Goal: Information Seeking & Learning: Check status

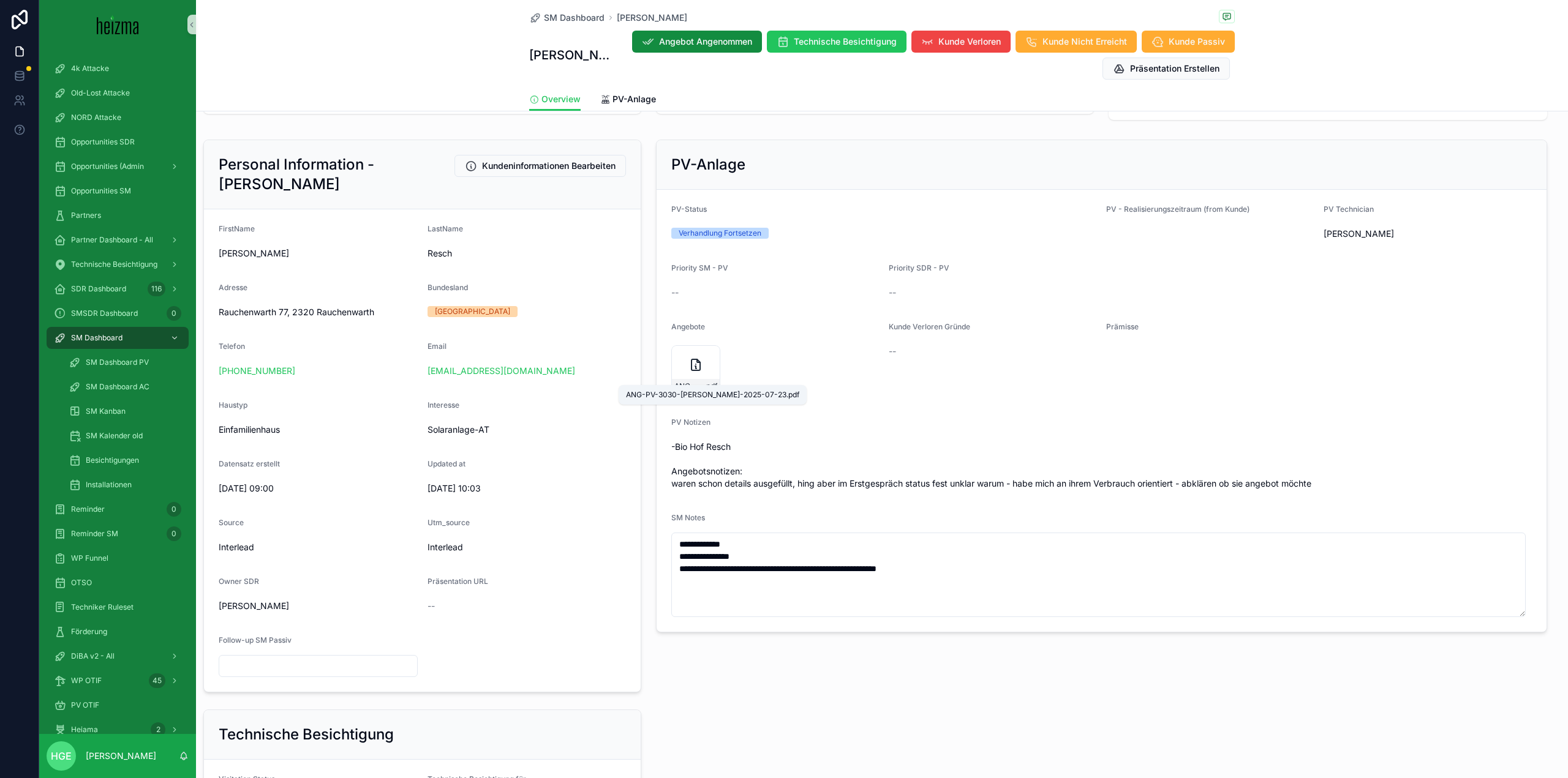
scroll to position [123, 0]
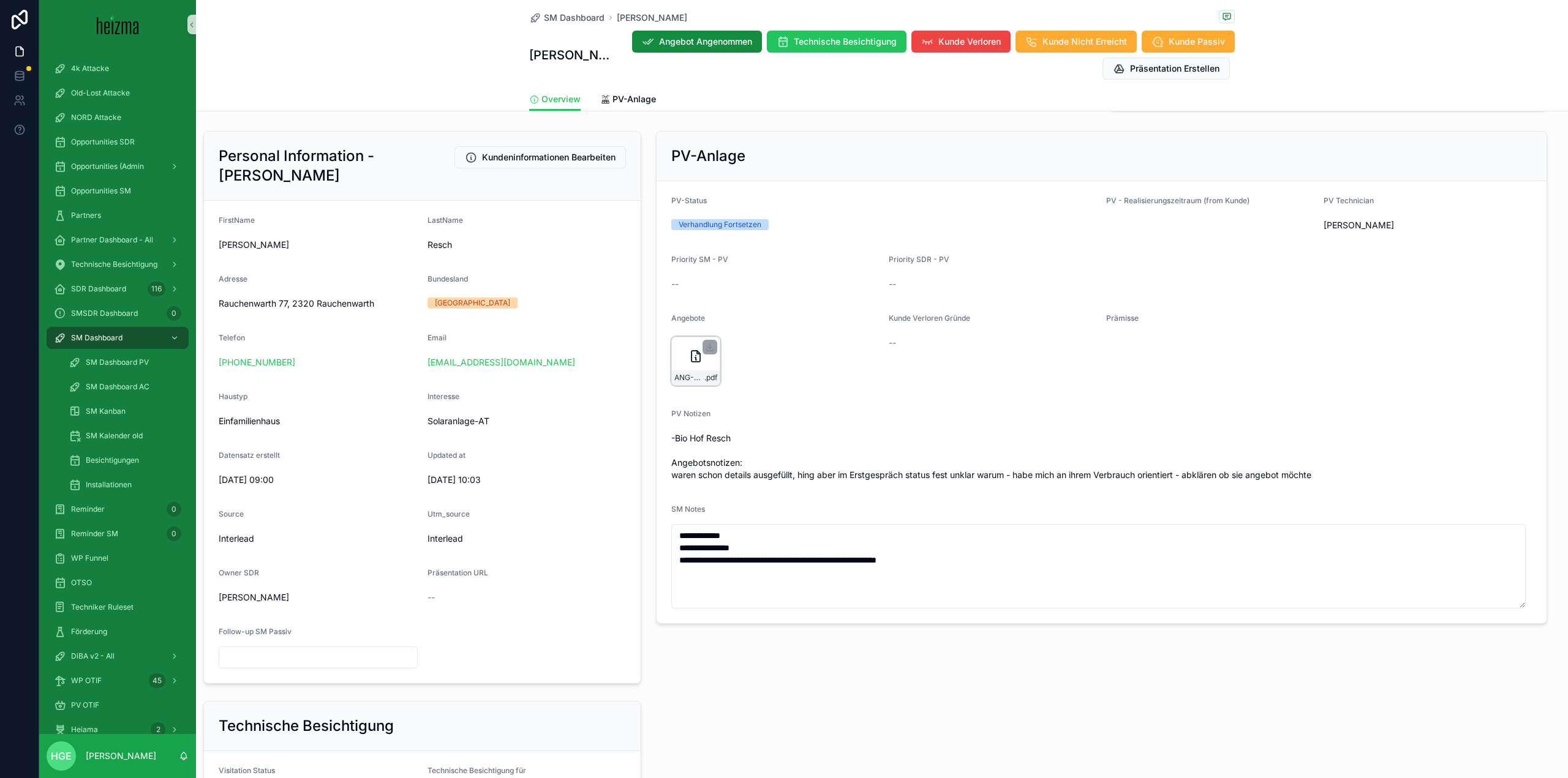
click at [688, 359] on icon "scrollable content" at bounding box center [695, 356] width 14 height 14
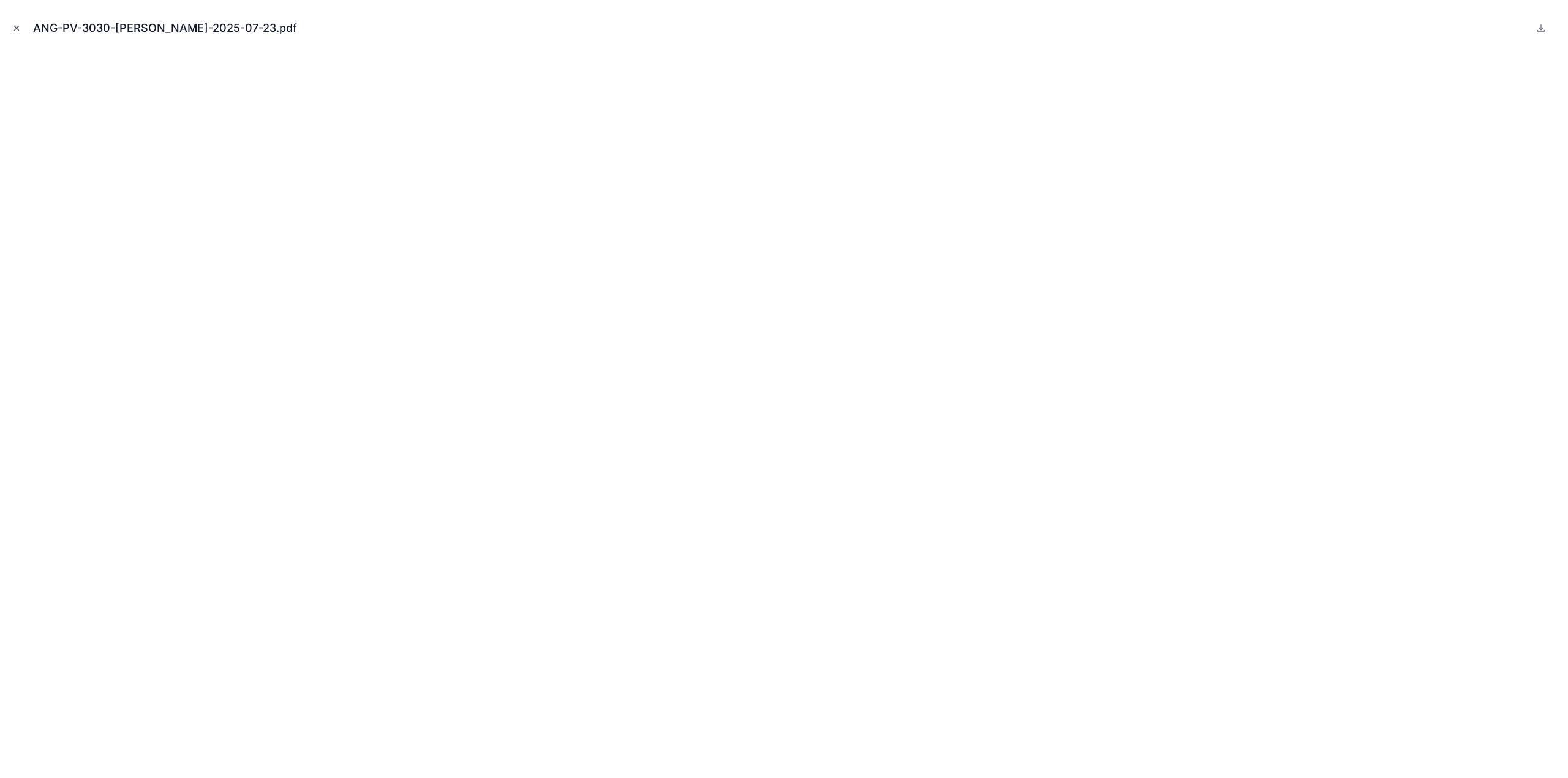
click at [16, 31] on icon "Close modal" at bounding box center [16, 28] width 8 height 8
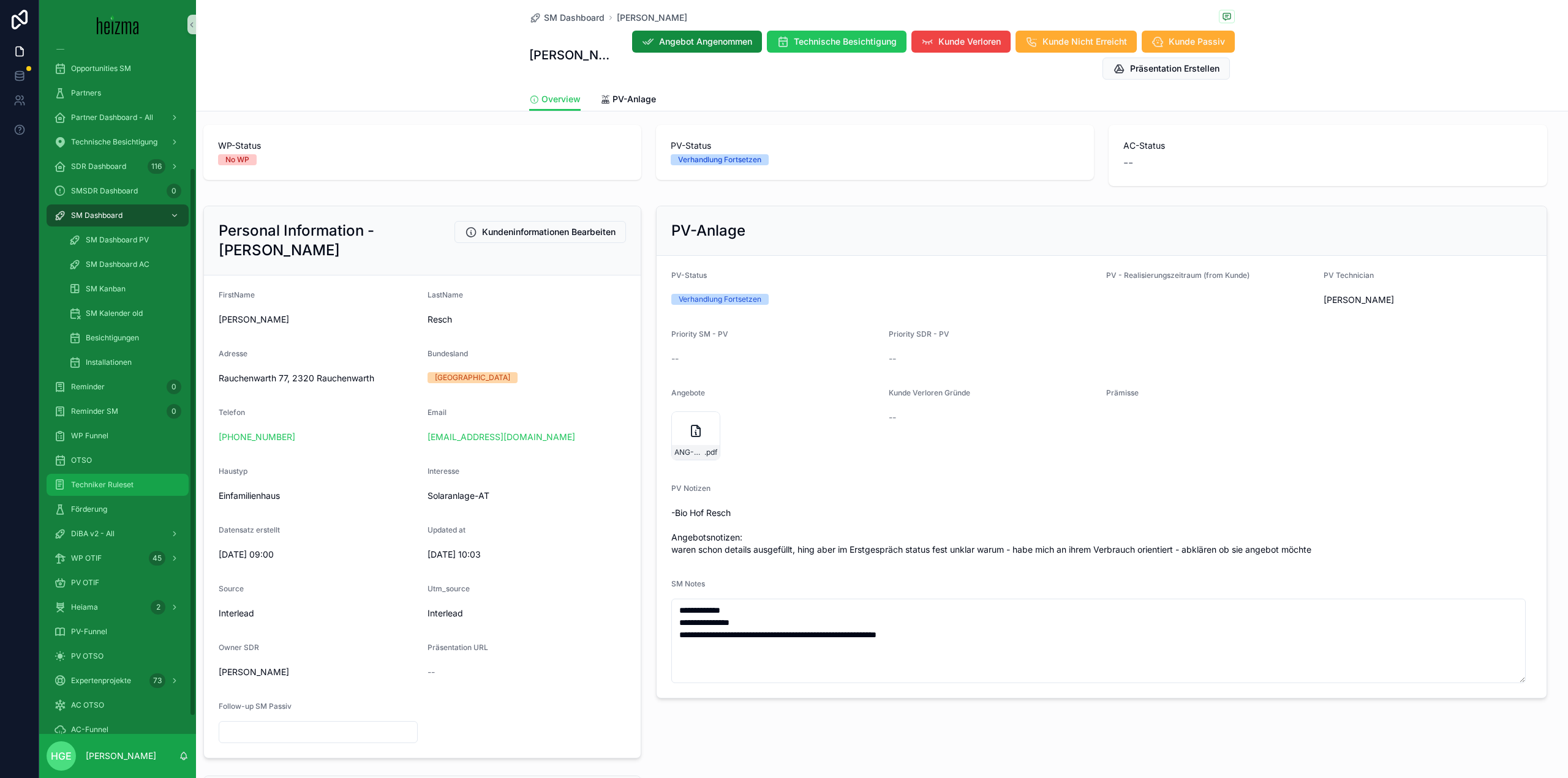
scroll to position [170, 0]
click at [126, 496] on div "DiBA v2 - All" at bounding box center [117, 487] width 127 height 20
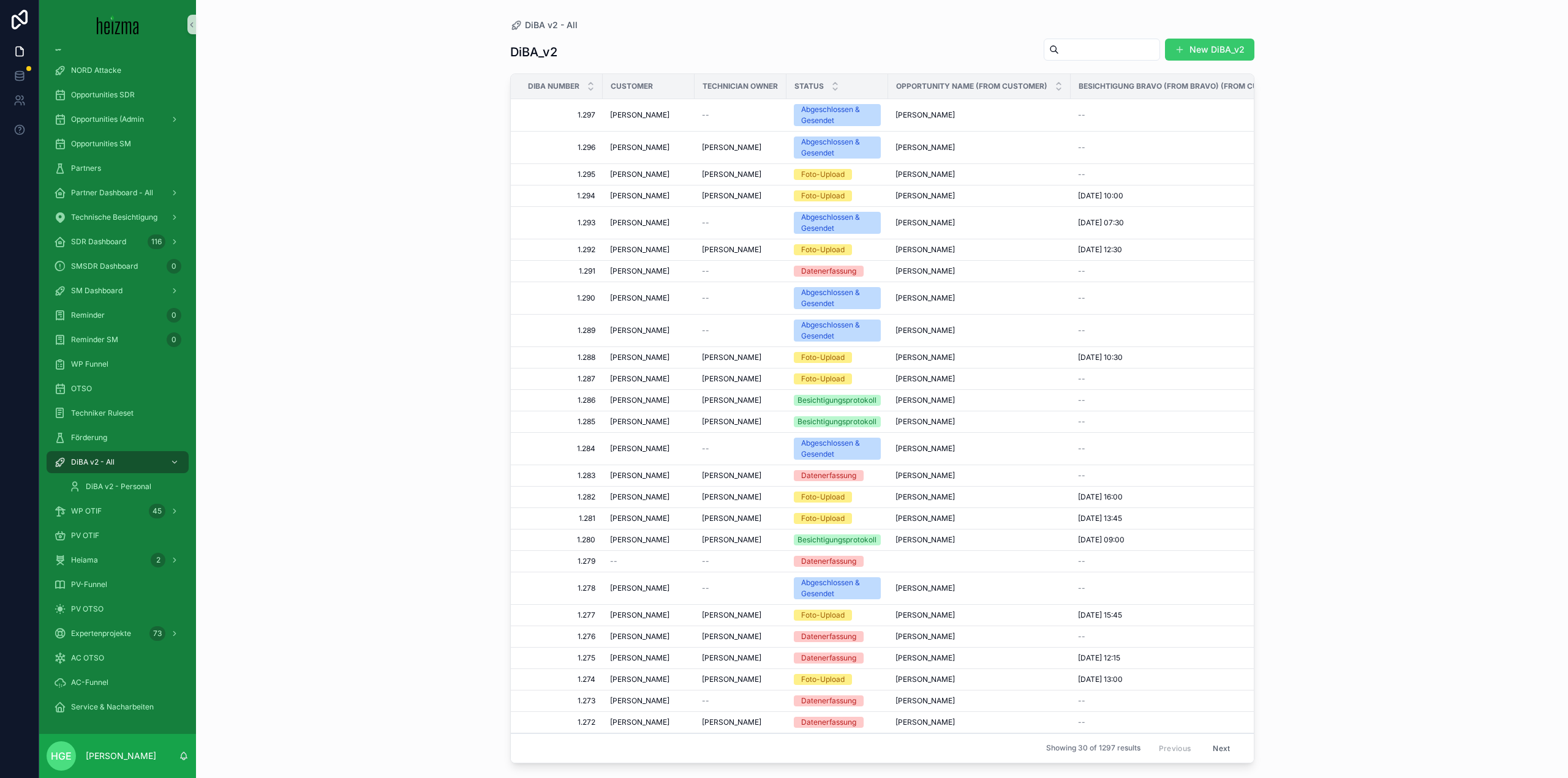
click at [1222, 50] on button "New DiBA_v2" at bounding box center [1210, 49] width 89 height 22
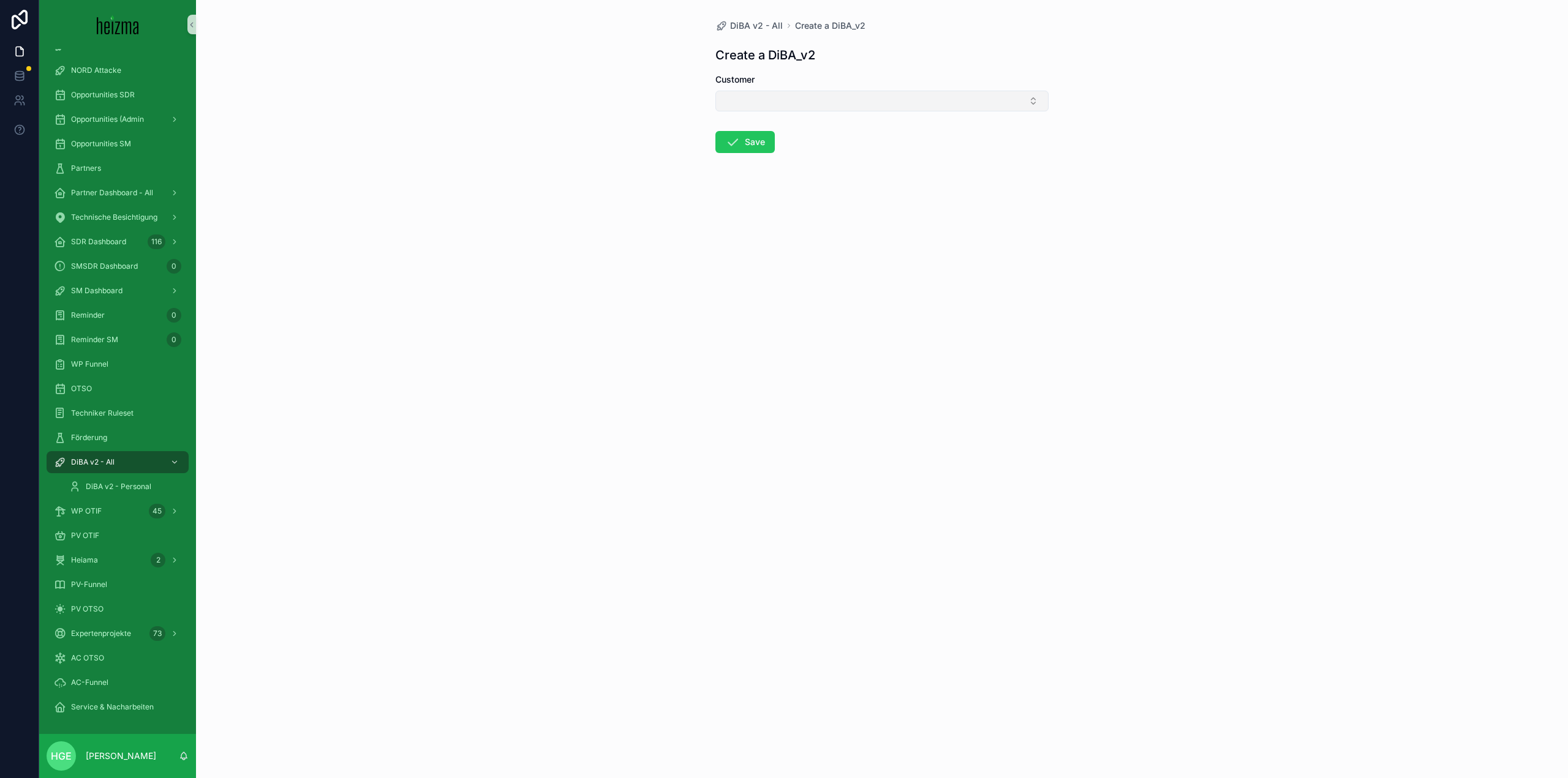
click at [837, 92] on button "Select Button" at bounding box center [882, 101] width 333 height 21
type input "**********"
click at [834, 149] on div "Robert Preisach" at bounding box center [882, 149] width 327 height 20
click at [139, 457] on div "DiBA v2 - All" at bounding box center [117, 462] width 127 height 20
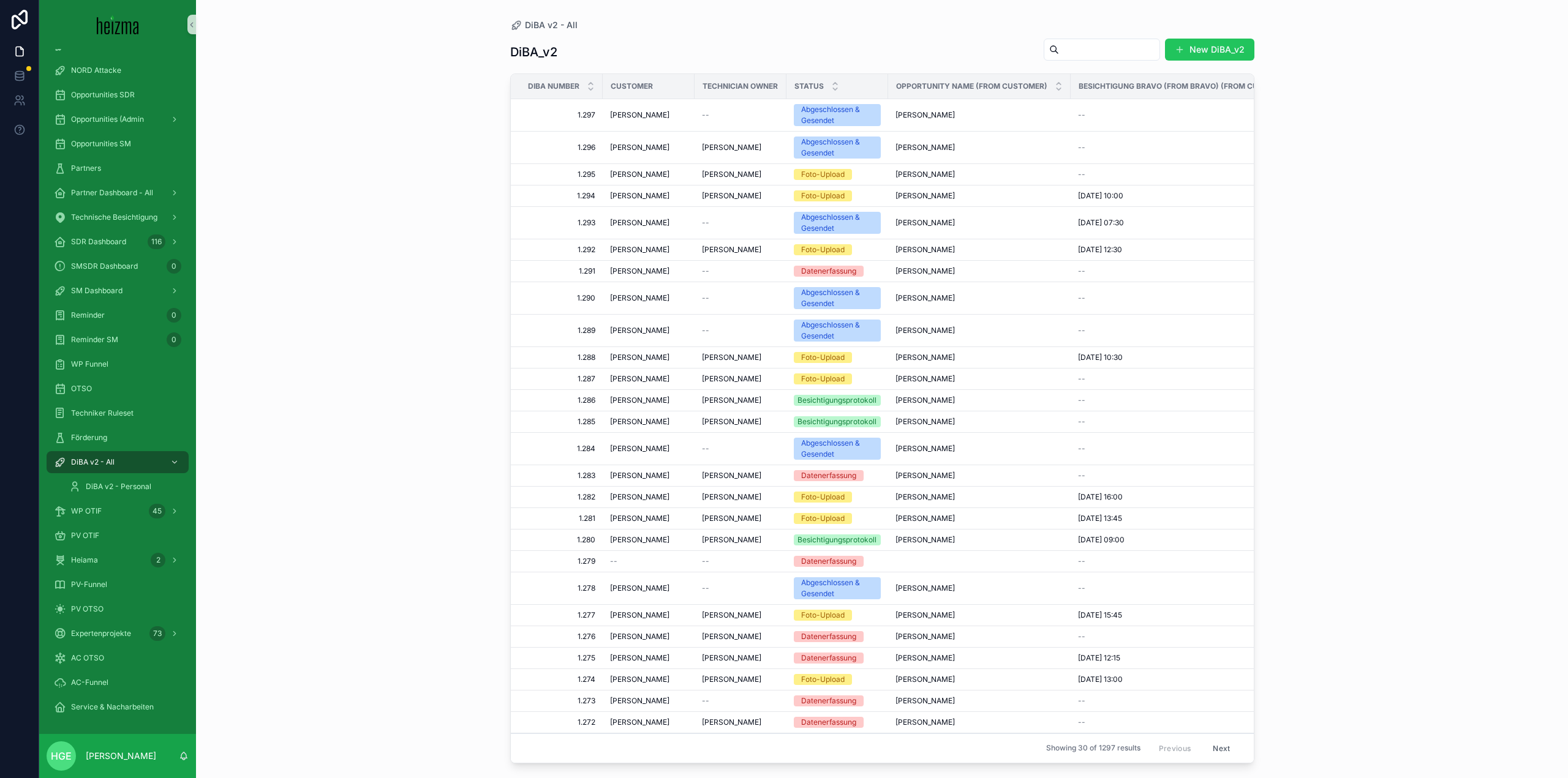
click at [1068, 48] on input "scrollable content" at bounding box center [1109, 49] width 101 height 17
type input "********"
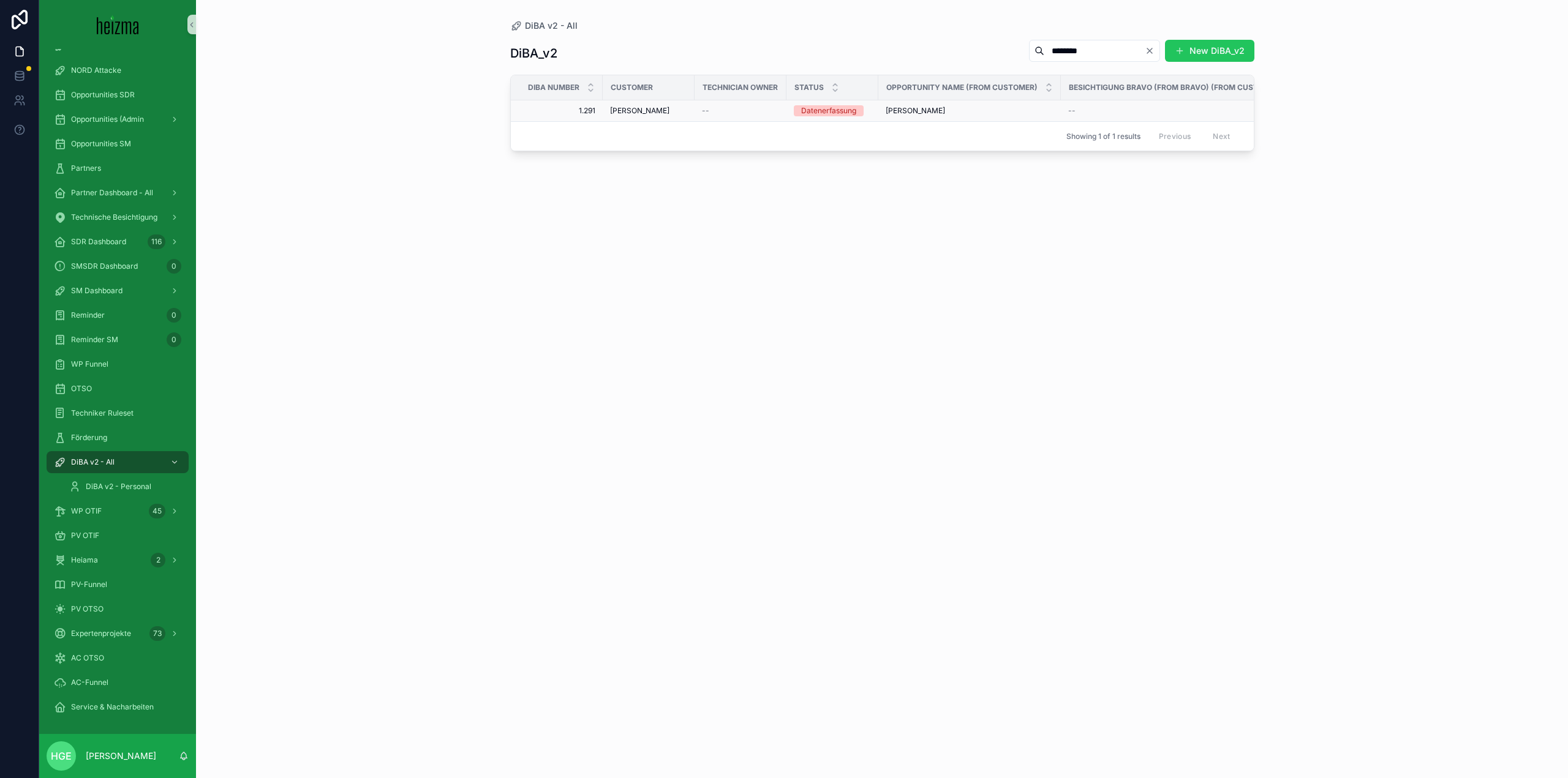
click at [721, 114] on div "--" at bounding box center [740, 110] width 77 height 10
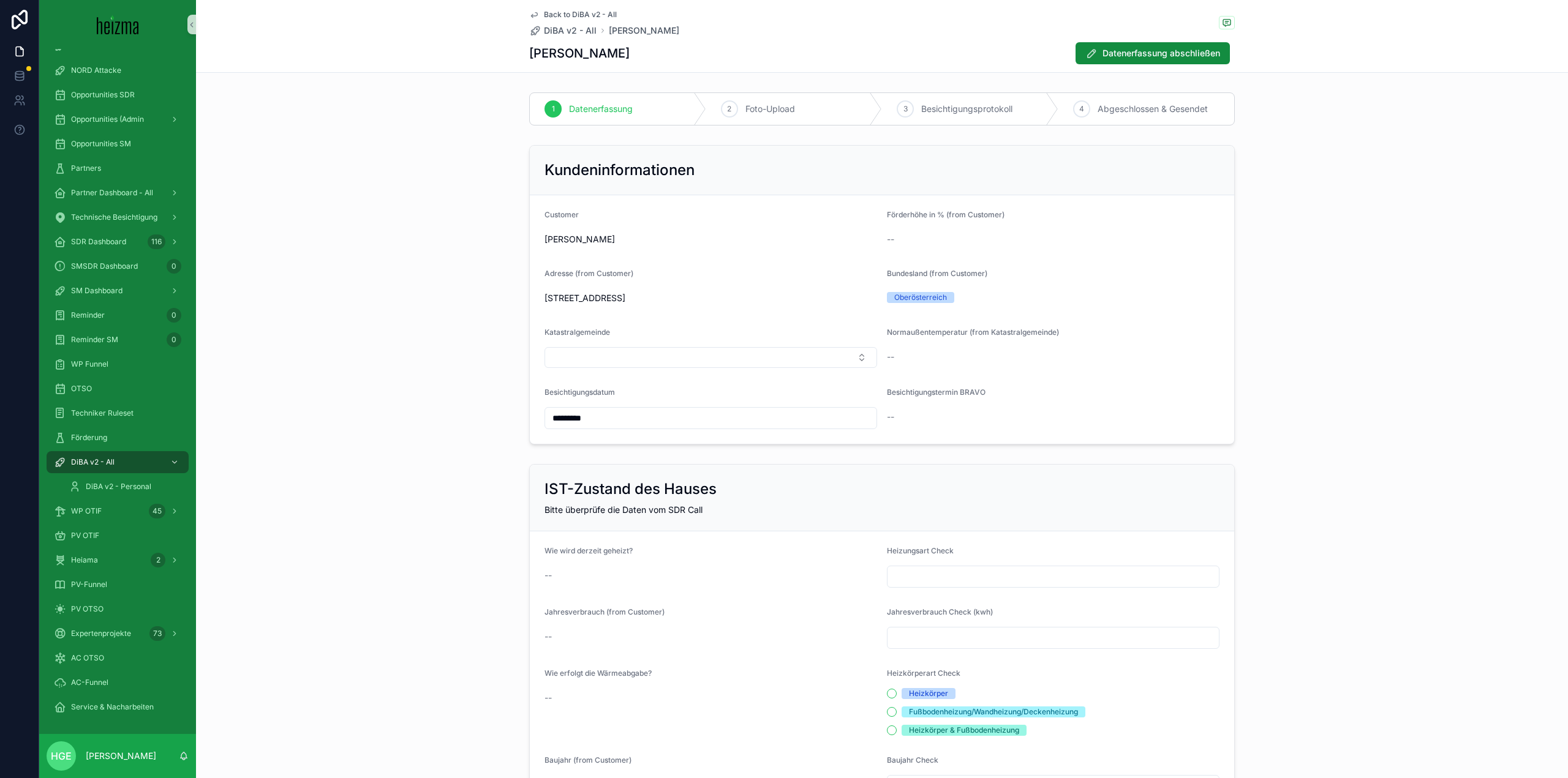
click at [107, 107] on div "Opportunities SDR" at bounding box center [117, 95] width 157 height 24
click at [111, 122] on span "Opportunities (Admin" at bounding box center [108, 119] width 73 height 10
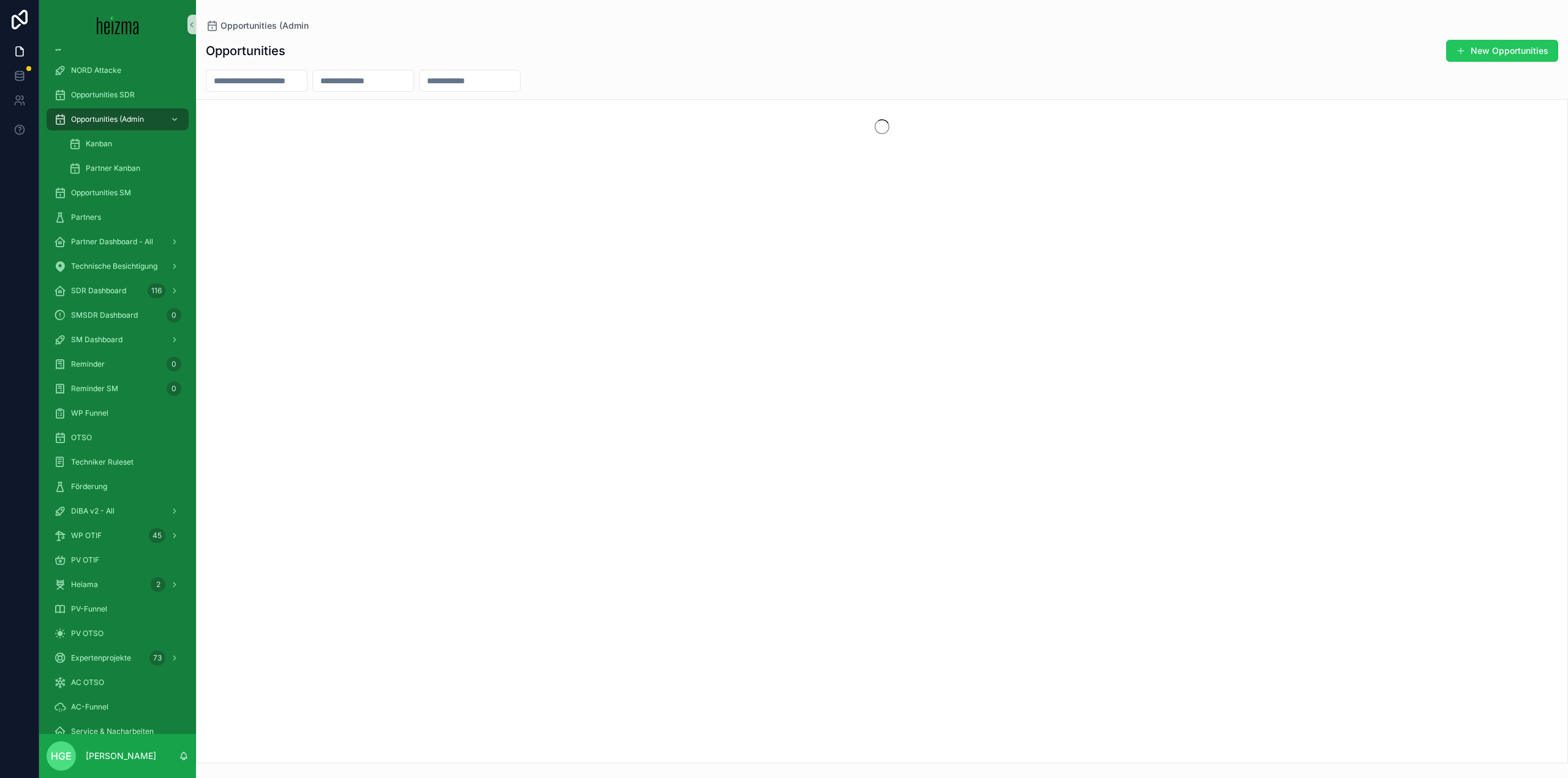
click at [275, 82] on input "scrollable content" at bounding box center [257, 80] width 101 height 17
click at [114, 236] on div "Partner Dashboard - All" at bounding box center [117, 242] width 127 height 20
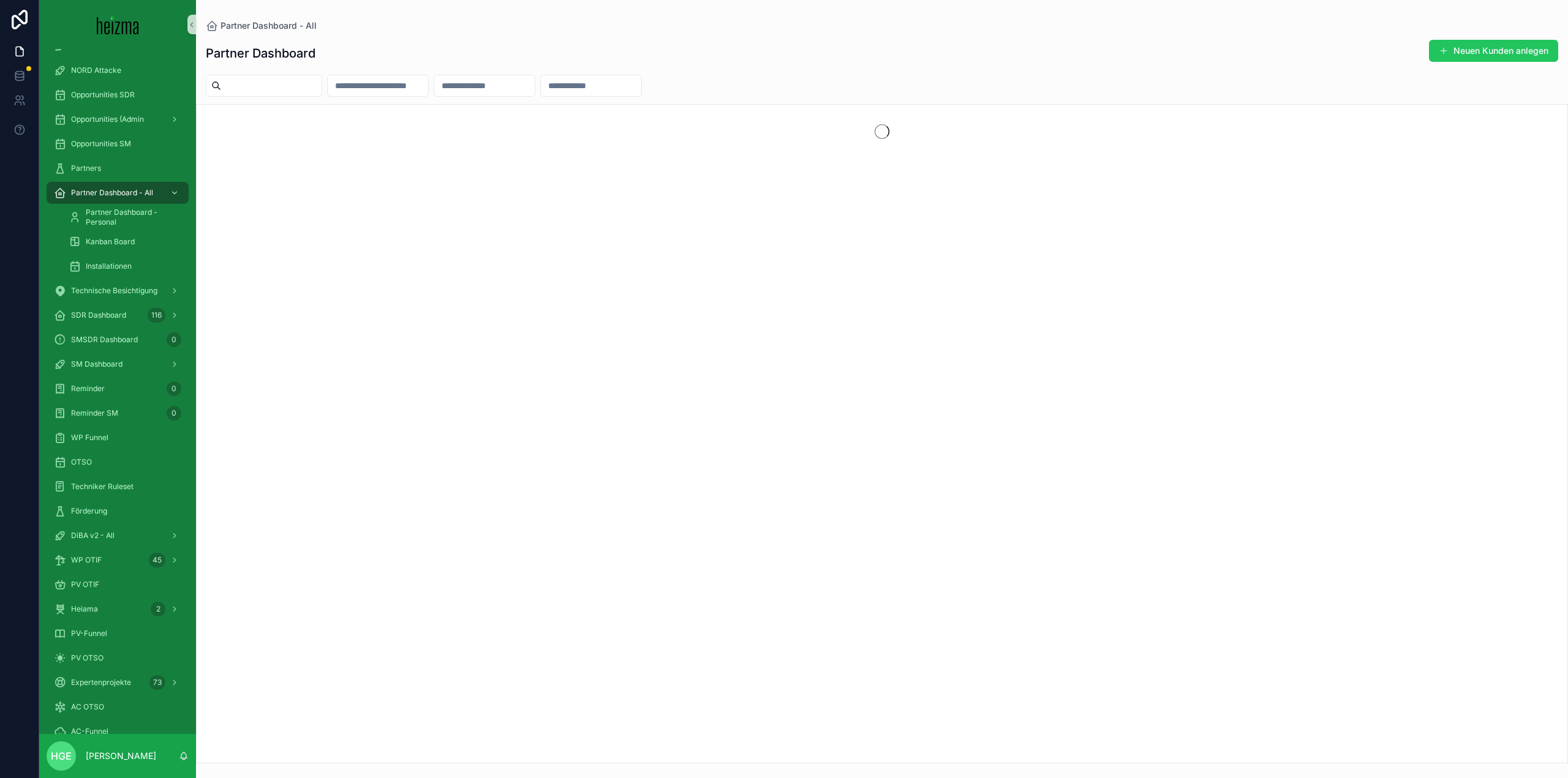
click at [265, 77] on input "scrollable content" at bounding box center [271, 86] width 101 height 17
type input "********"
click at [119, 219] on span "Partner Dashboard - Personal" at bounding box center [131, 217] width 91 height 20
click at [132, 292] on span "Technische Besichtigung" at bounding box center [114, 291] width 86 height 10
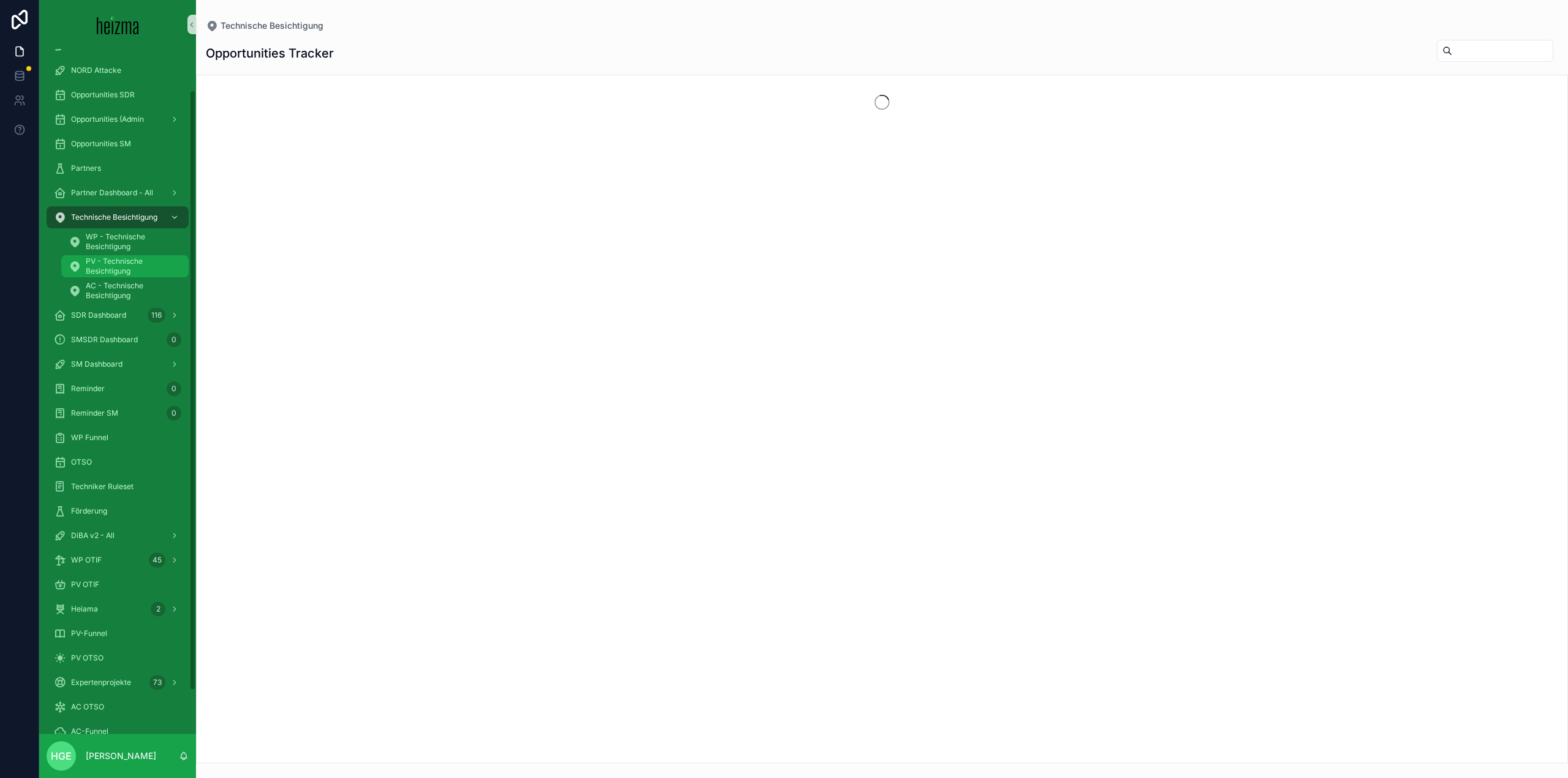
click at [126, 271] on span "PV - Technische Besichtigung" at bounding box center [131, 266] width 91 height 20
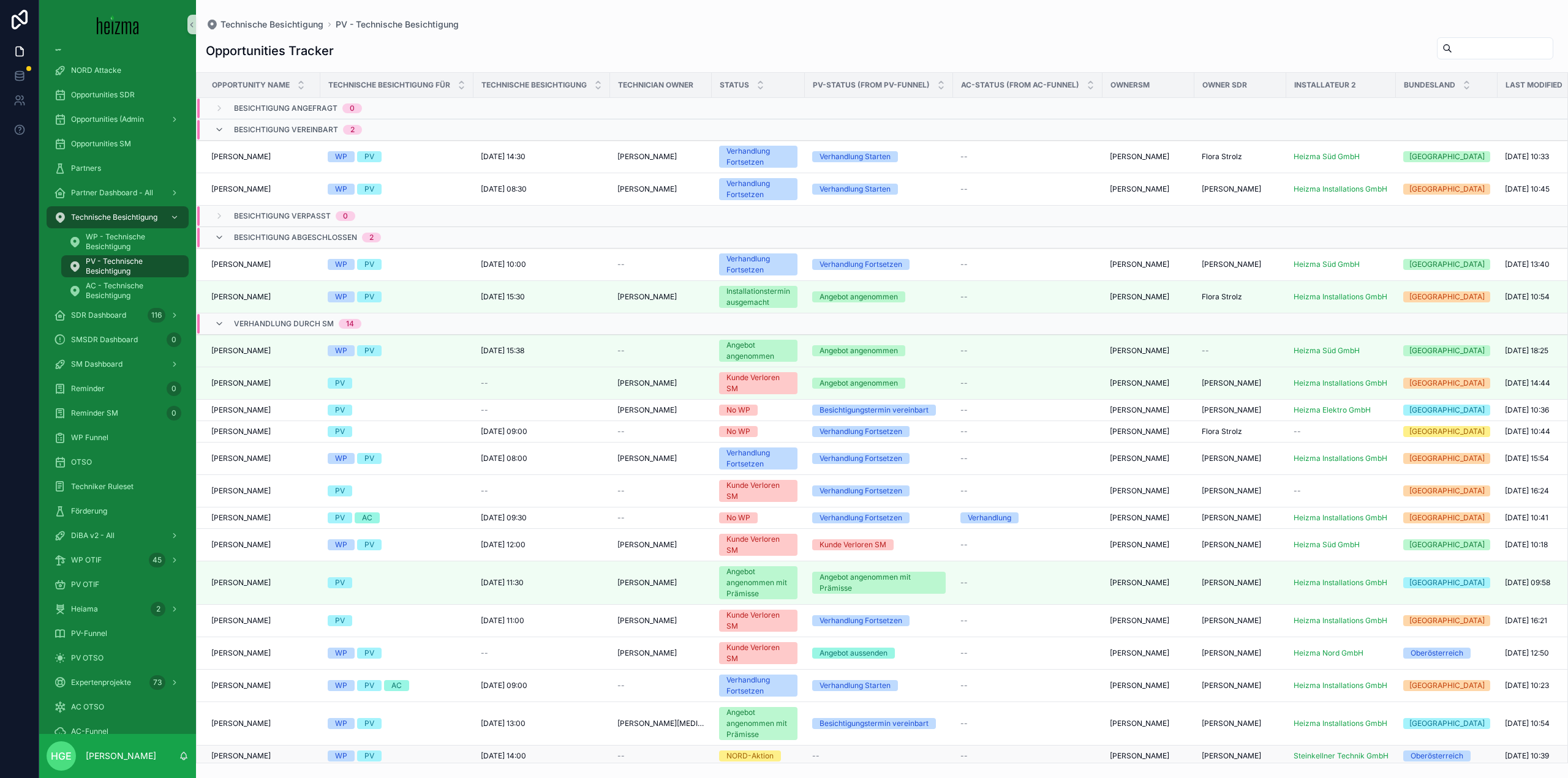
scroll to position [217, 0]
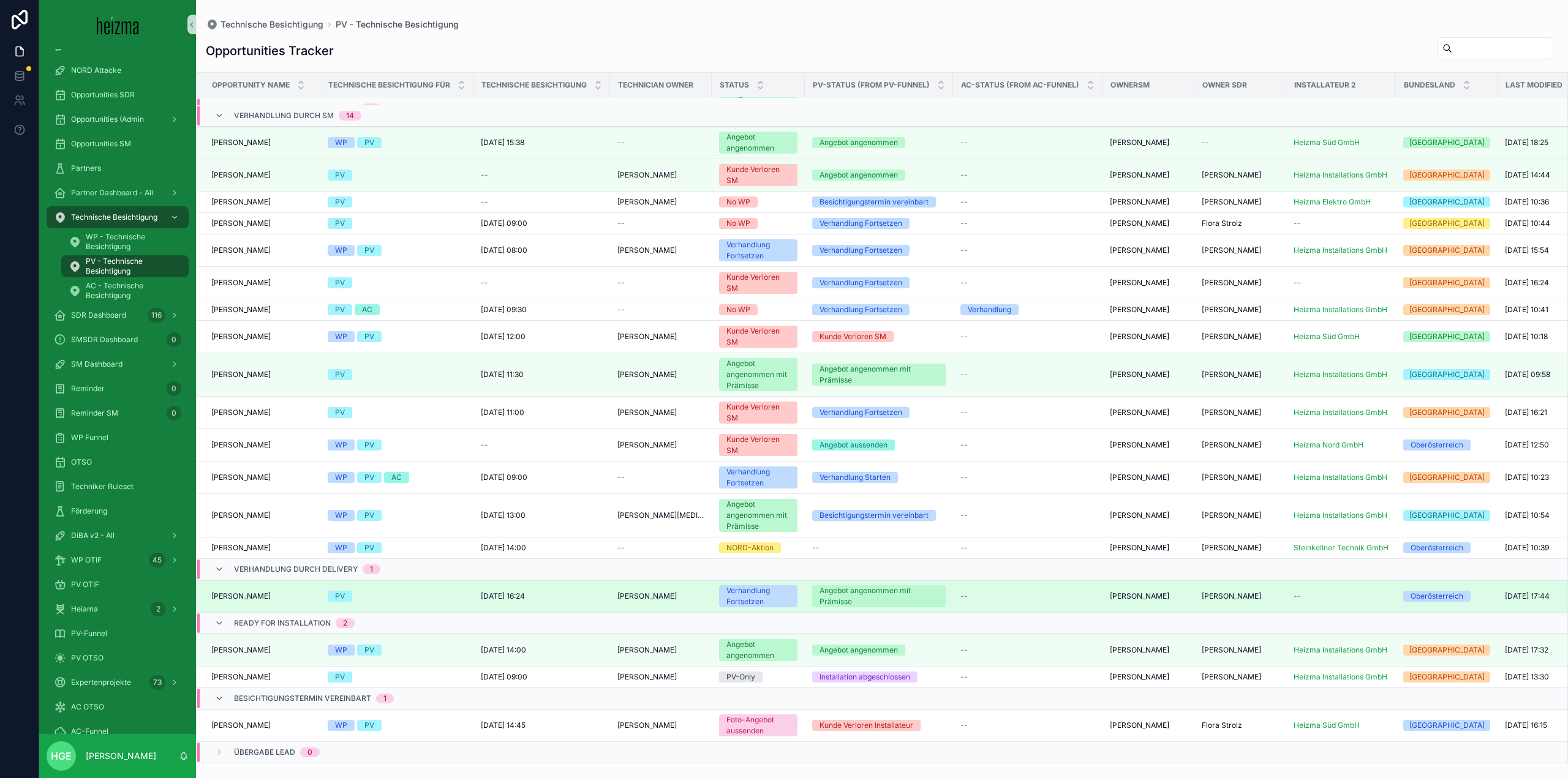
click at [234, 592] on span "Robert Preisach" at bounding box center [241, 596] width 59 height 10
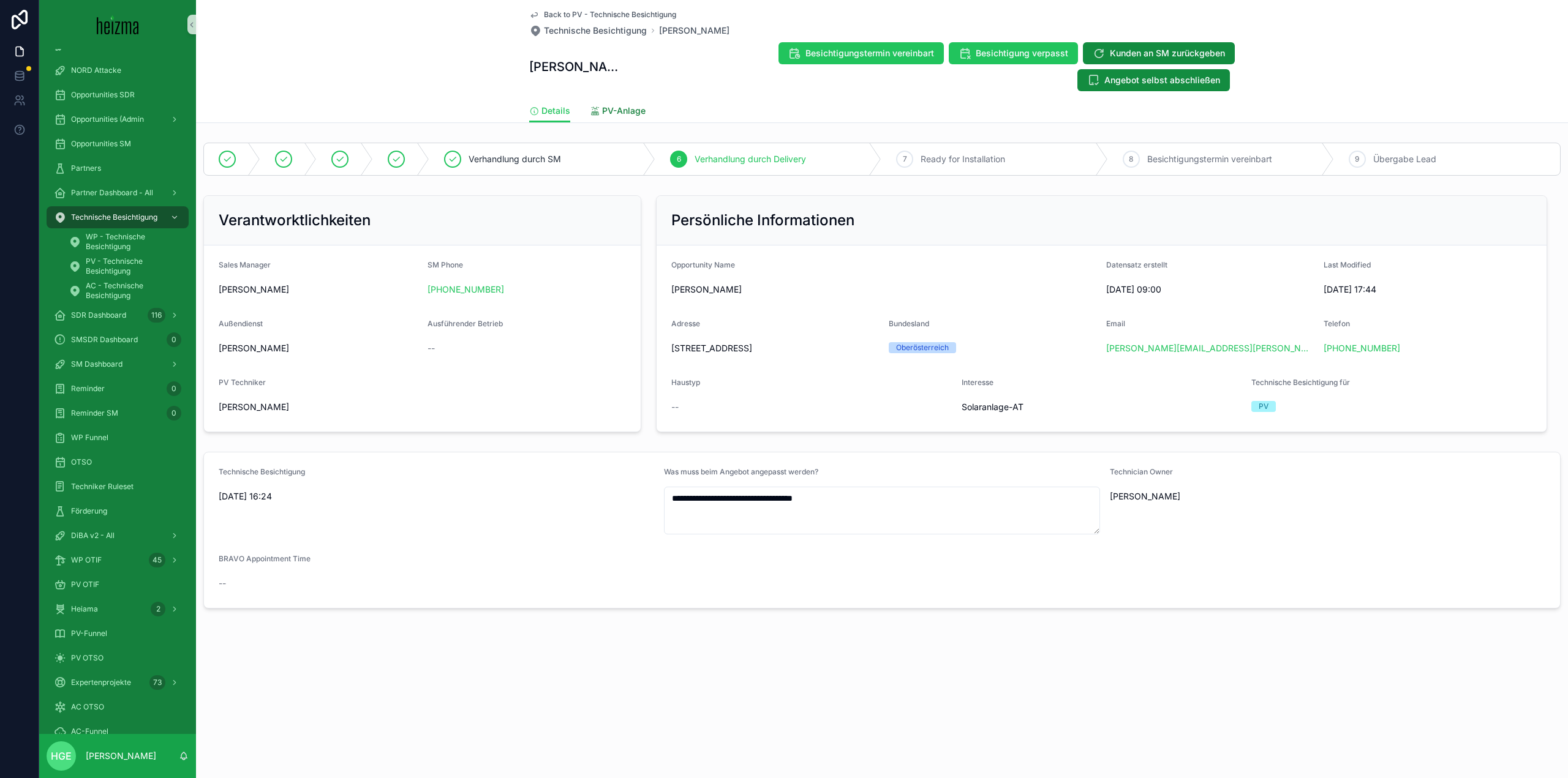
click at [620, 114] on span "PV-Anlage" at bounding box center [623, 110] width 43 height 12
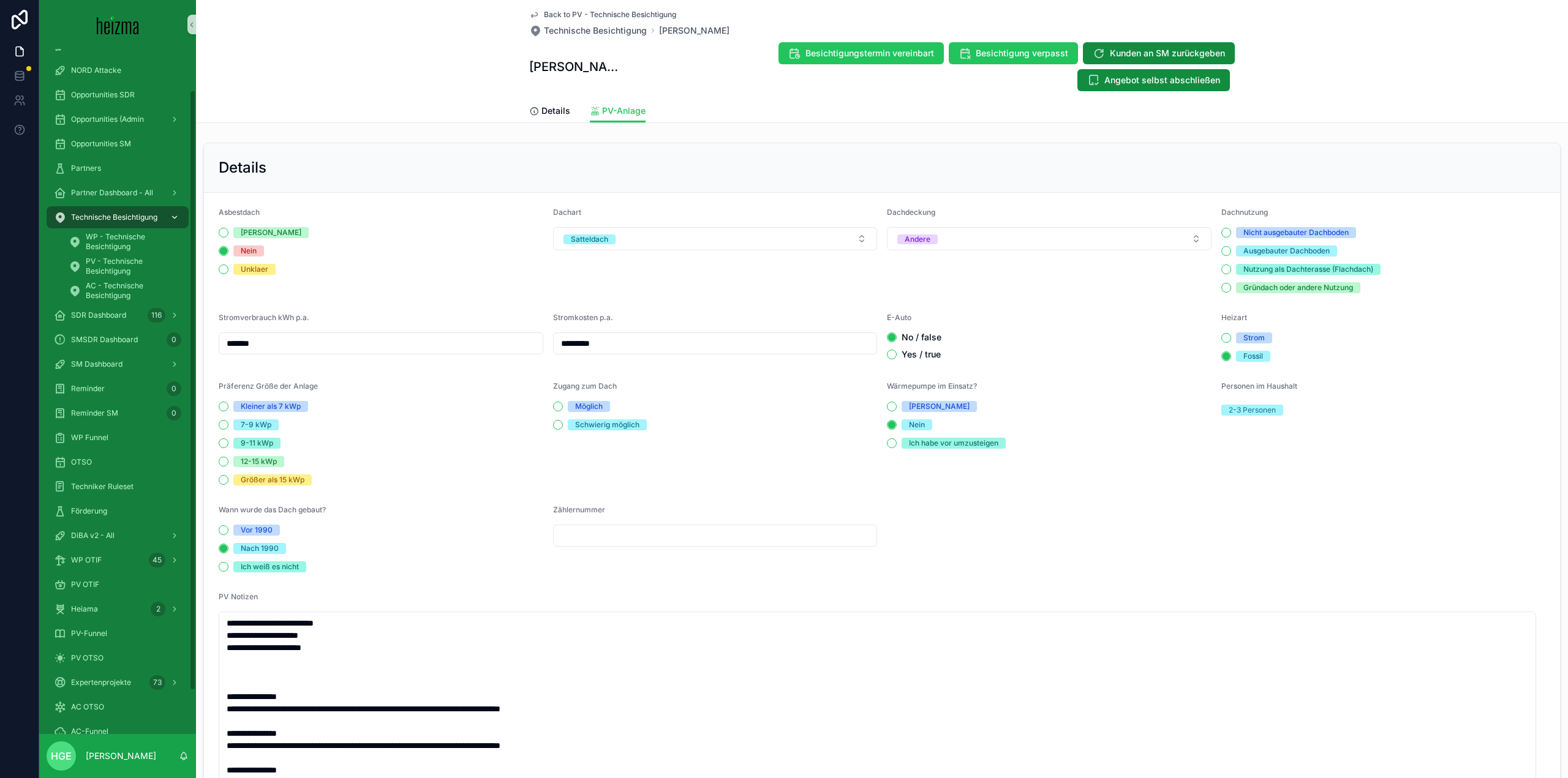
click at [107, 221] on span "Technische Besichtigung" at bounding box center [114, 217] width 86 height 10
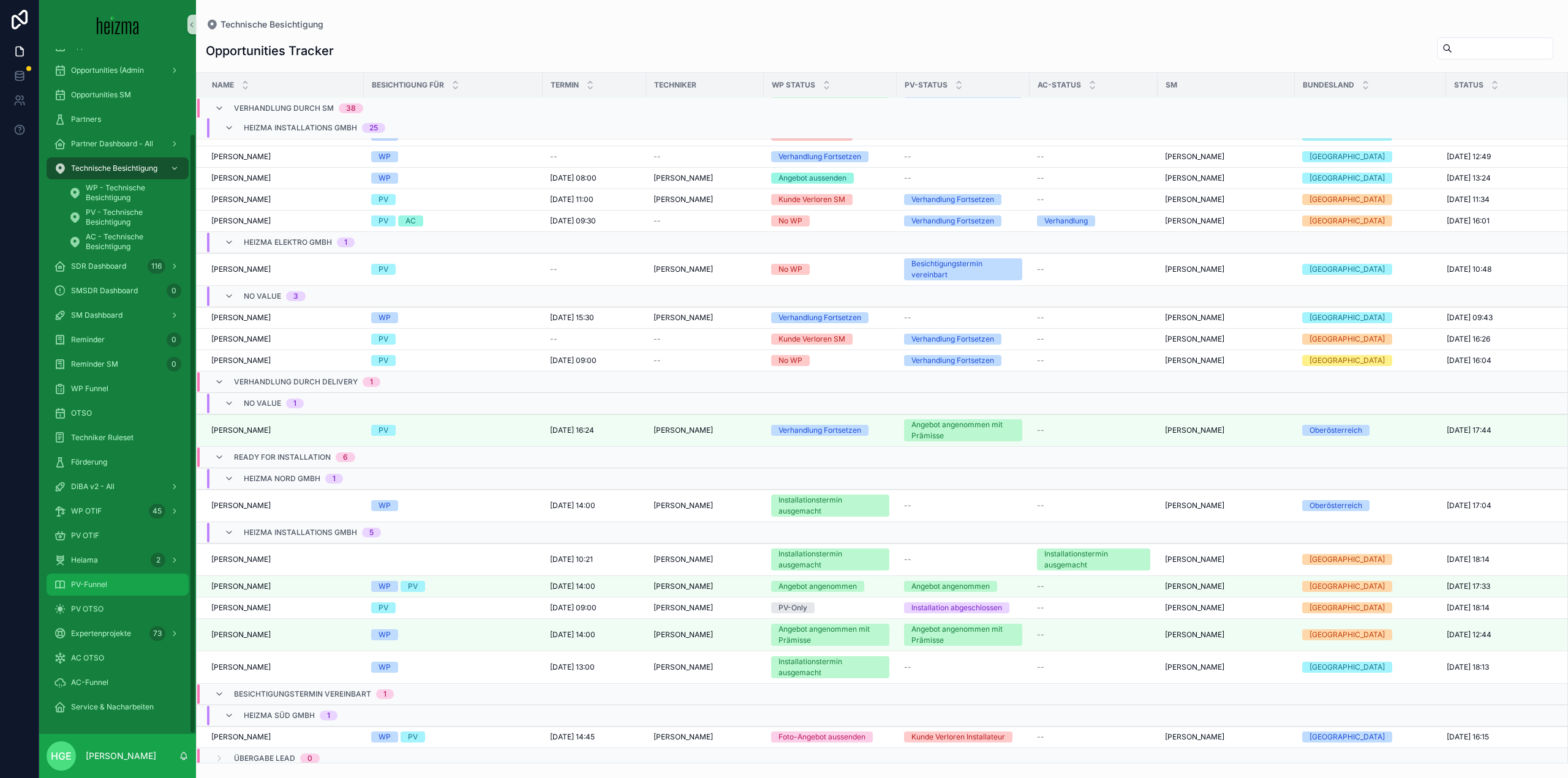
scroll to position [1706, 0]
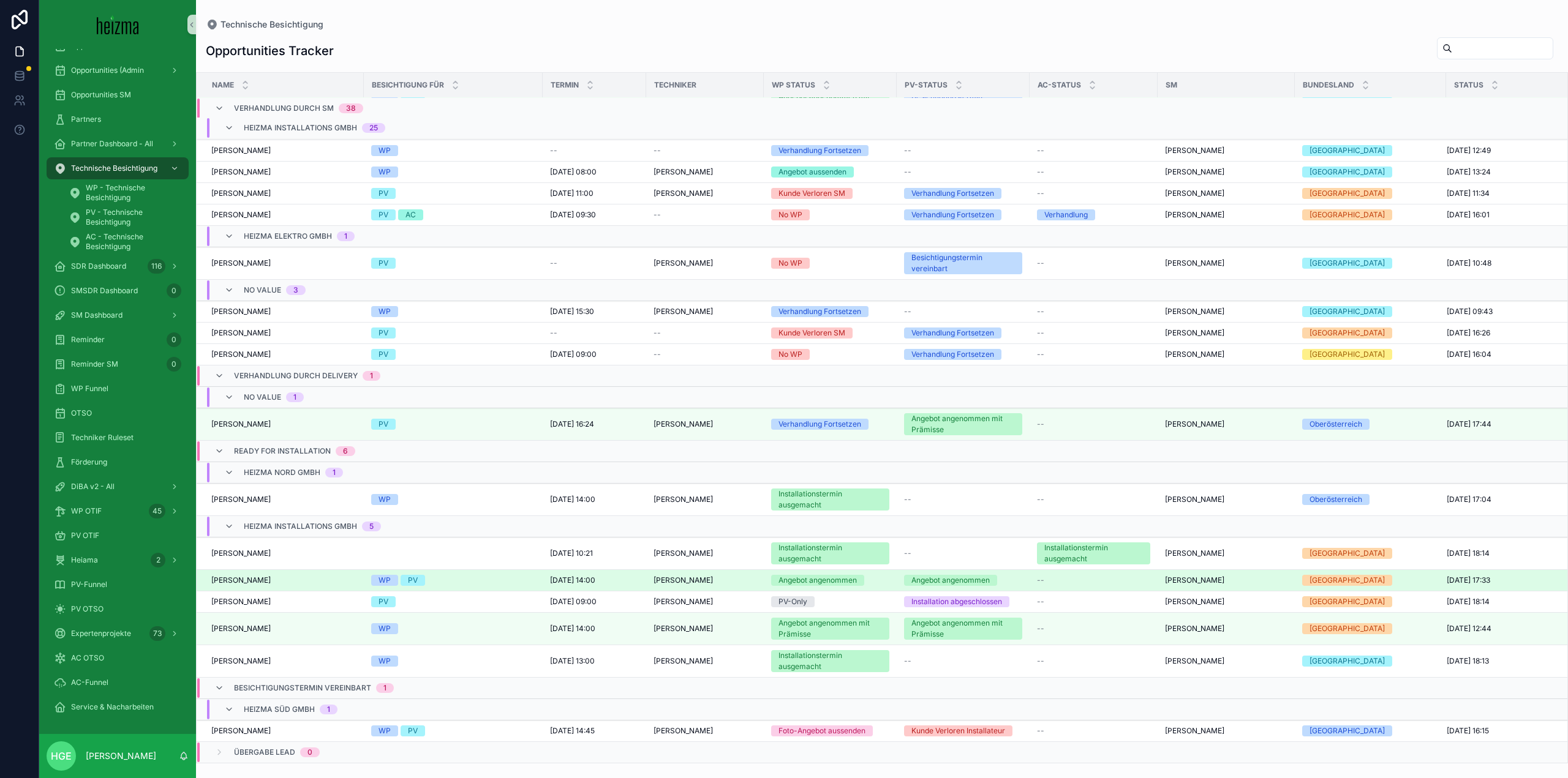
click at [256, 576] on span "Gregor Wallen-Holubek" at bounding box center [241, 580] width 59 height 10
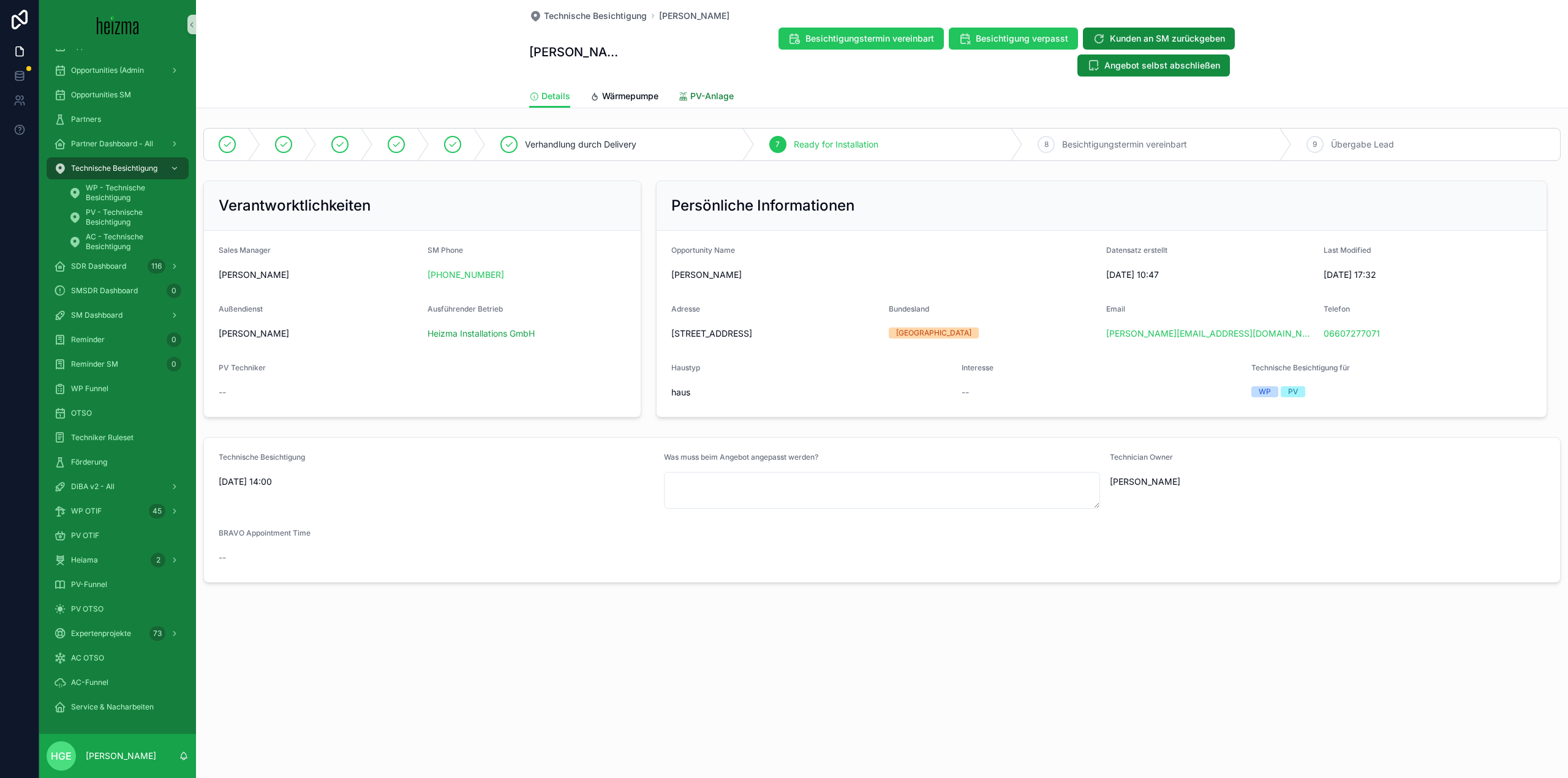
click at [714, 89] on link "PV-Anlage" at bounding box center [706, 97] width 56 height 24
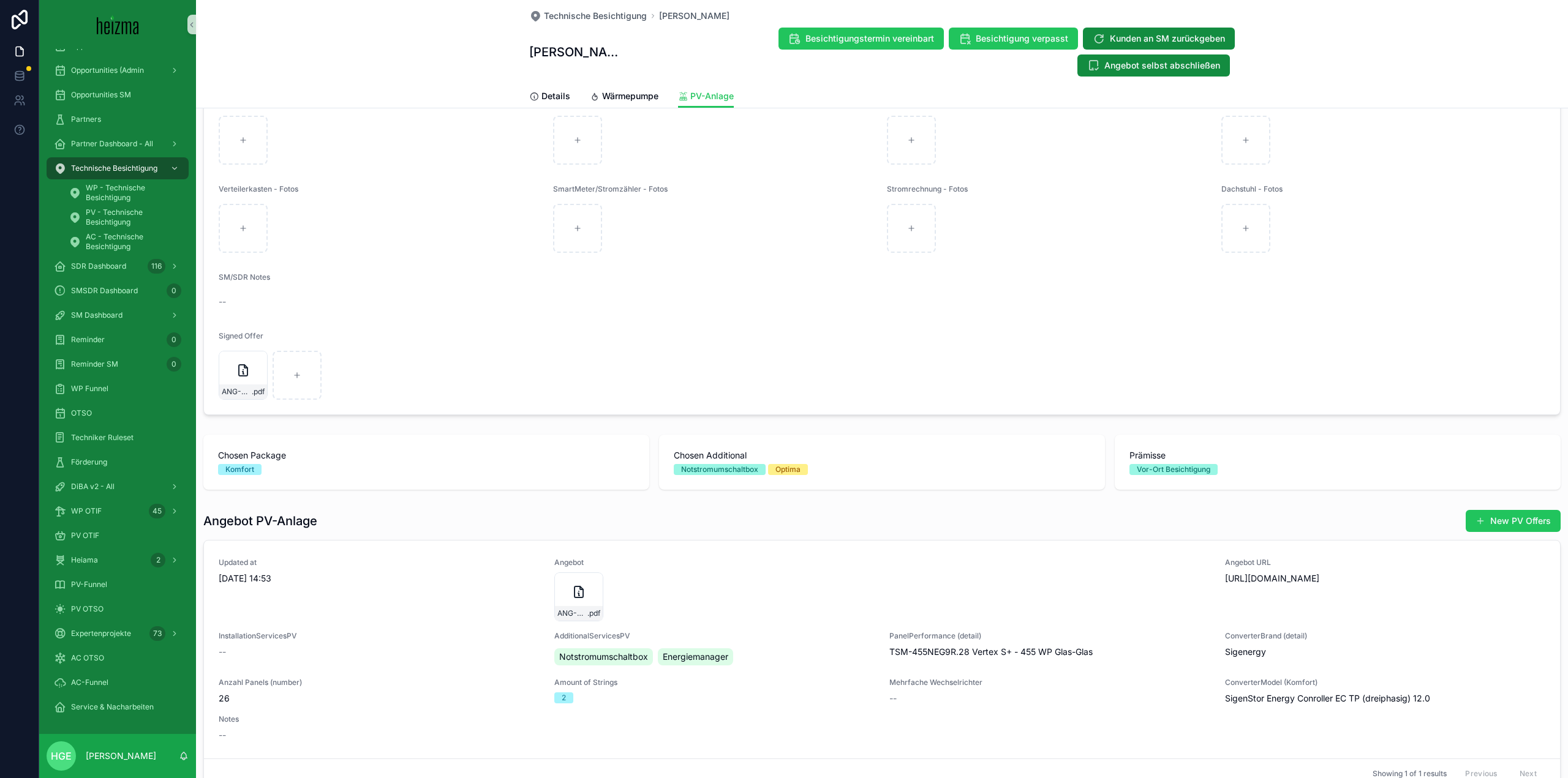
scroll to position [589, 0]
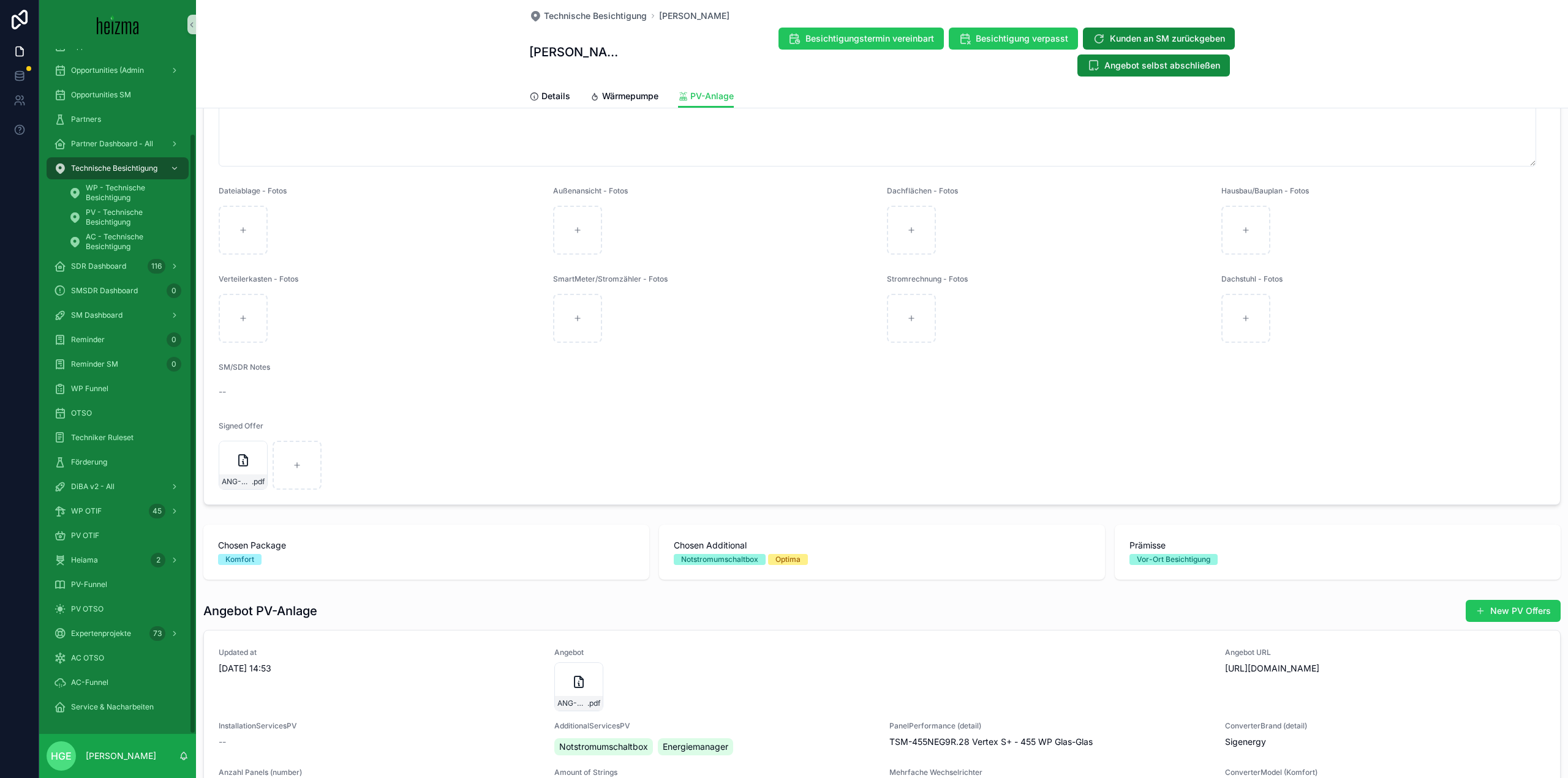
click at [114, 475] on div "DiBA v2 - All" at bounding box center [117, 487] width 157 height 24
click at [116, 480] on div "DiBA v2 - All" at bounding box center [117, 487] width 127 height 20
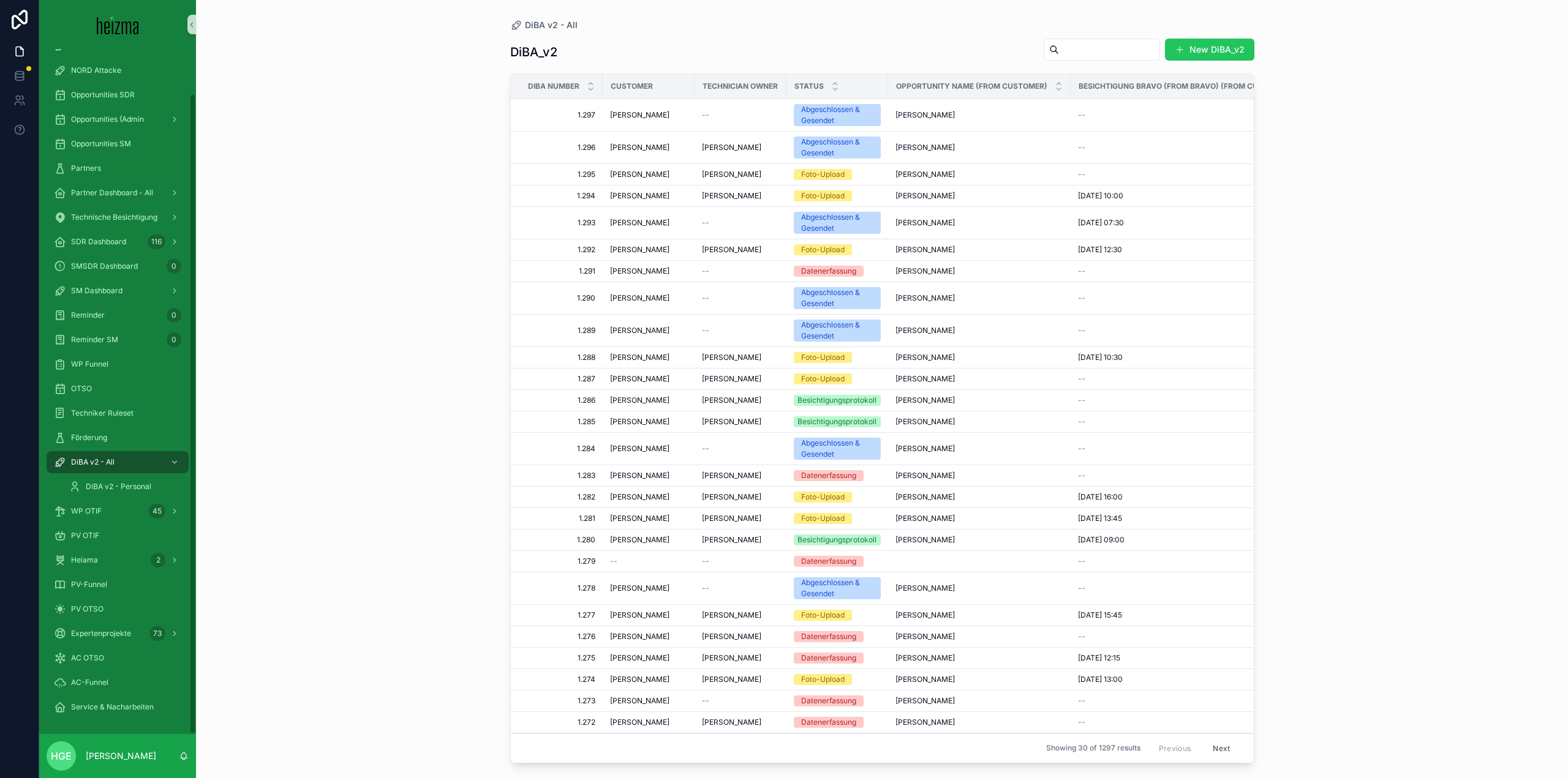
click at [1159, 60] on div "scrollable content" at bounding box center [1102, 49] width 117 height 22
click at [1125, 46] on input "scrollable content" at bounding box center [1109, 49] width 101 height 17
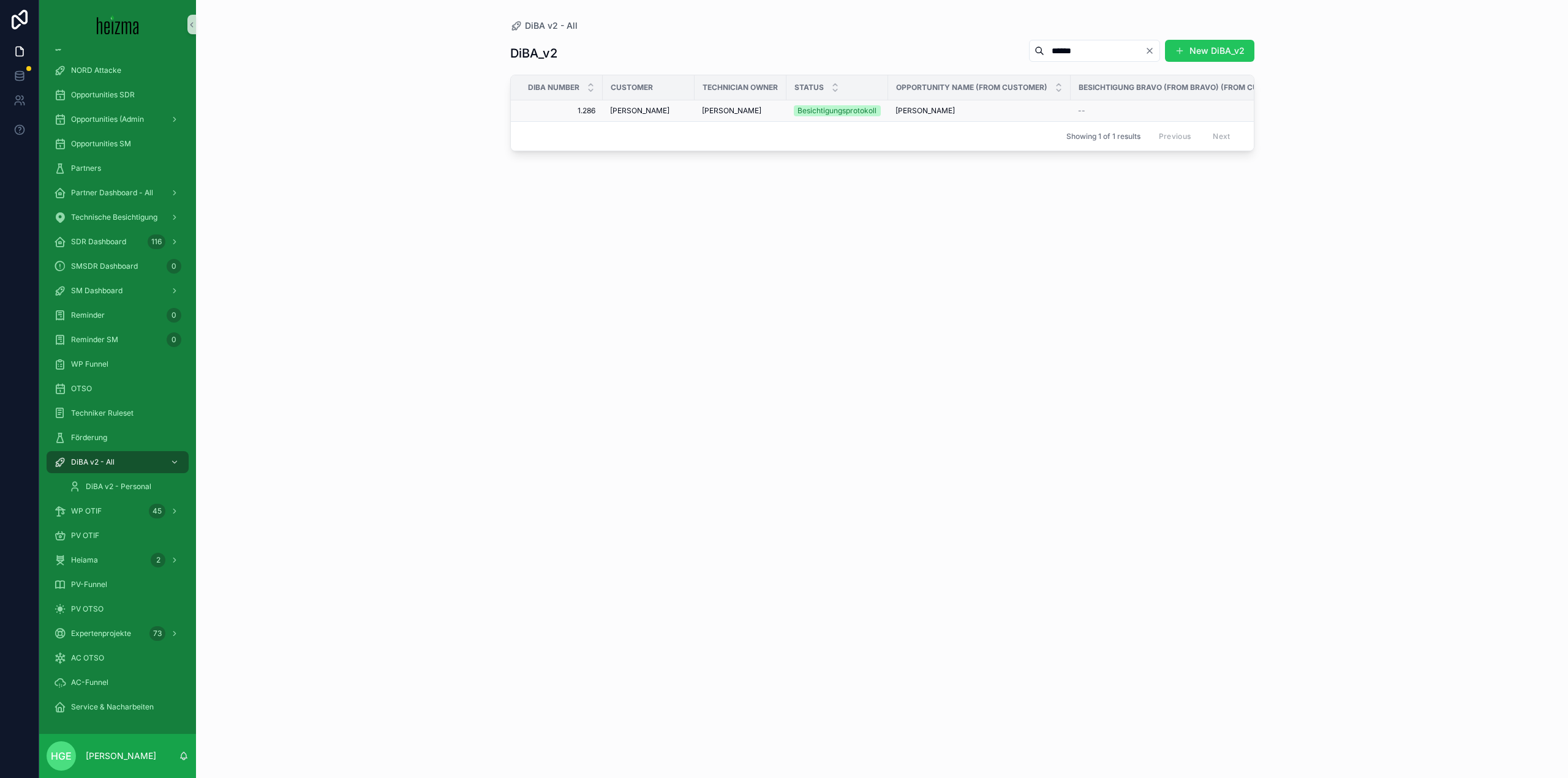
type input "******"
click at [637, 110] on span "Gregor Wallen-Holubek" at bounding box center [640, 110] width 59 height 10
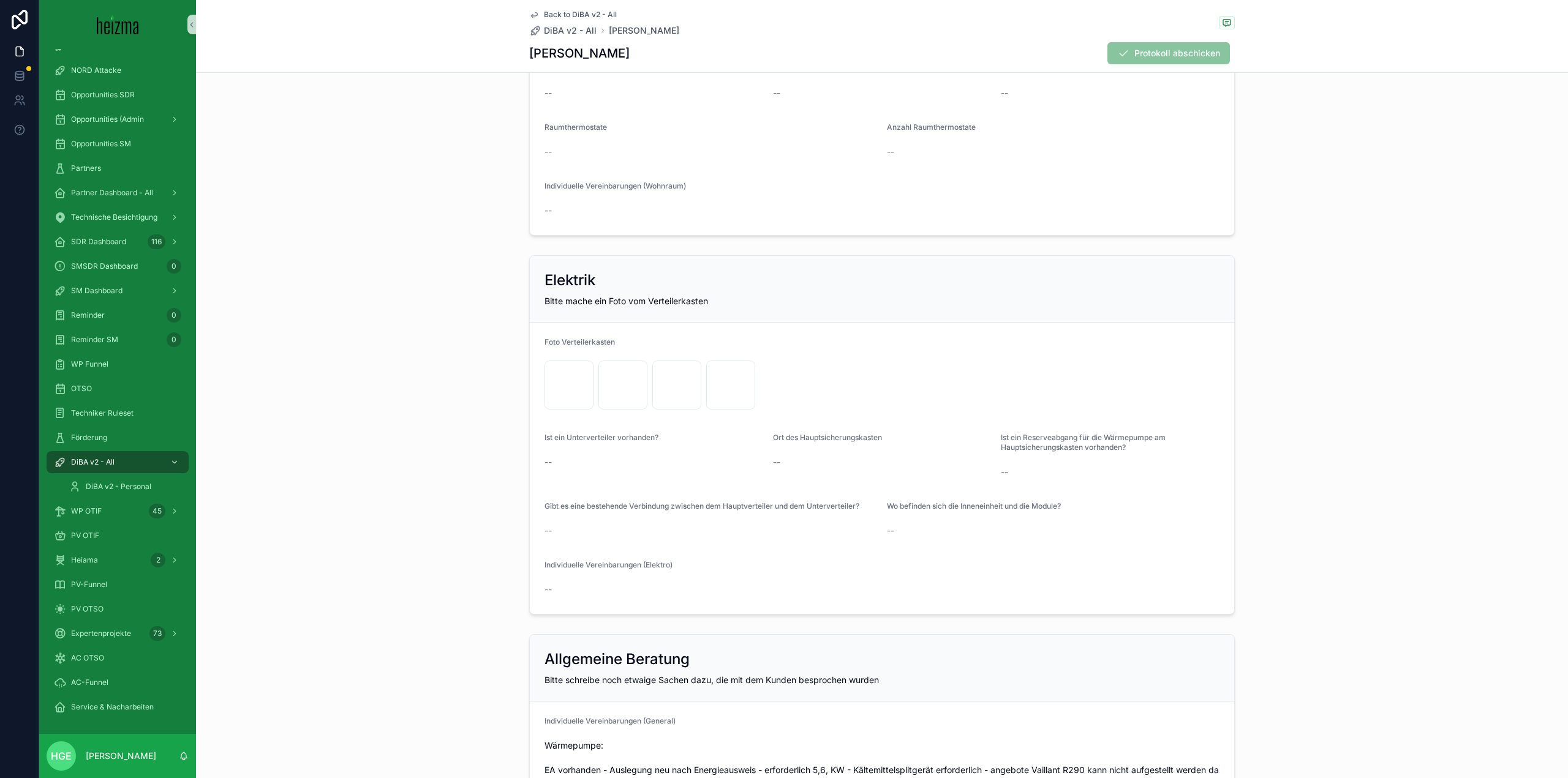
scroll to position [2572, 0]
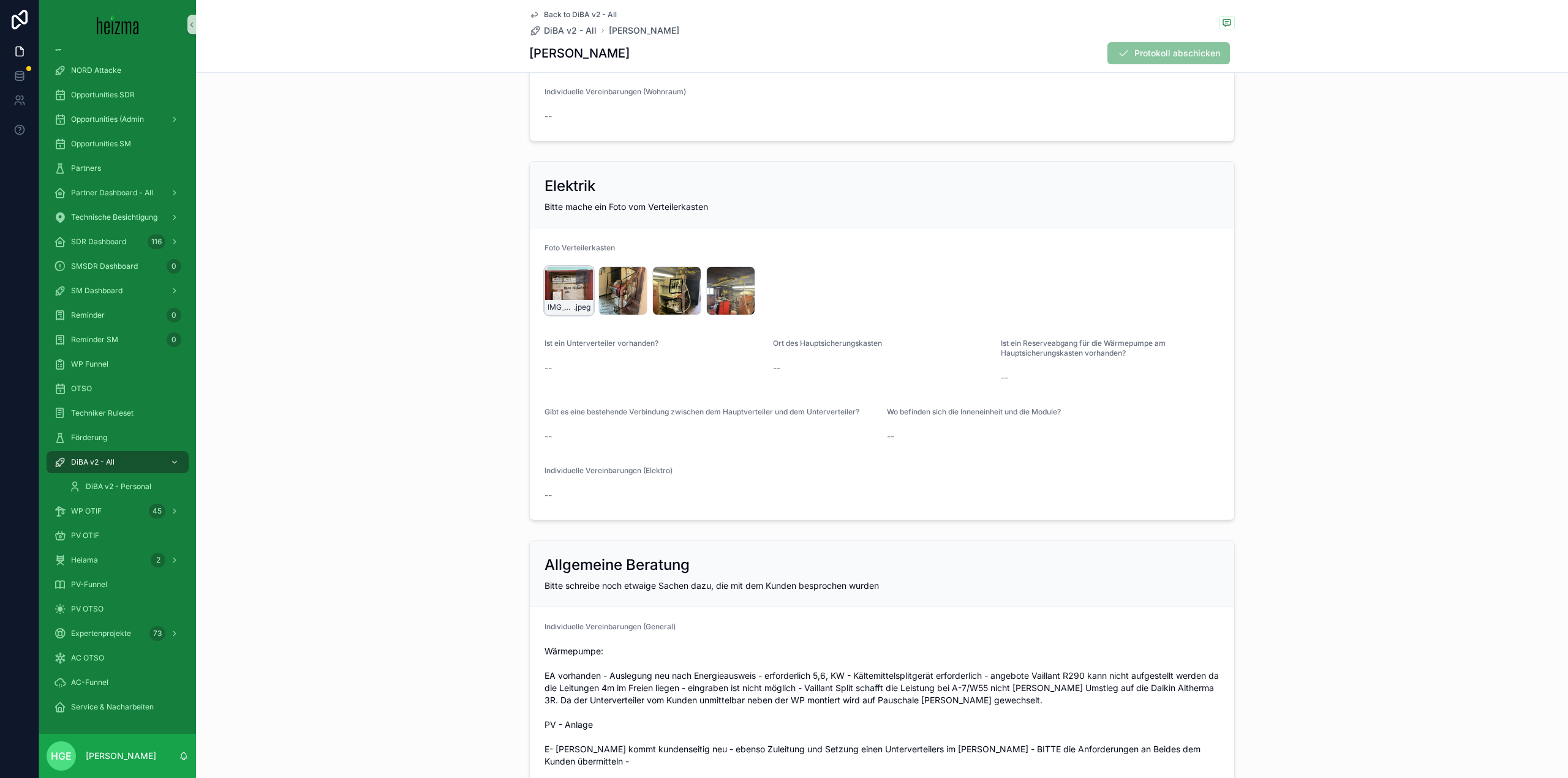
click at [558, 288] on div "IMG_5208 .jpeg" at bounding box center [569, 291] width 49 height 49
click at [603, 290] on div "IMG_5211 .jpeg" at bounding box center [623, 291] width 49 height 49
click at [669, 302] on div "IMG_5198 .jpeg" at bounding box center [677, 307] width 48 height 14
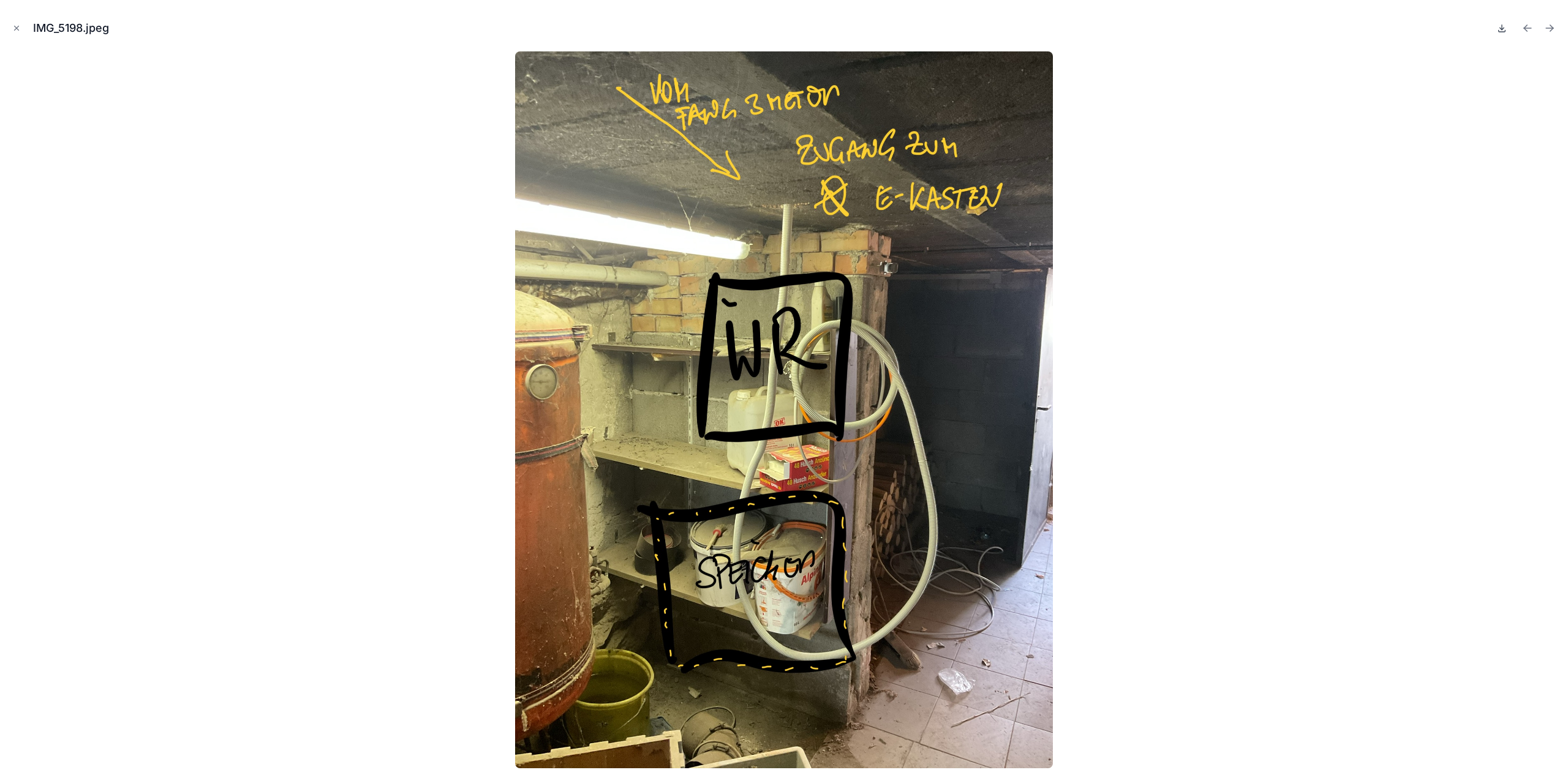
click at [1504, 27] on icon at bounding box center [1502, 28] width 10 height 10
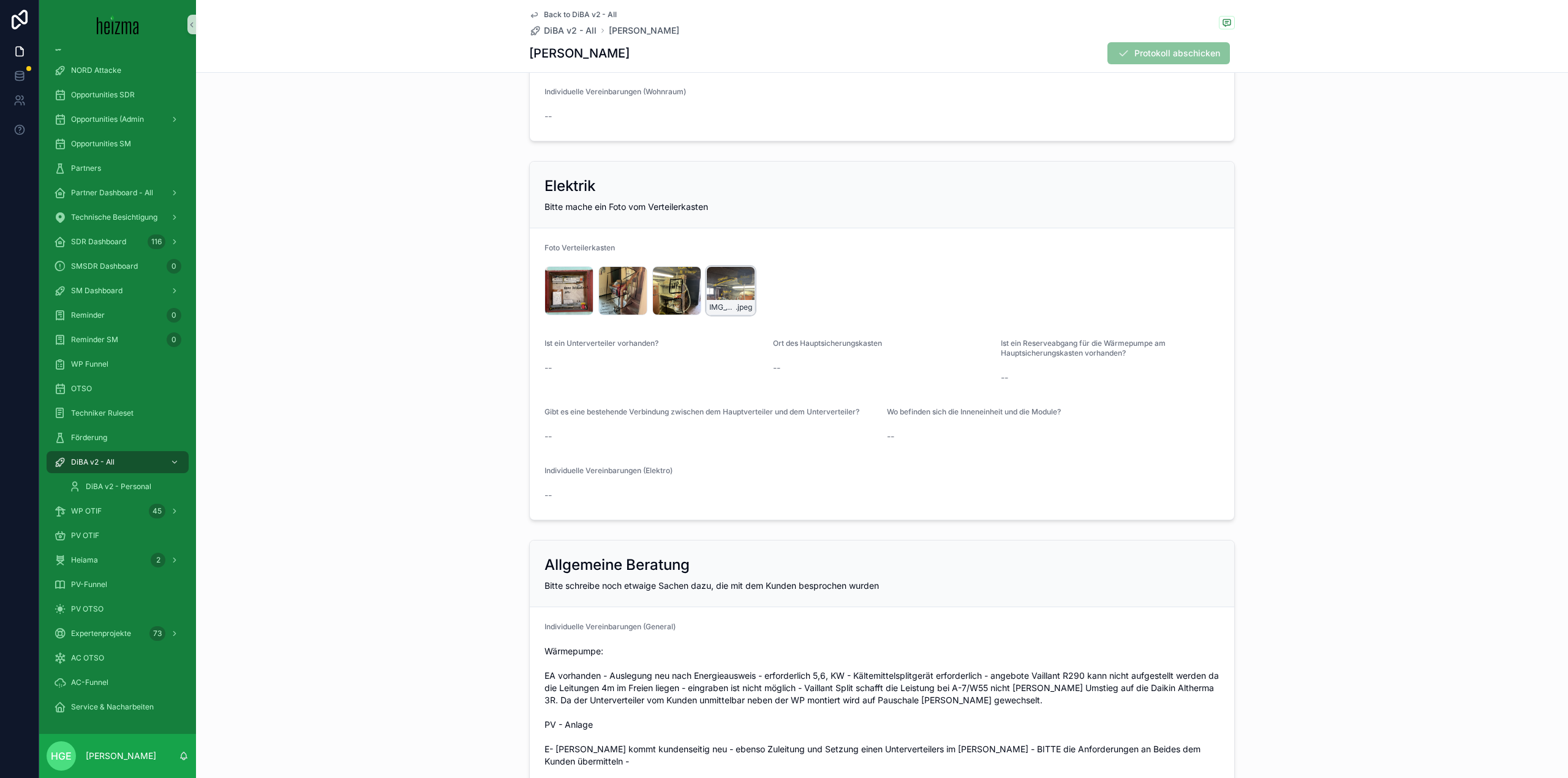
click at [722, 292] on div "IMG_5197 .jpeg" at bounding box center [731, 291] width 49 height 49
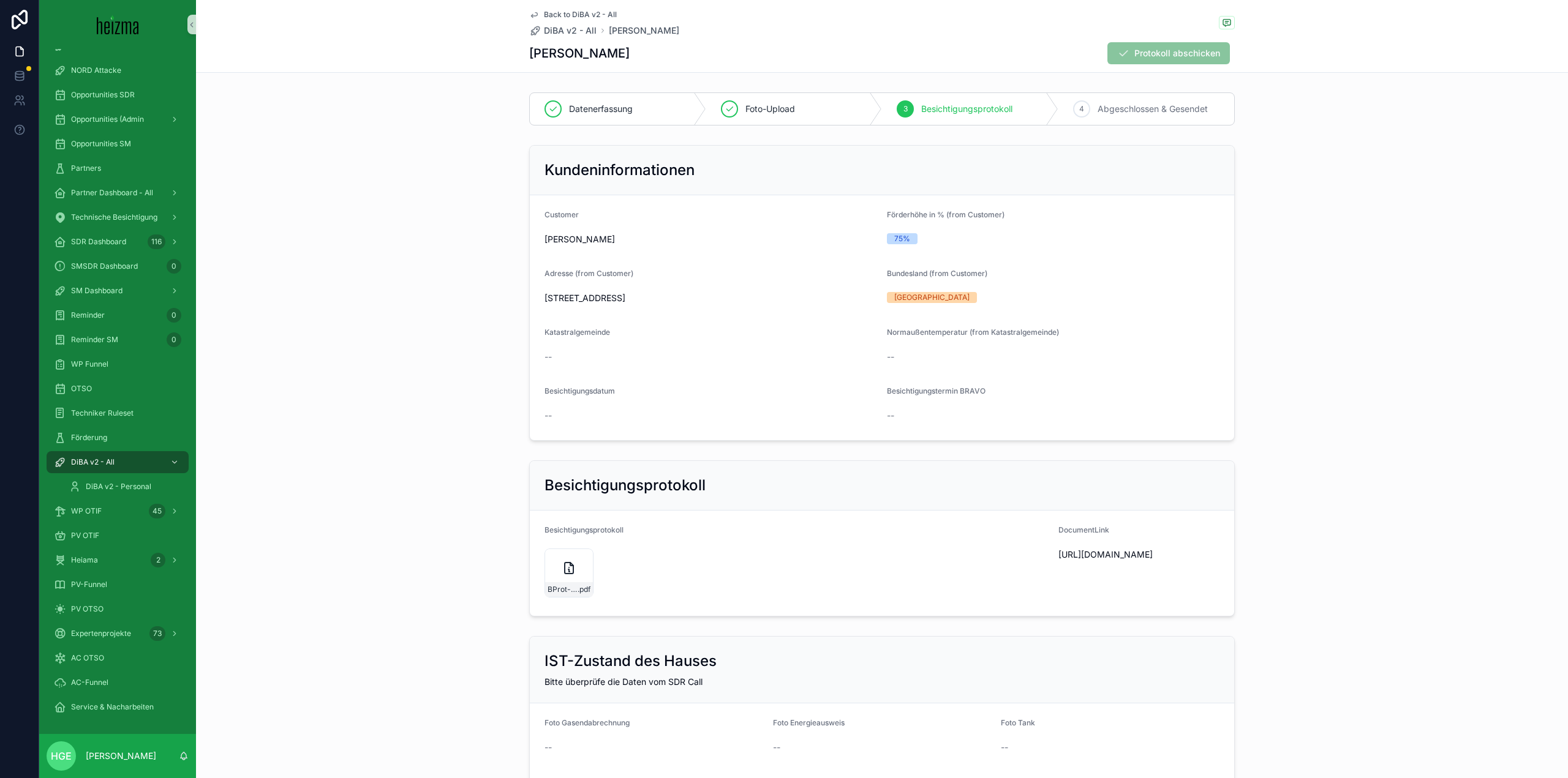
drag, startPoint x: 721, startPoint y: 297, endPoint x: 538, endPoint y: 302, distance: 183.1
click at [538, 302] on form "Customer Gregor Wallen-Holubek Förderhöhe in % (from Customer) 75% Adresse (fro…" at bounding box center [882, 318] width 705 height 245
click at [120, 95] on span "Opportunities SDR" at bounding box center [103, 95] width 64 height 10
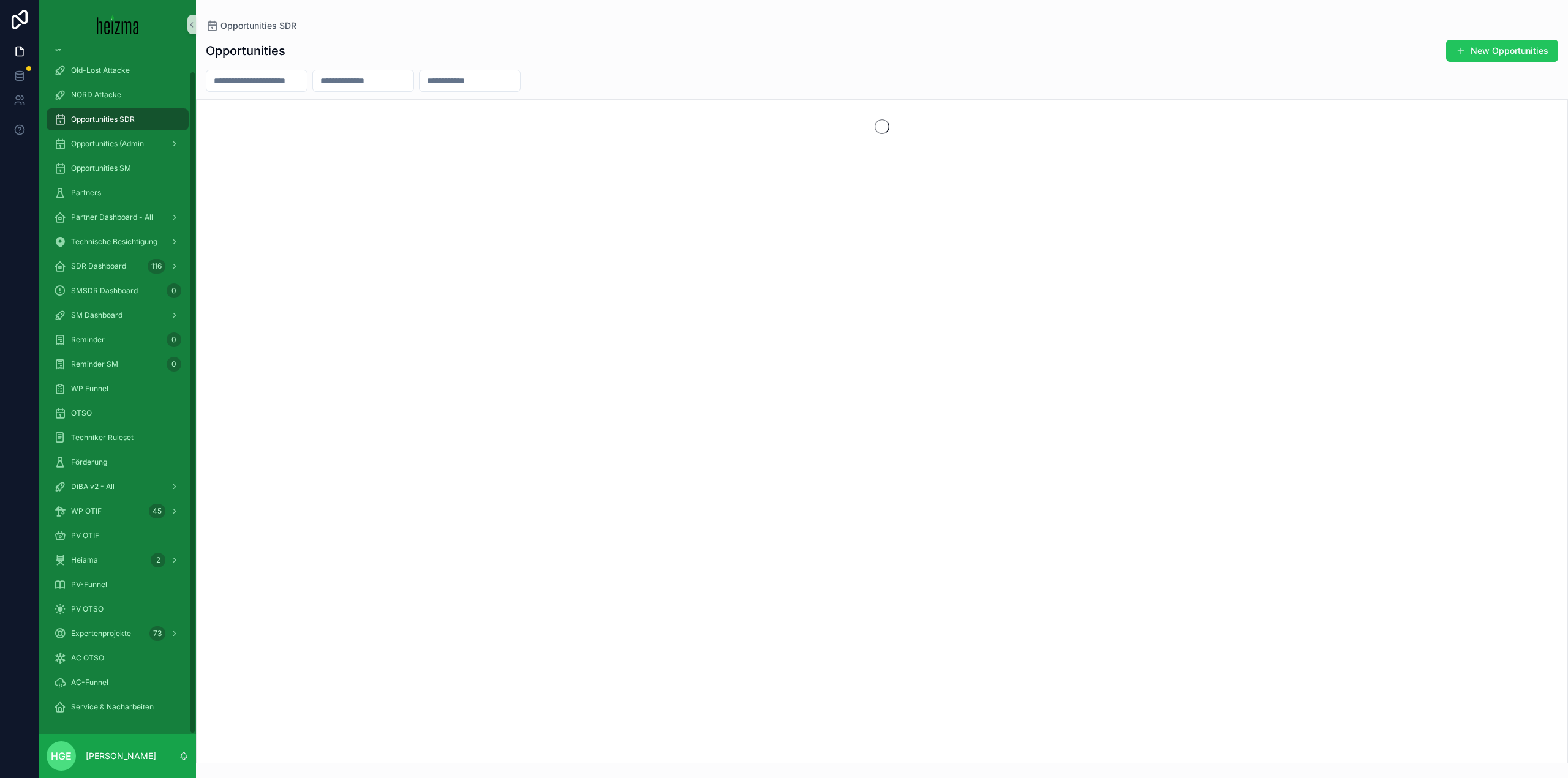
scroll to position [23, 0]
click at [115, 115] on span "Opportunities SDR" at bounding box center [103, 119] width 64 height 10
click at [123, 147] on span "Opportunities (Admin" at bounding box center [108, 144] width 73 height 10
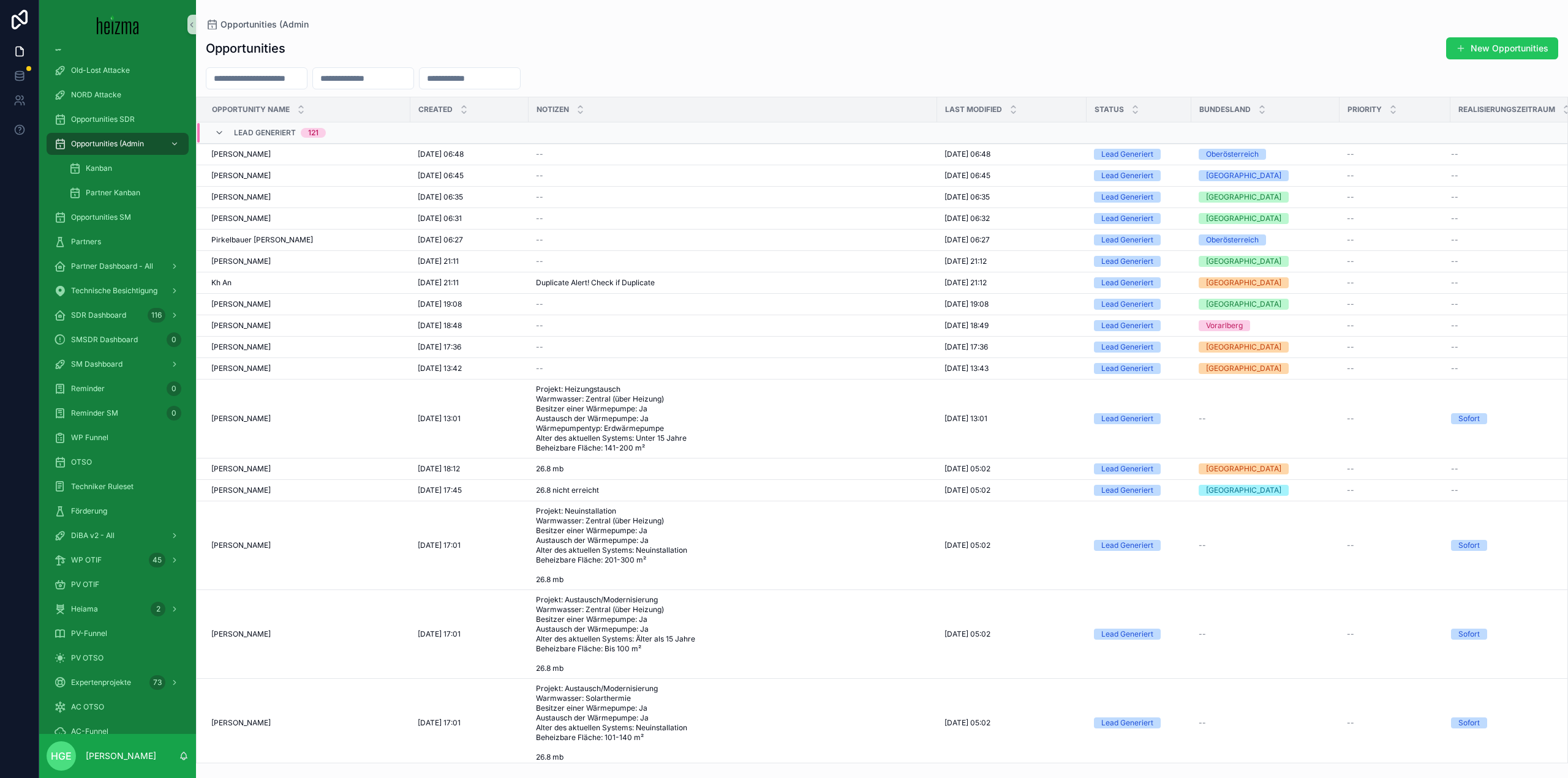
click at [413, 79] on input "scrollable content" at bounding box center [363, 78] width 101 height 17
type input "*"
click at [520, 76] on input "scrollable content" at bounding box center [469, 78] width 101 height 17
type input "*"
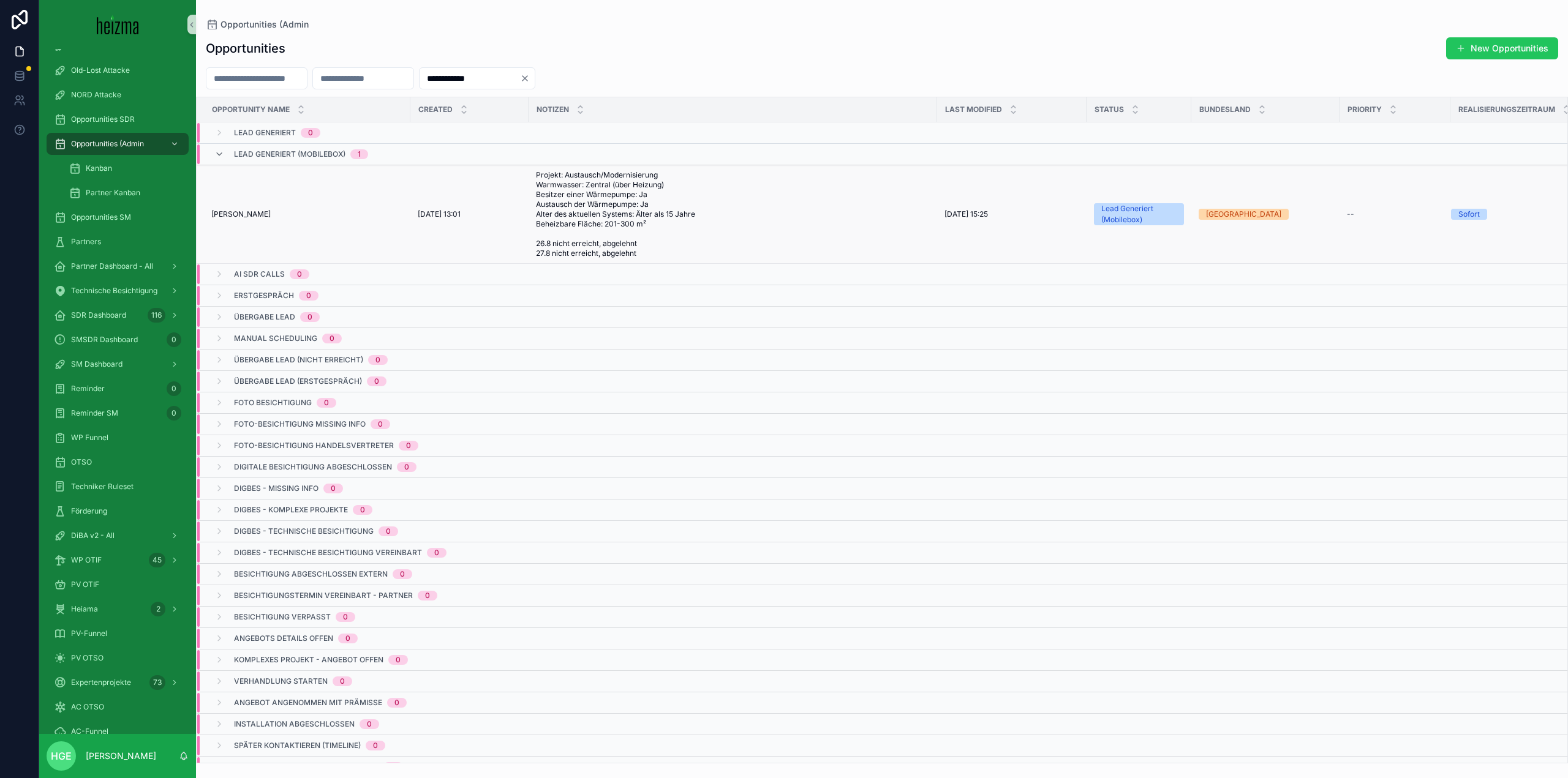
type input "**********"
drag, startPoint x: 573, startPoint y: 79, endPoint x: 329, endPoint y: 82, distance: 244.0
click at [329, 82] on div "**********" at bounding box center [882, 78] width 1373 height 22
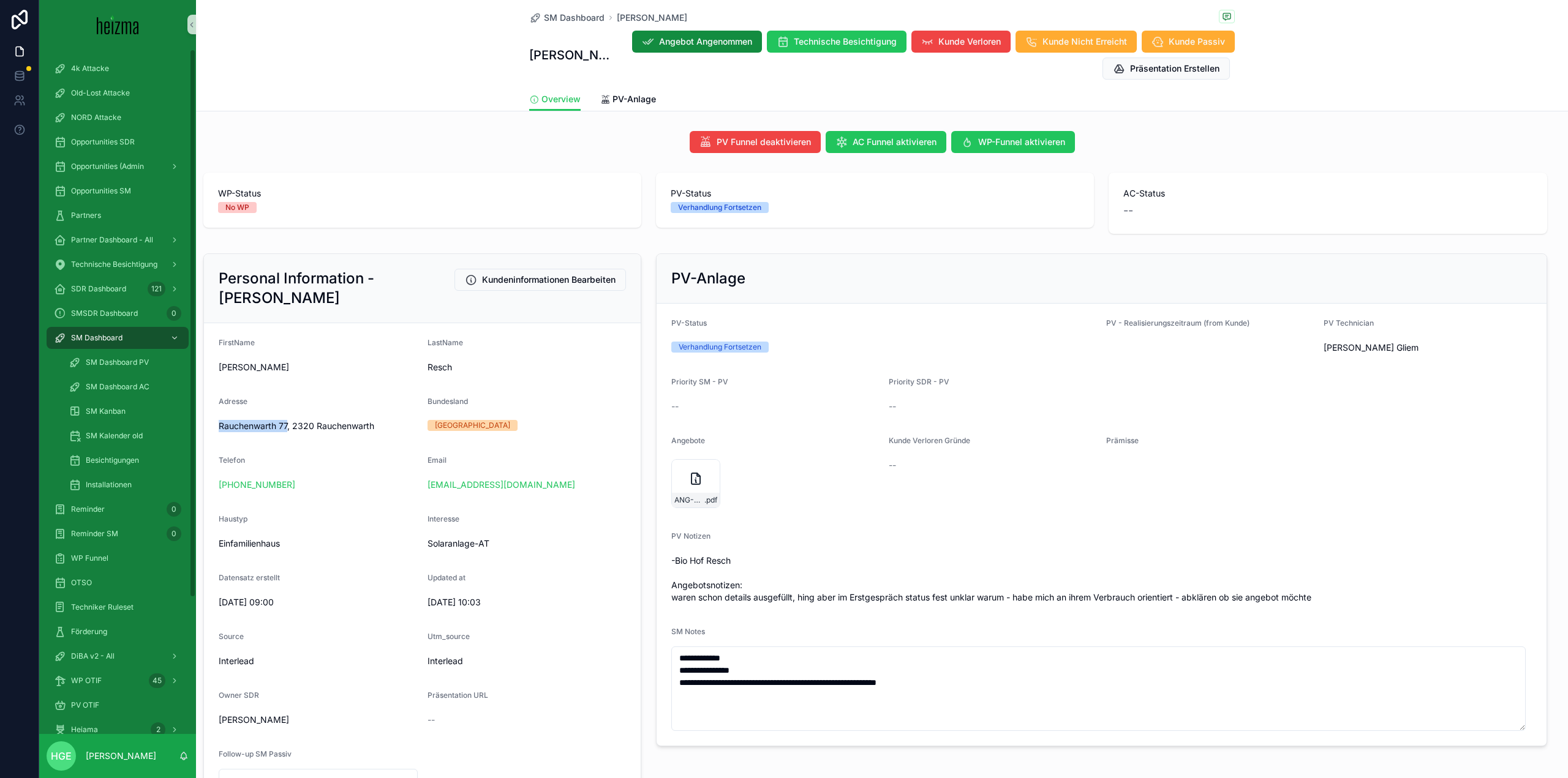
drag, startPoint x: 289, startPoint y: 424, endPoint x: 210, endPoint y: 434, distance: 79.6
click at [210, 434] on form "FirstName Silvia LastName Resch Adresse Rauchenwarth 77, 2320 Rauchenwarth Bund…" at bounding box center [422, 565] width 437 height 483
copy span "Rauchenwarth 77"
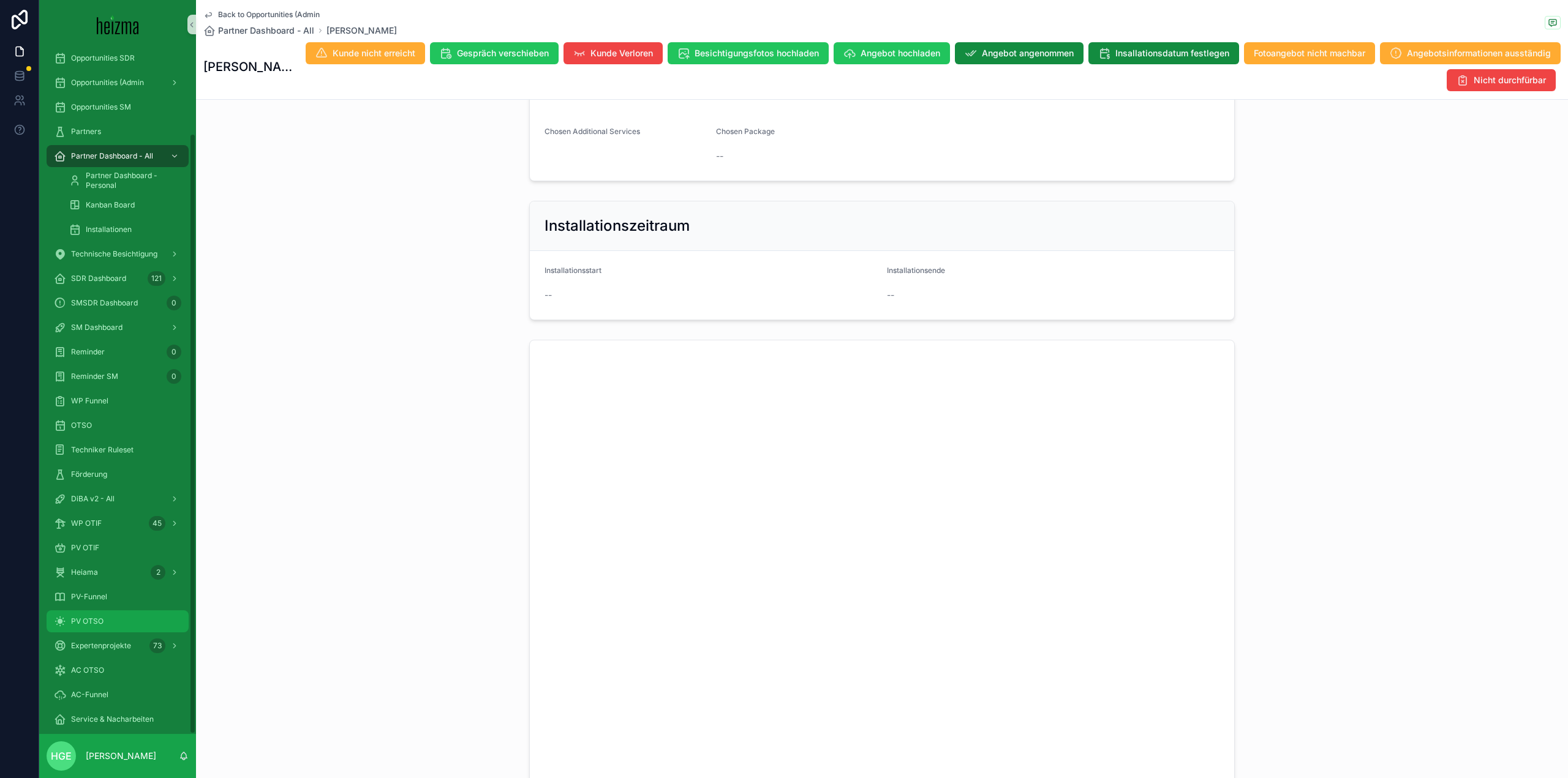
scroll to position [96, 0]
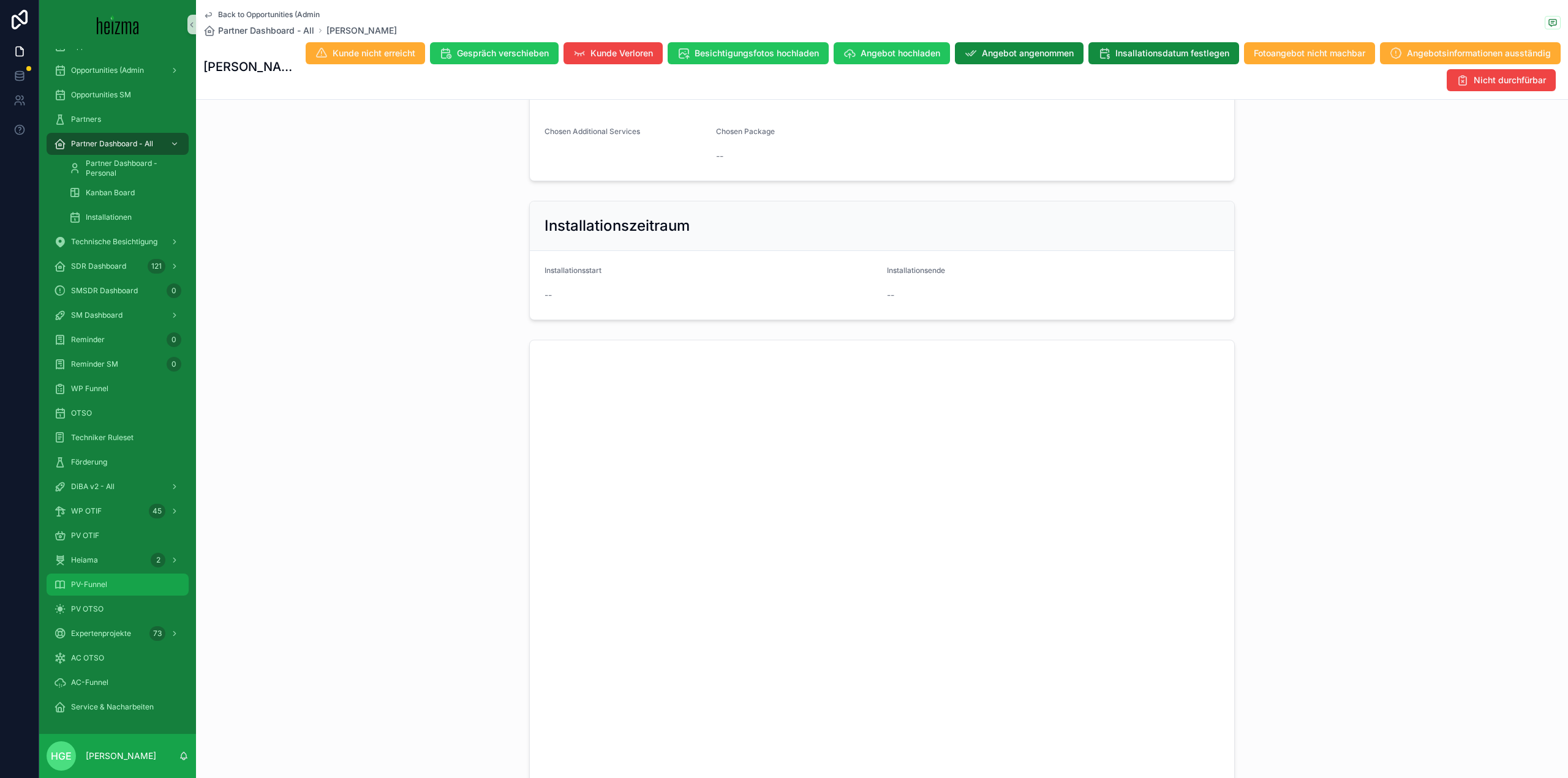
click at [143, 580] on div "PV-Funnel" at bounding box center [117, 585] width 127 height 20
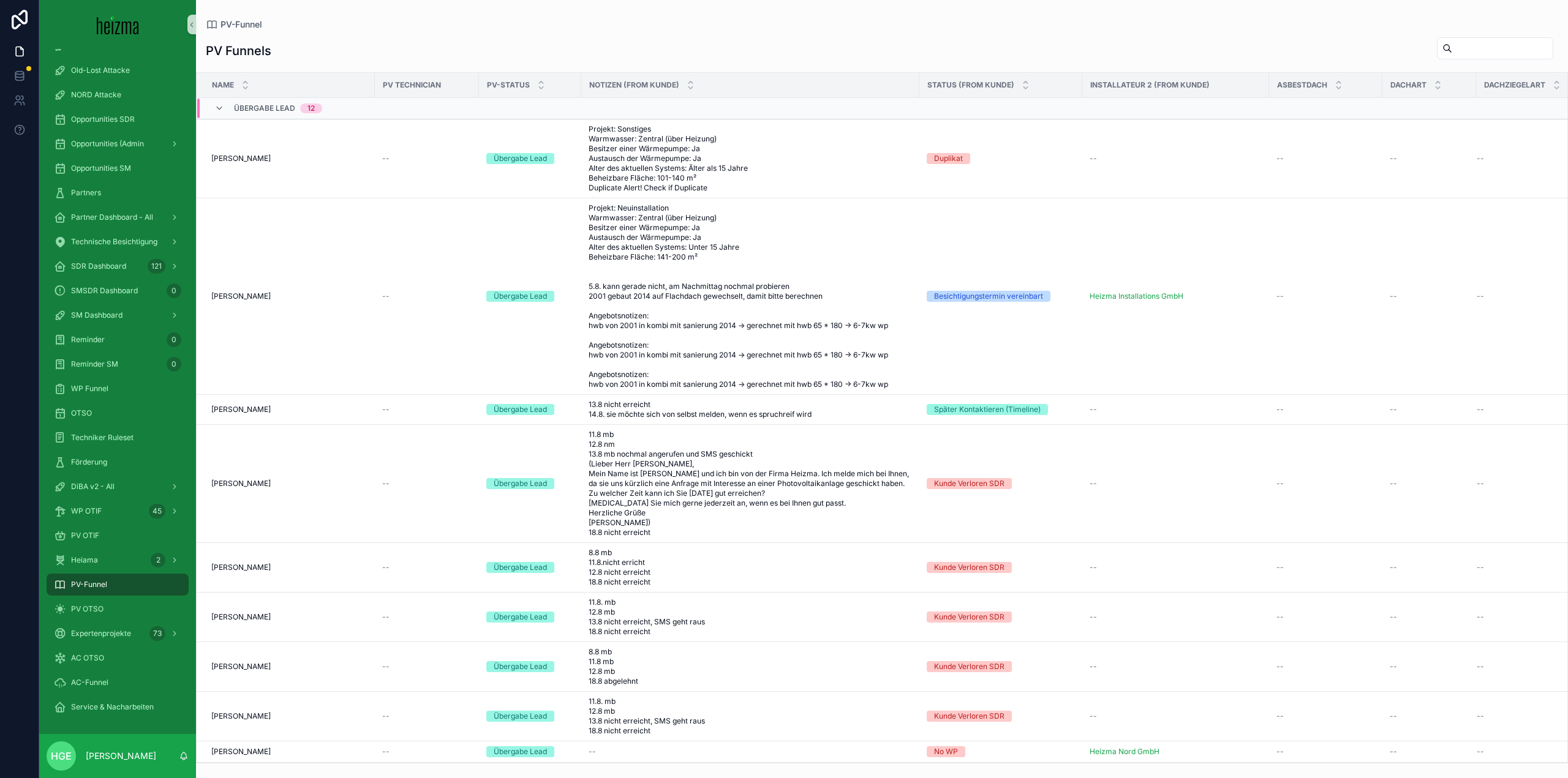
click at [1488, 46] on input "scrollable content" at bounding box center [1503, 48] width 101 height 17
type input "*****"
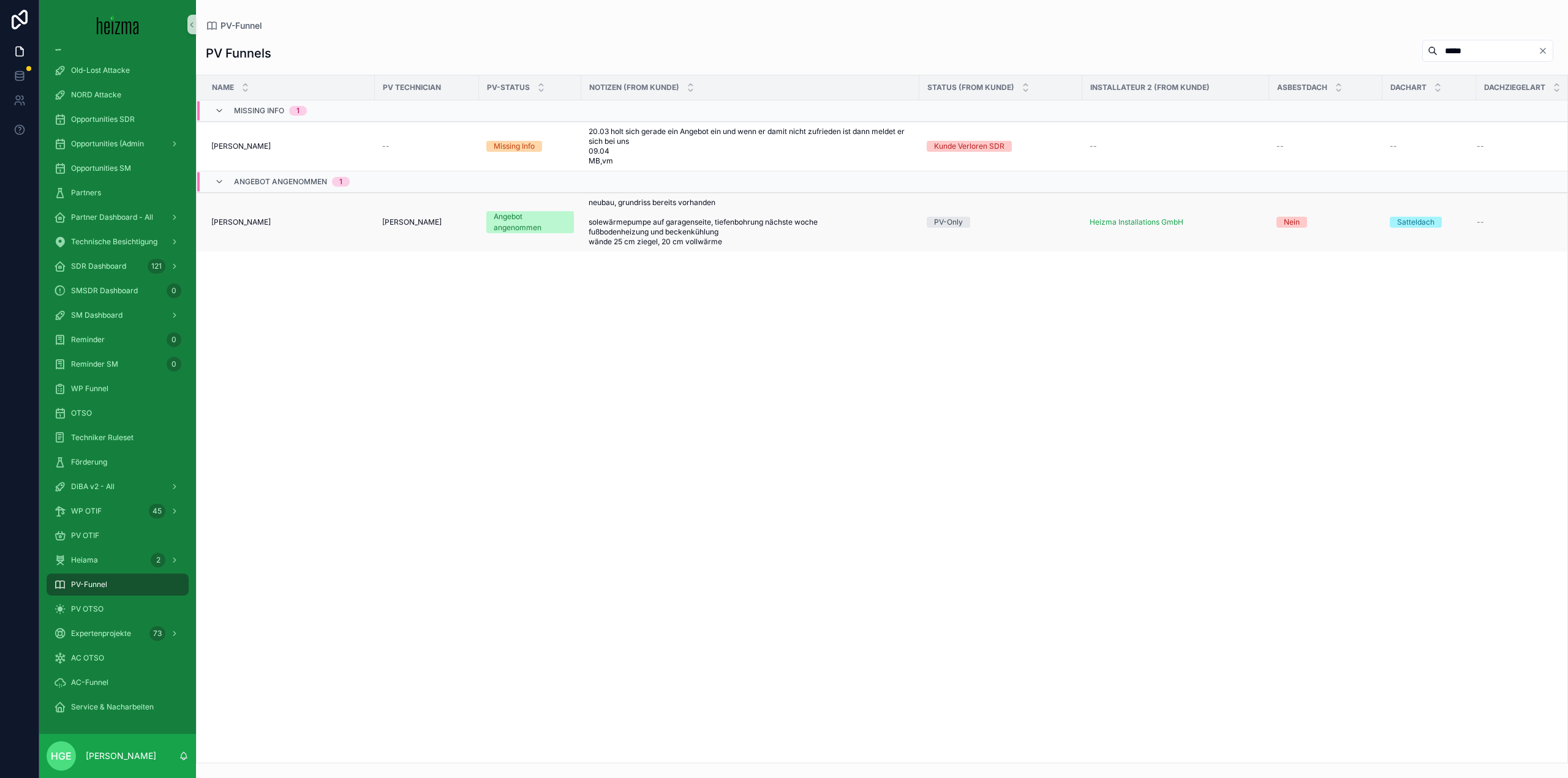
click at [248, 226] on span "[PERSON_NAME]" at bounding box center [241, 222] width 59 height 10
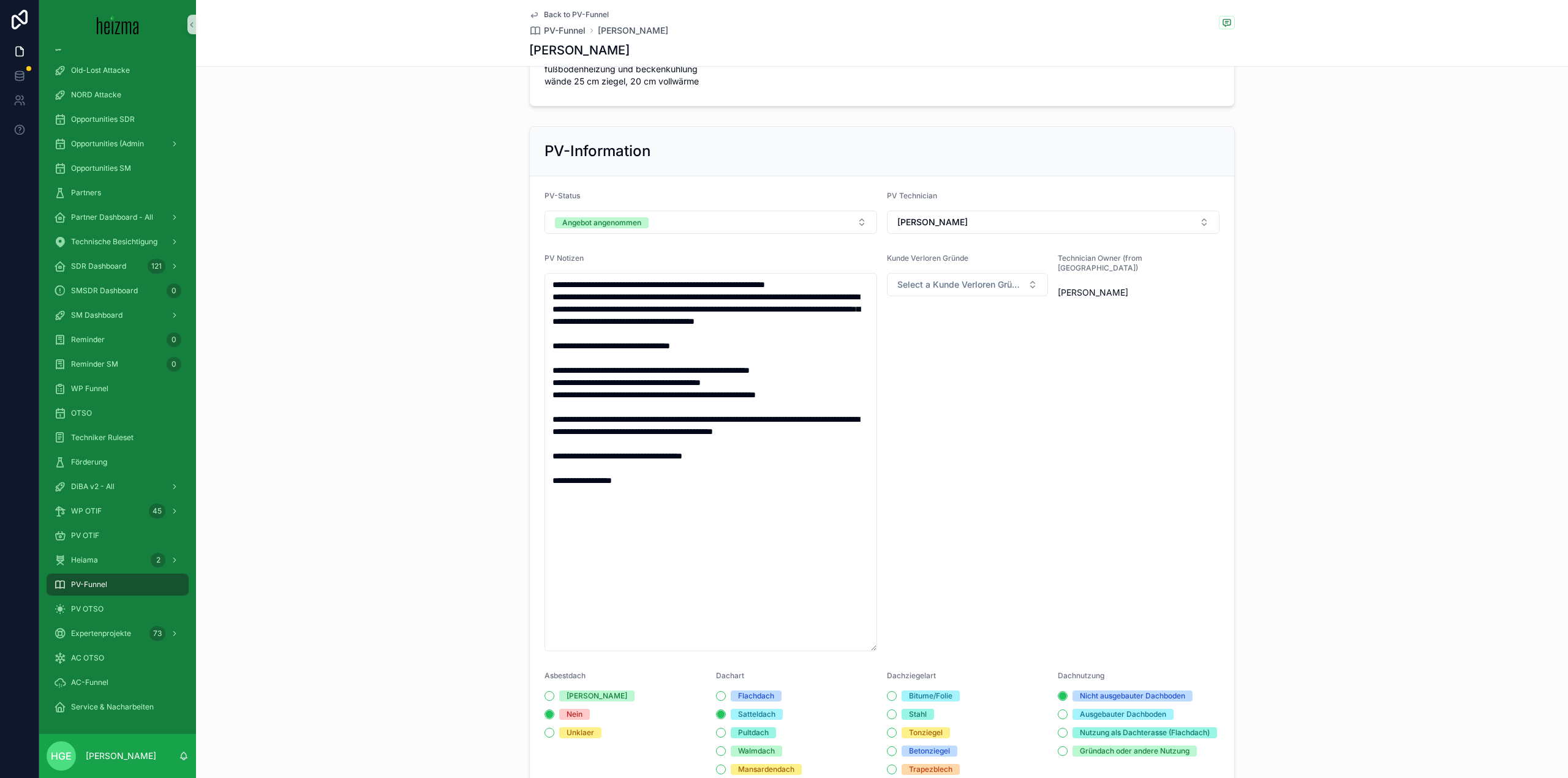
scroll to position [428, 0]
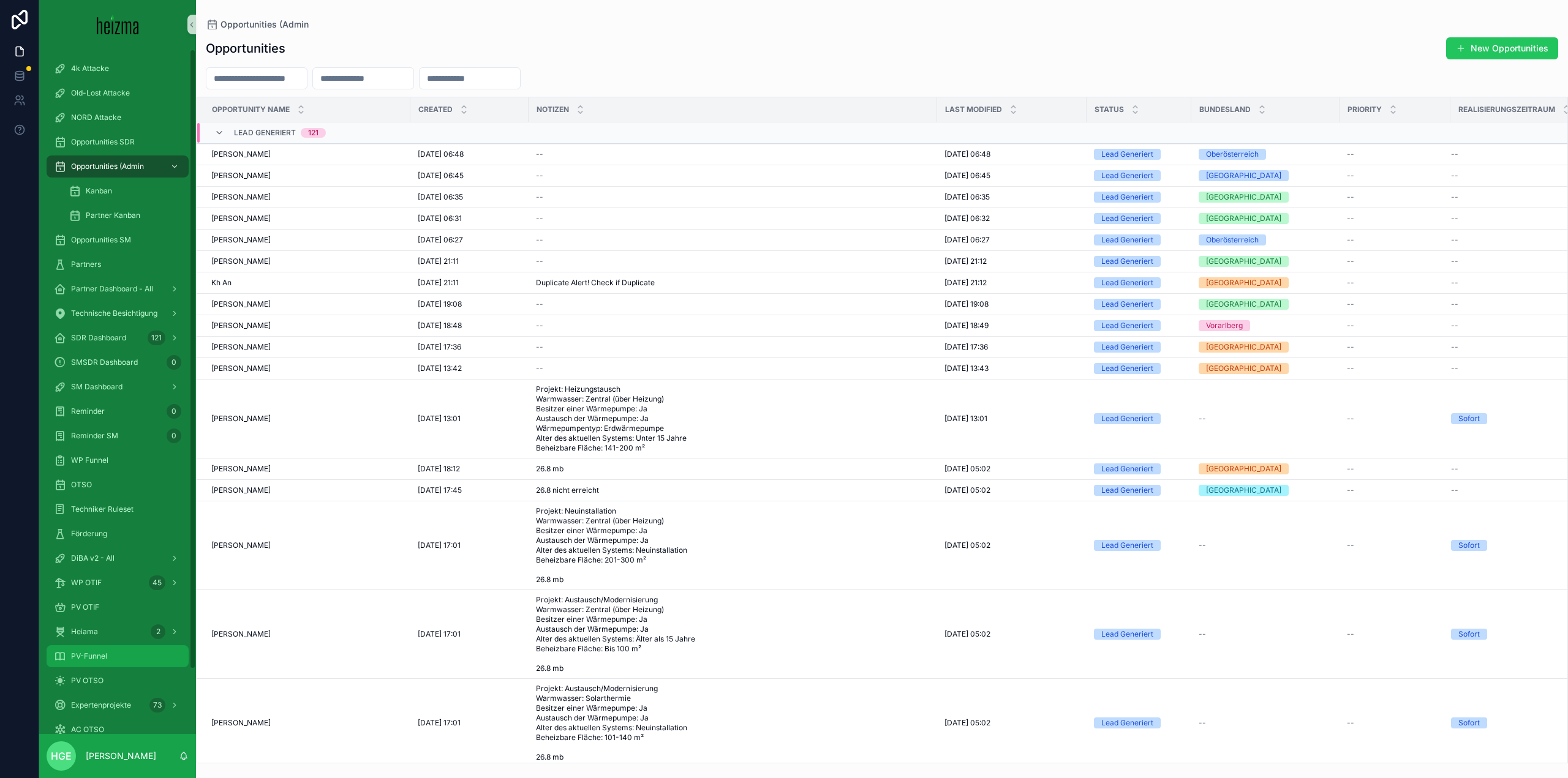
click at [117, 663] on div "PV-Funnel" at bounding box center [117, 656] width 127 height 20
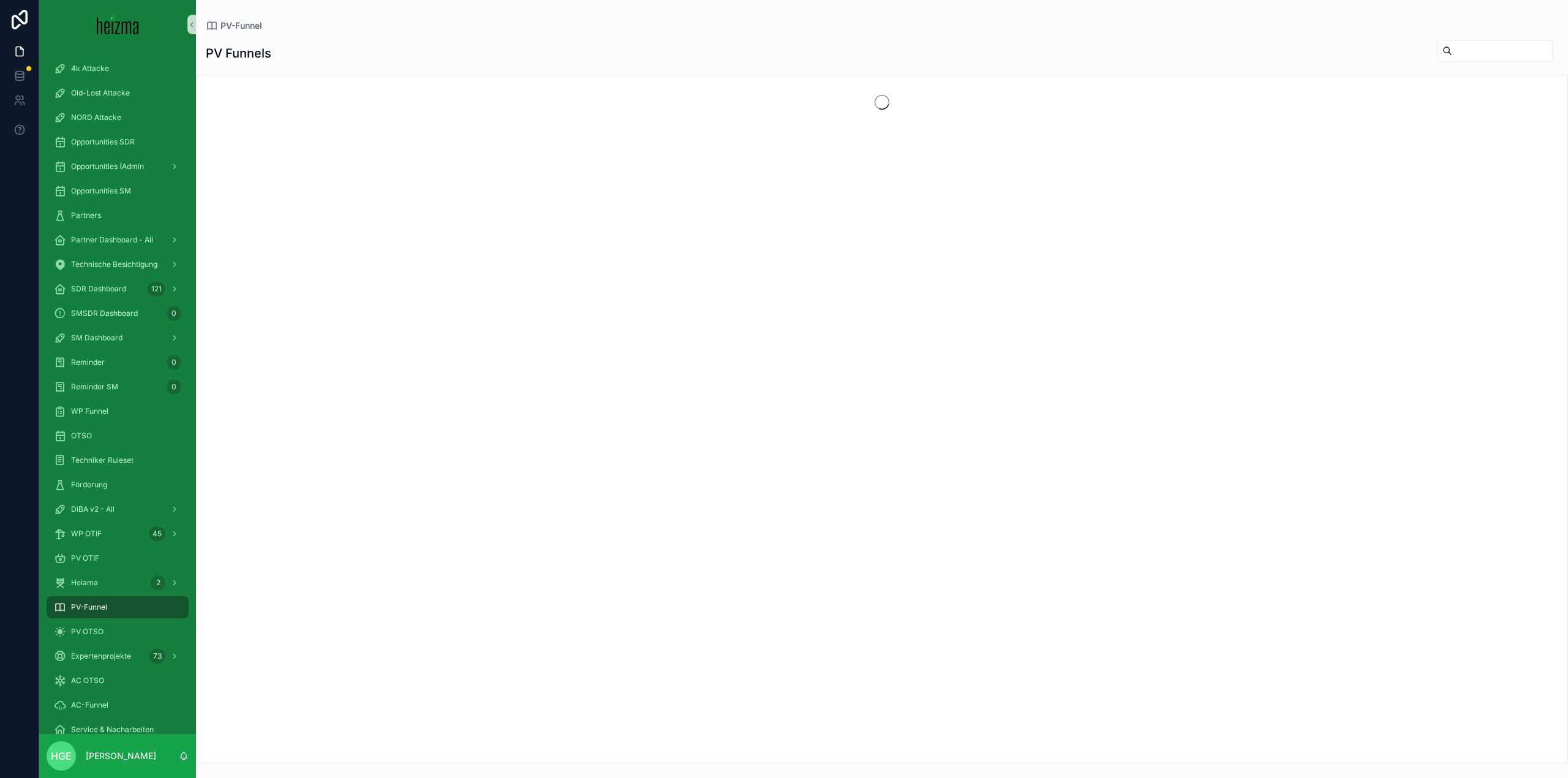
click at [1453, 51] on input "scrollable content" at bounding box center [1503, 51] width 101 height 17
type input "******"
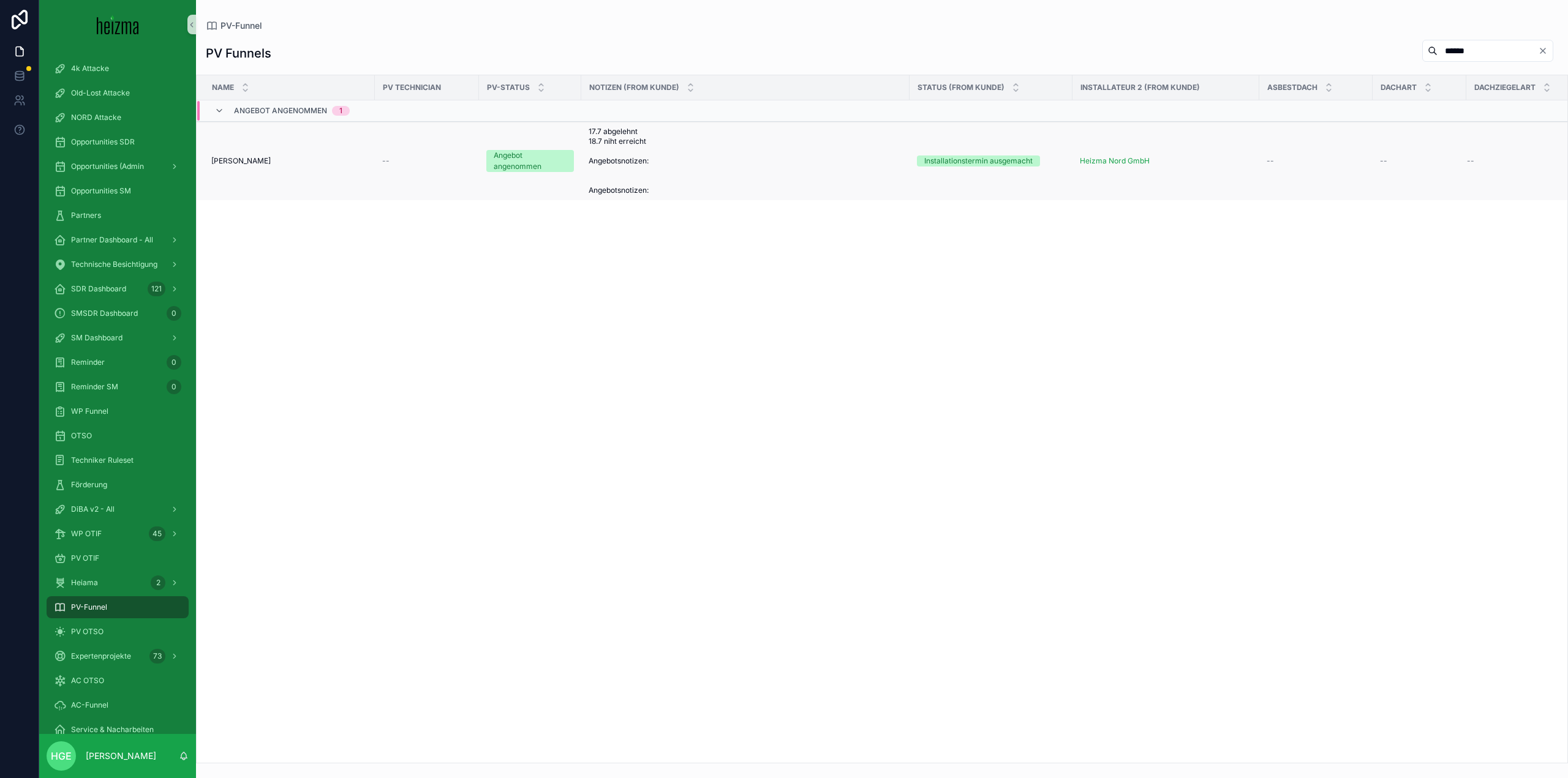
click at [245, 157] on span "Bernhard Kehrer" at bounding box center [241, 160] width 59 height 10
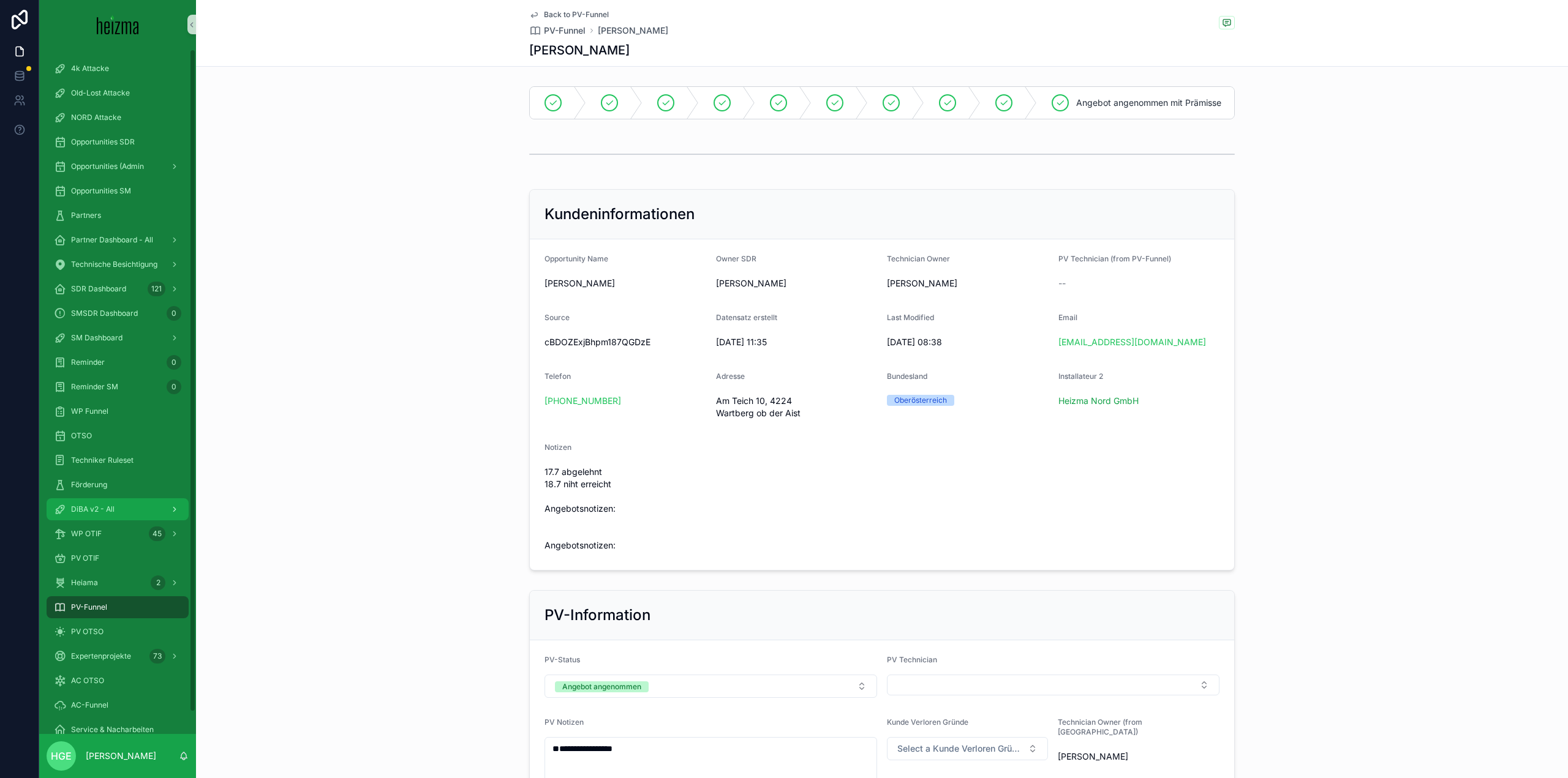
click at [126, 503] on div "DiBA v2 - All" at bounding box center [117, 509] width 127 height 20
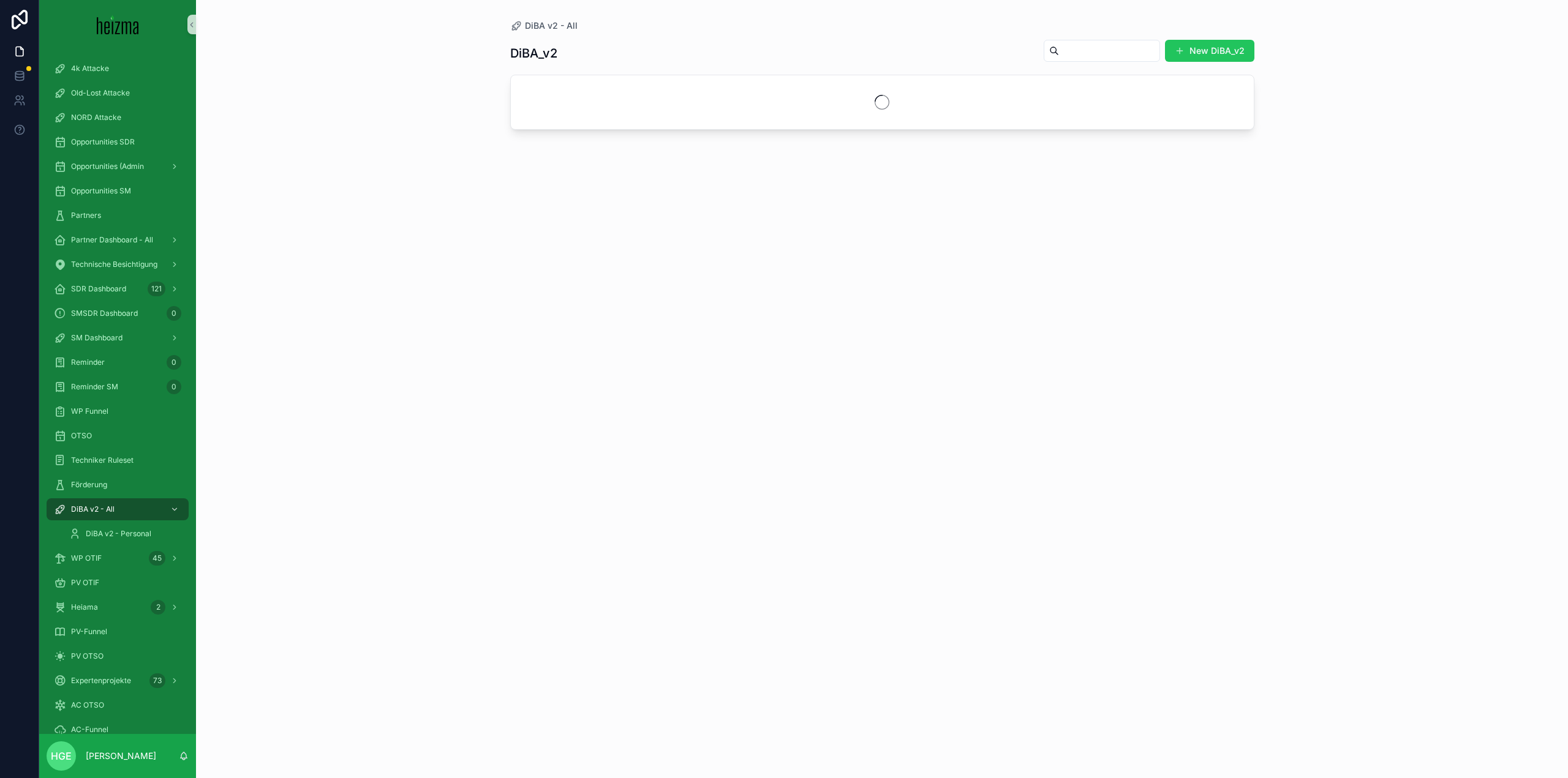
click at [1081, 48] on input "scrollable content" at bounding box center [1109, 51] width 101 height 17
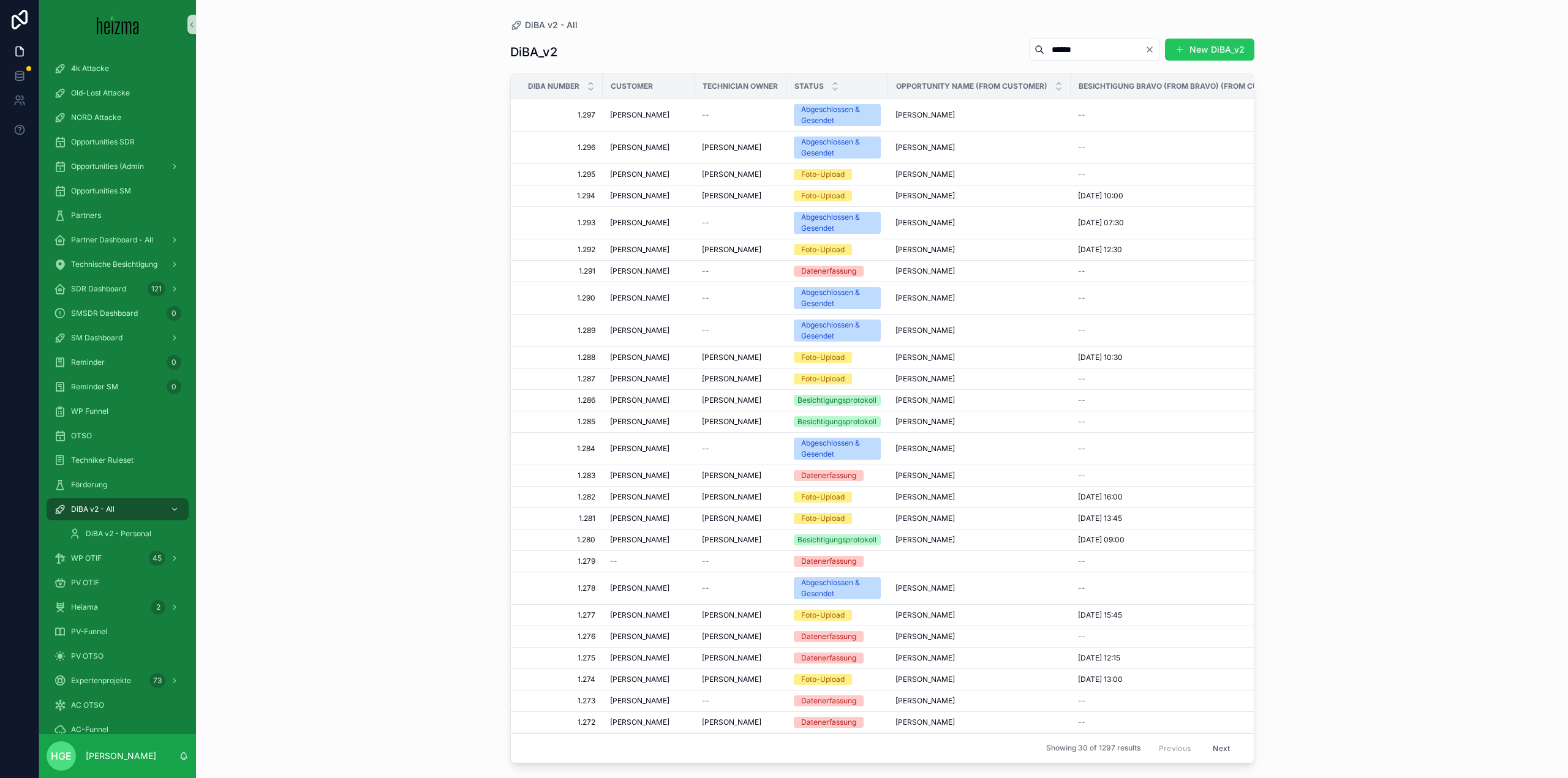
type input "******"
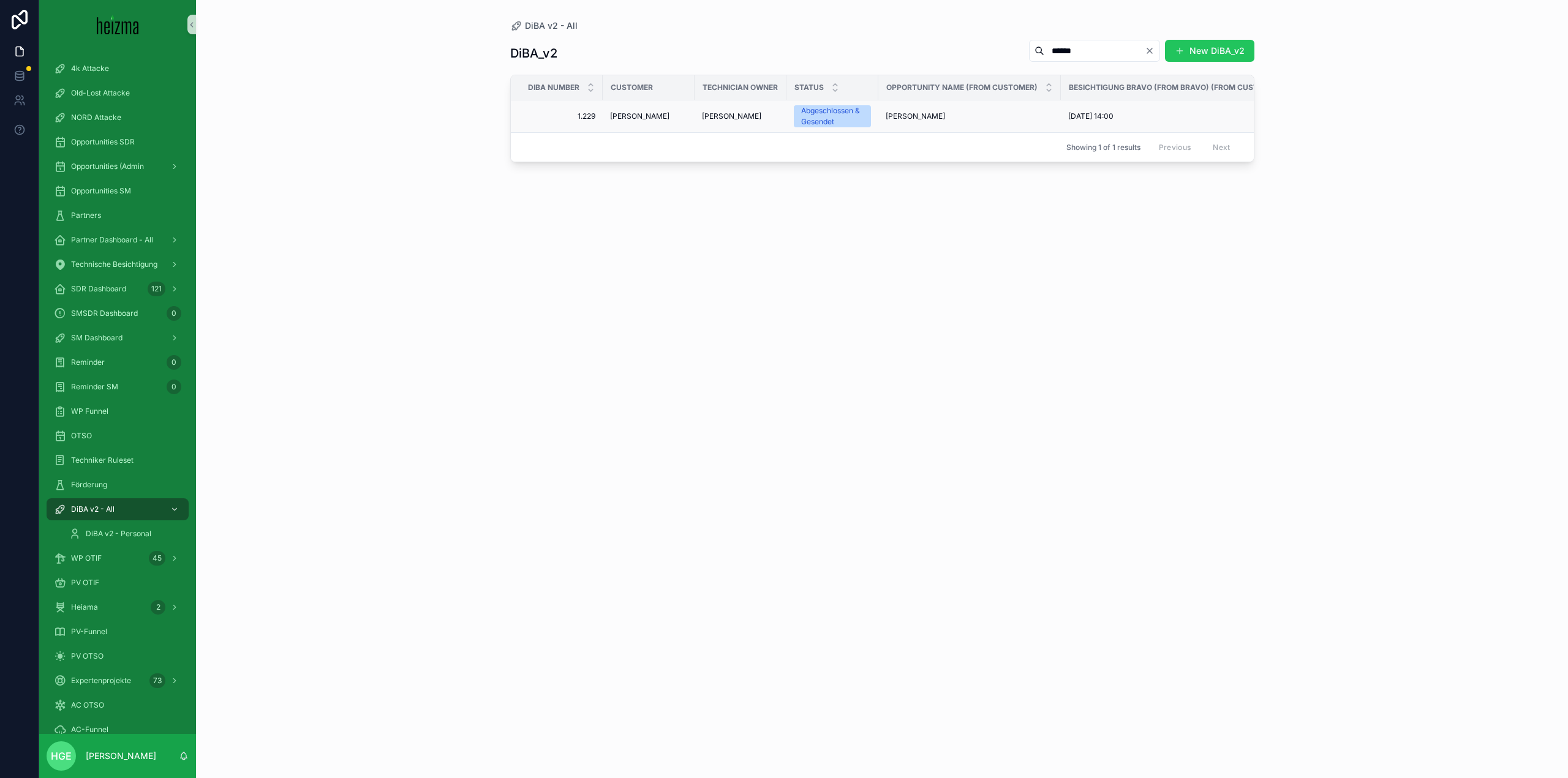
click at [646, 113] on span "Bernhard Kehrer" at bounding box center [640, 116] width 59 height 10
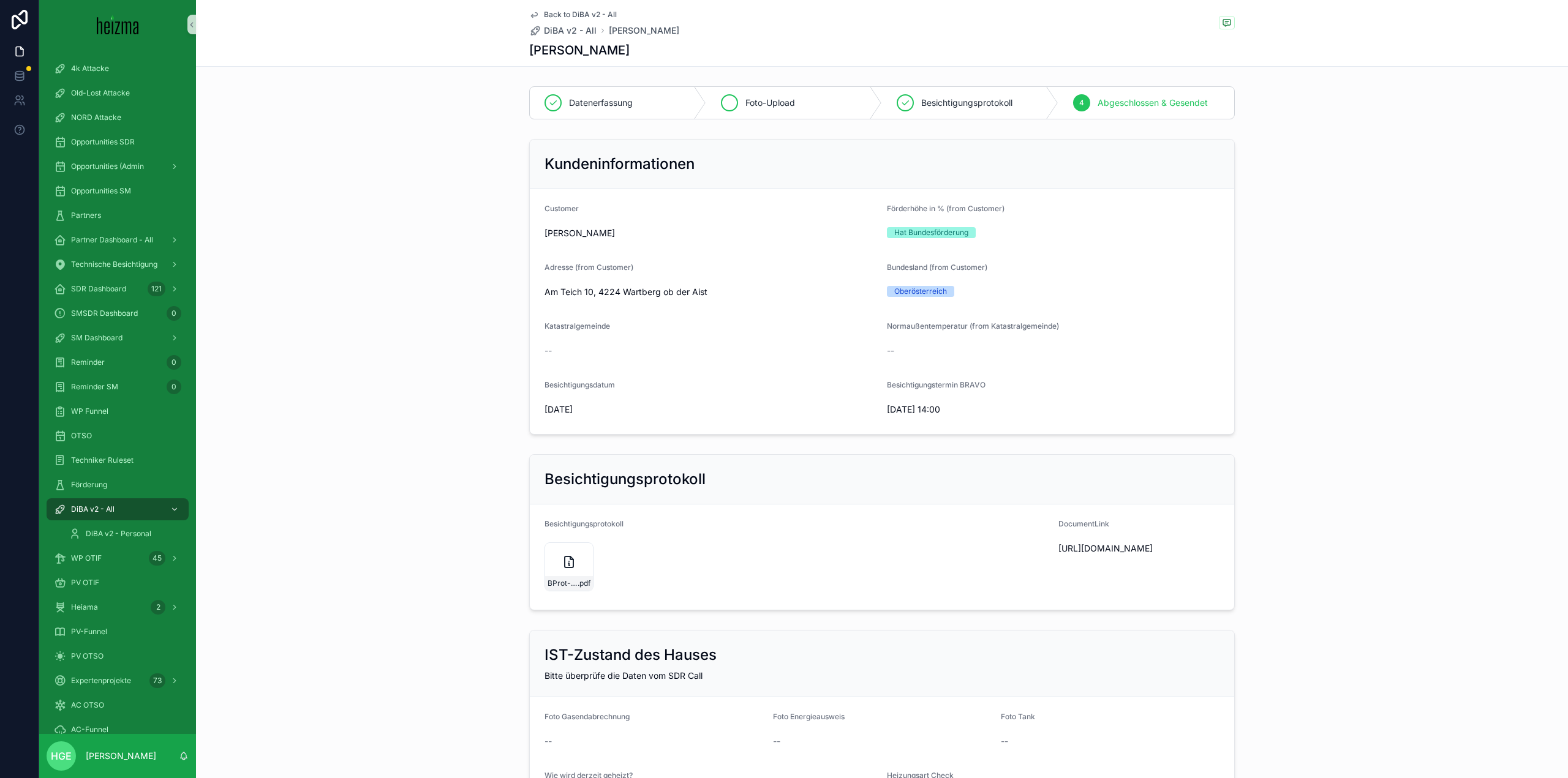
click at [803, 112] on div "Foto-Upload" at bounding box center [794, 103] width 176 height 32
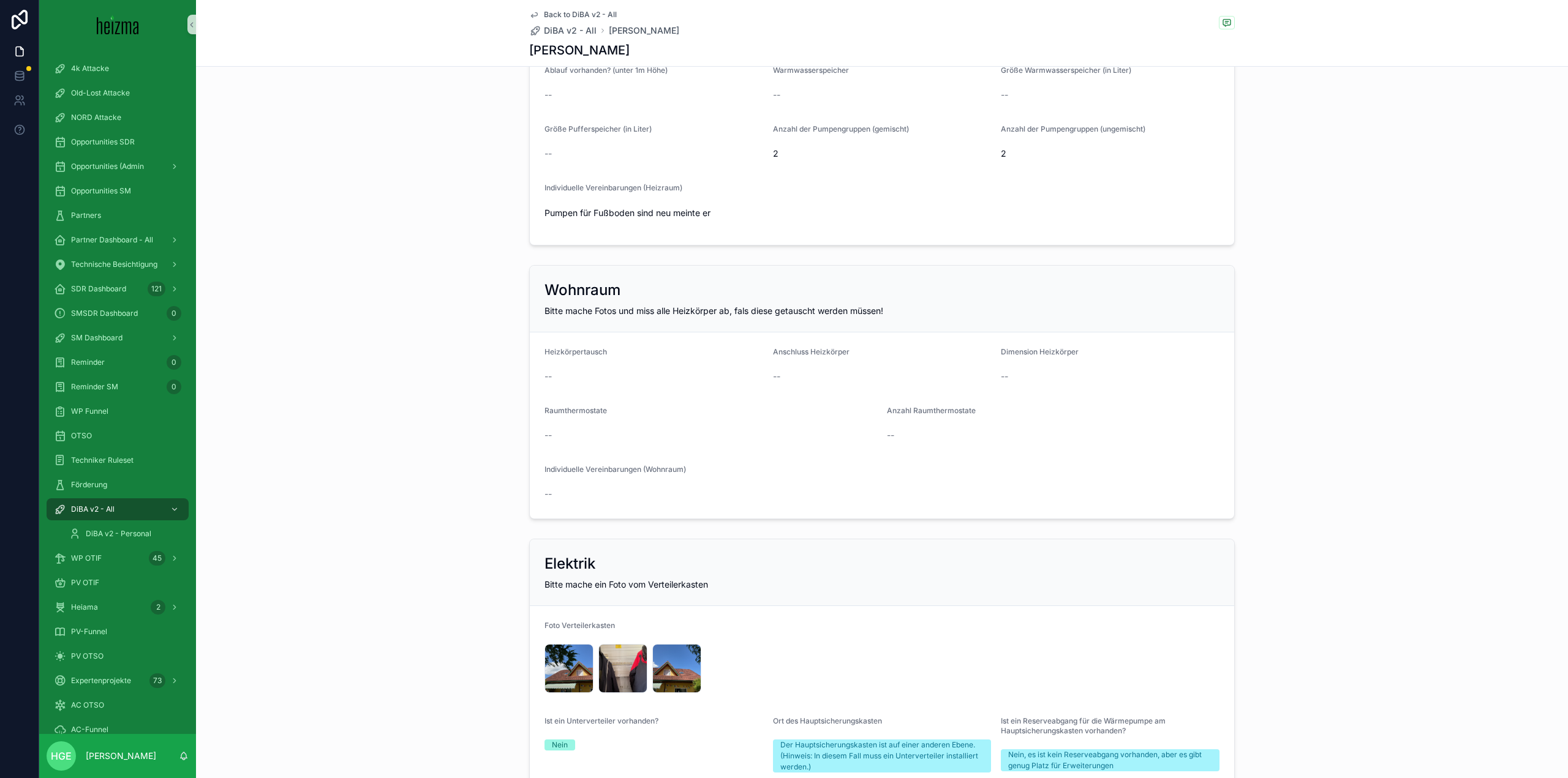
scroll to position [2301, 0]
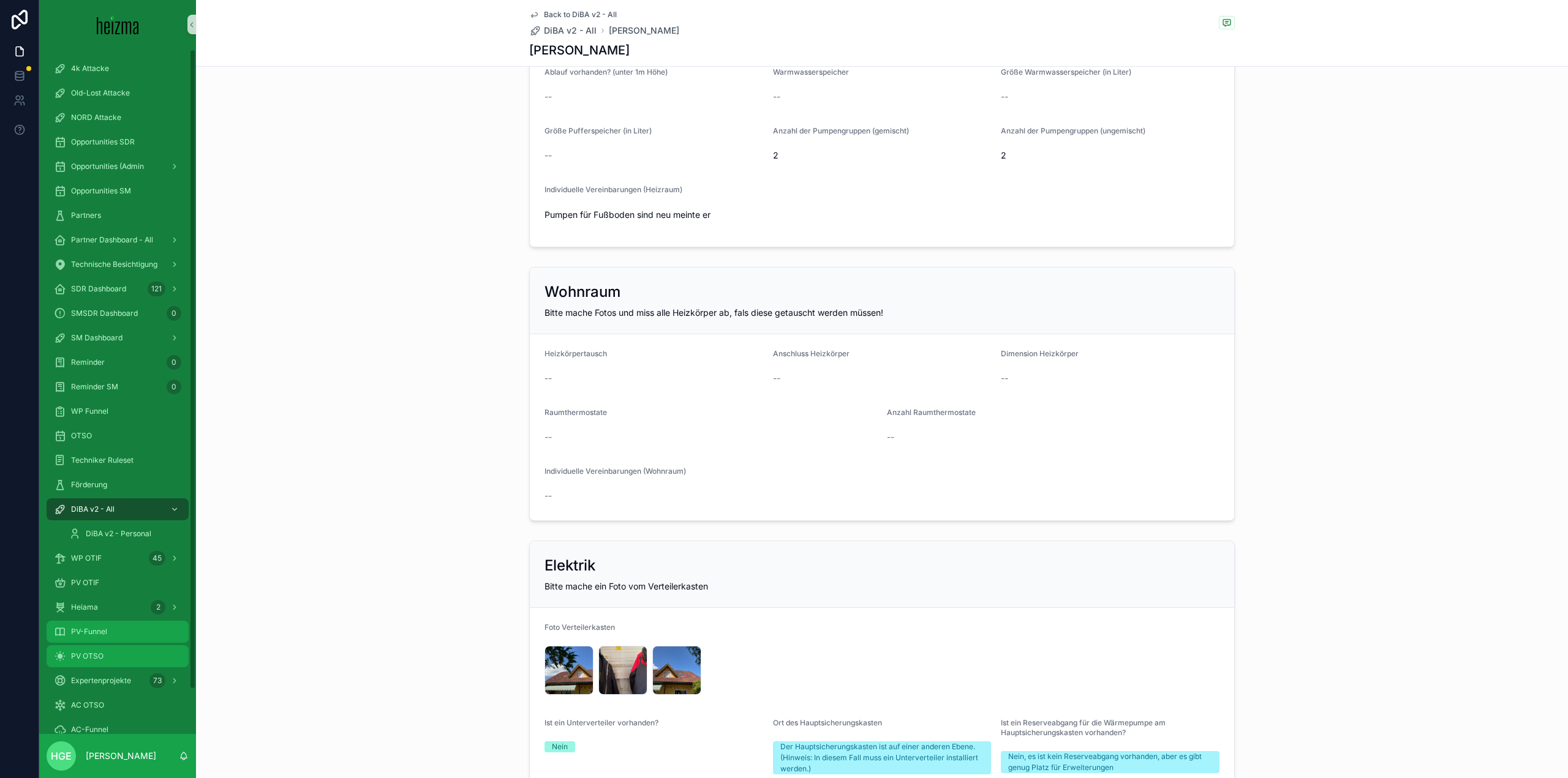
click at [107, 640] on div "PV-Funnel" at bounding box center [117, 632] width 127 height 20
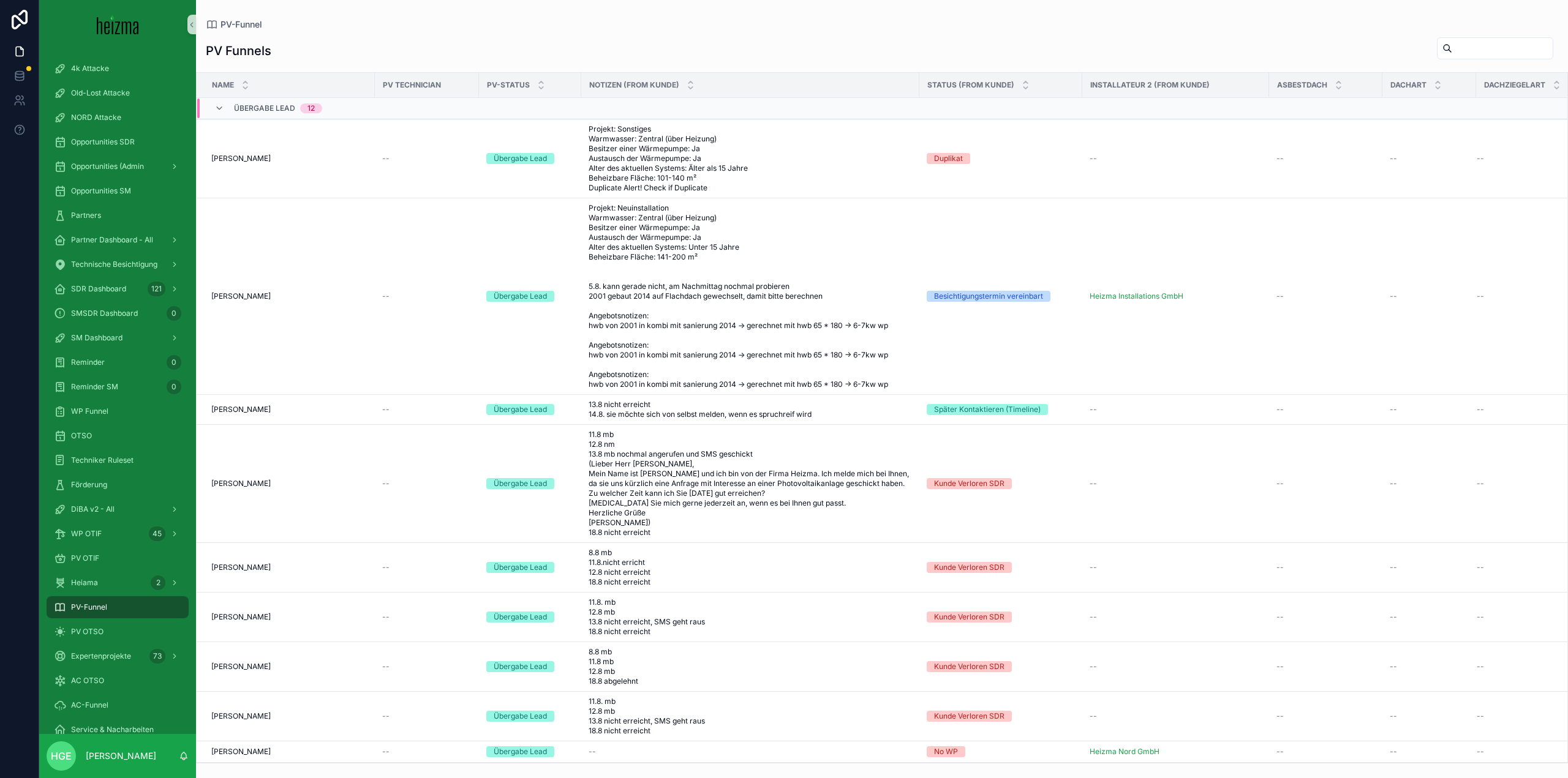
click at [1453, 56] on input "scrollable content" at bounding box center [1503, 48] width 101 height 17
type input "******"
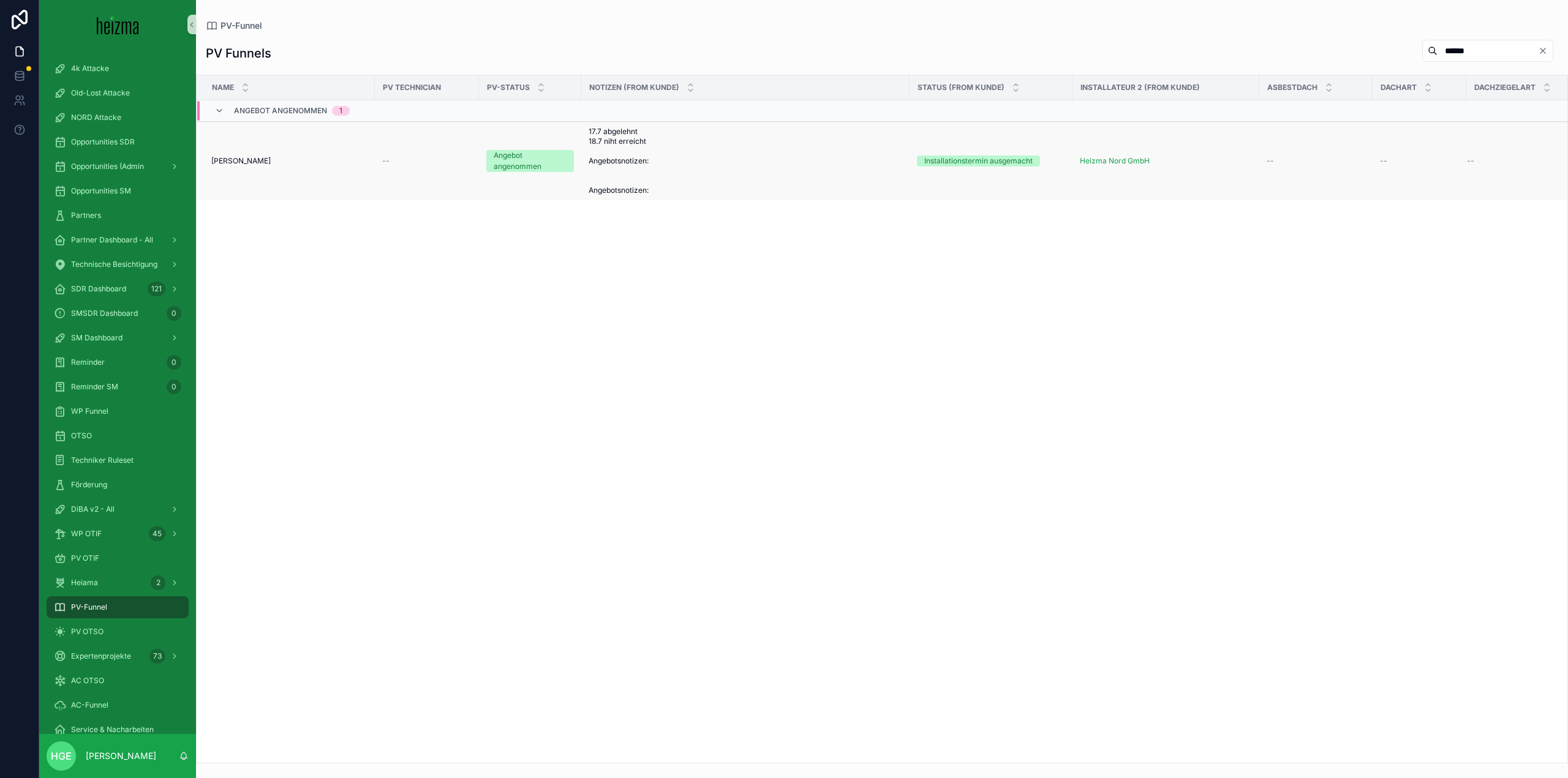
click at [252, 159] on span "Bernhard Kehrer" at bounding box center [241, 160] width 59 height 10
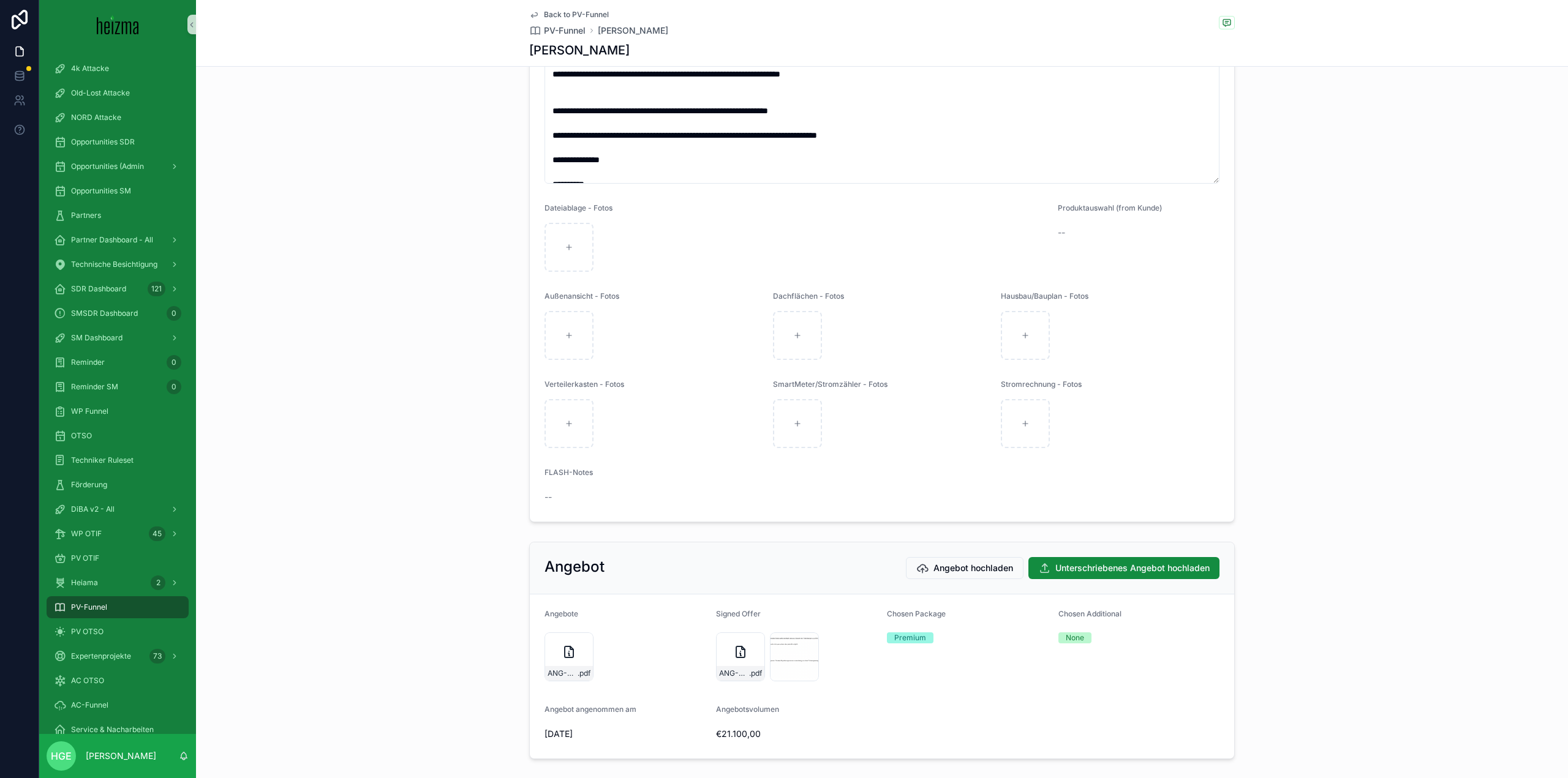
scroll to position [1794, 0]
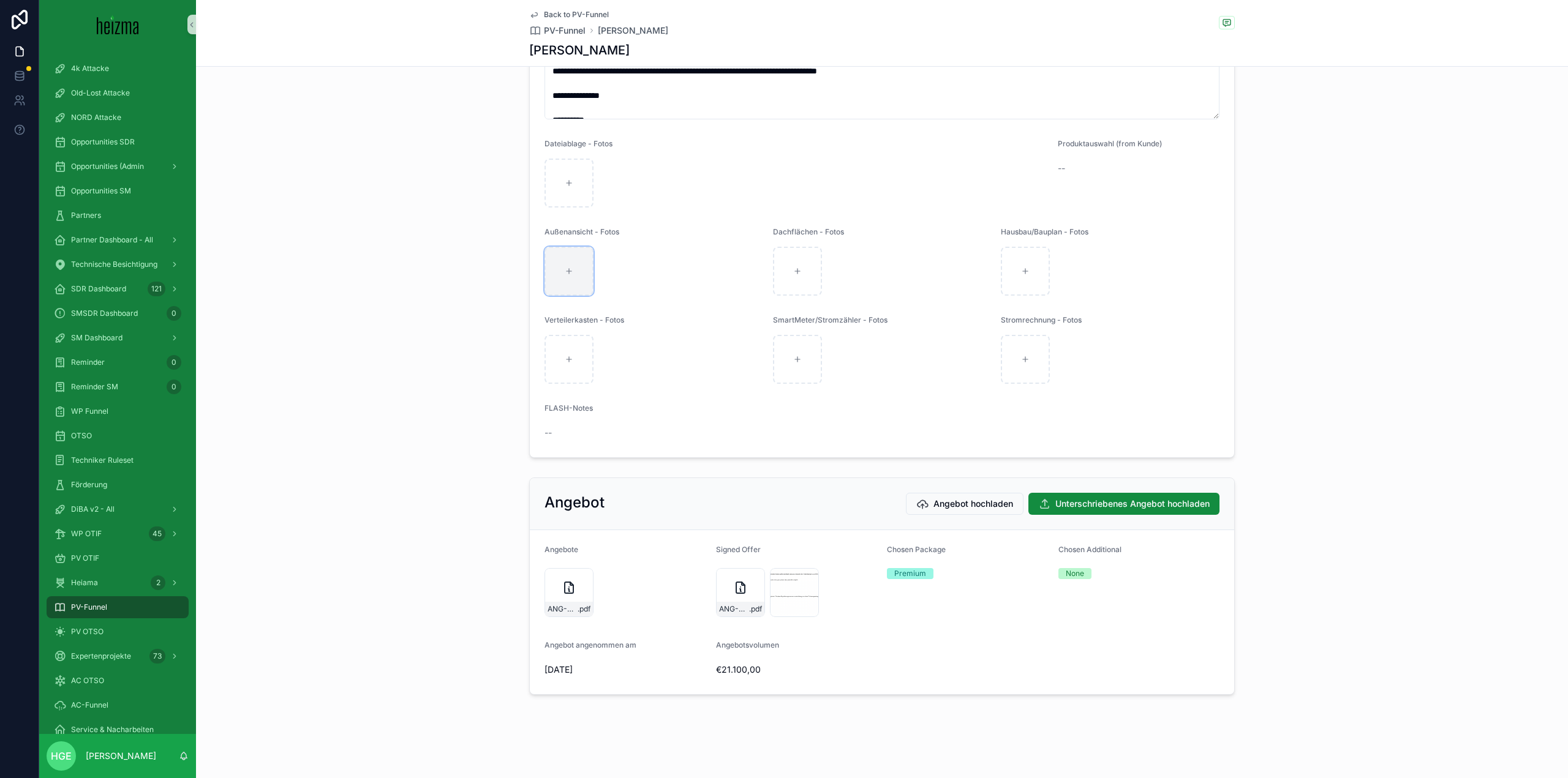
click at [566, 257] on div "scrollable content" at bounding box center [569, 271] width 49 height 49
type input "**********"
click at [807, 257] on div "scrollable content" at bounding box center [797, 271] width 49 height 49
type input "**********"
click at [579, 363] on div "scrollable content" at bounding box center [569, 359] width 49 height 49
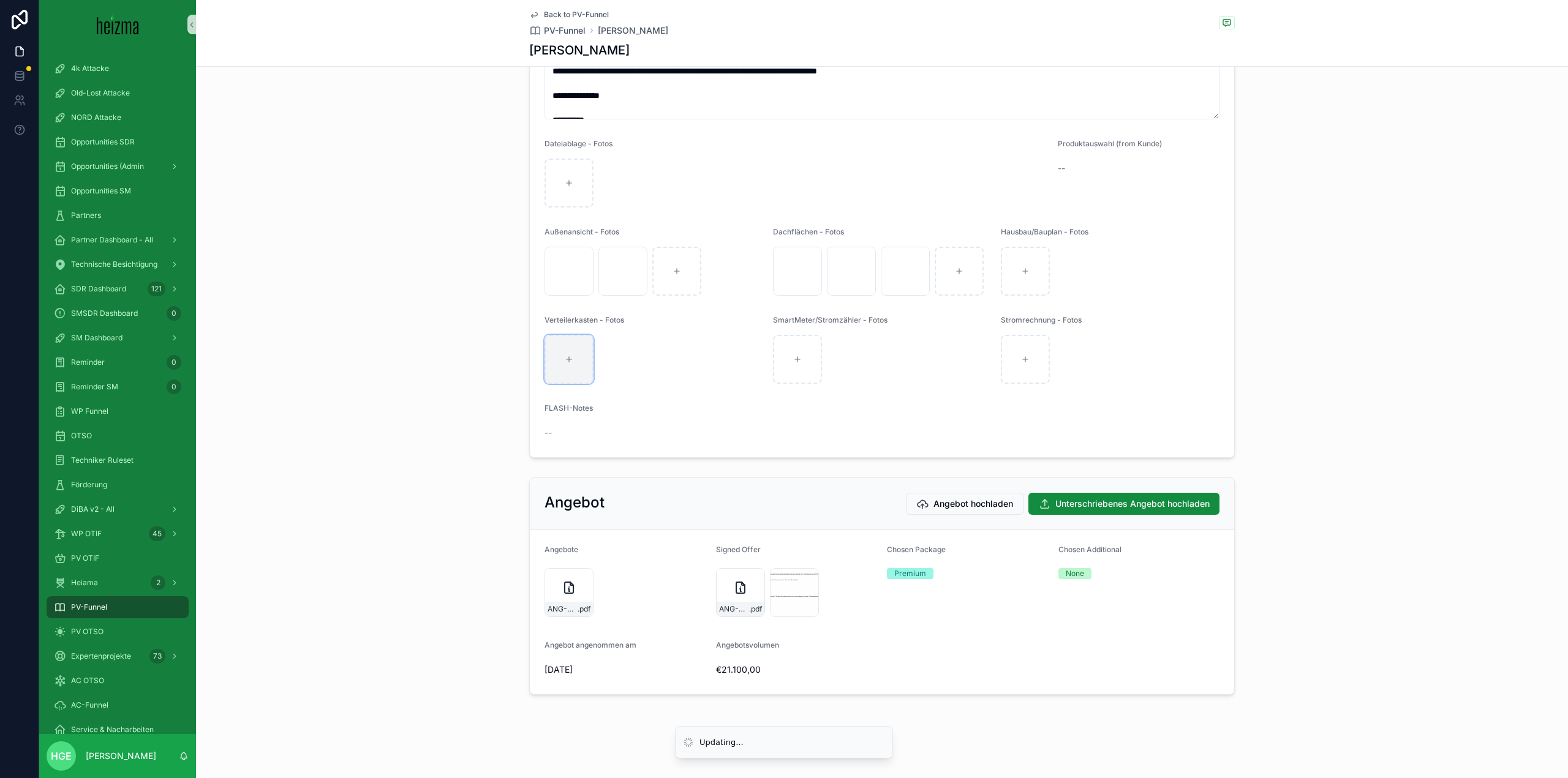
type input "**********"
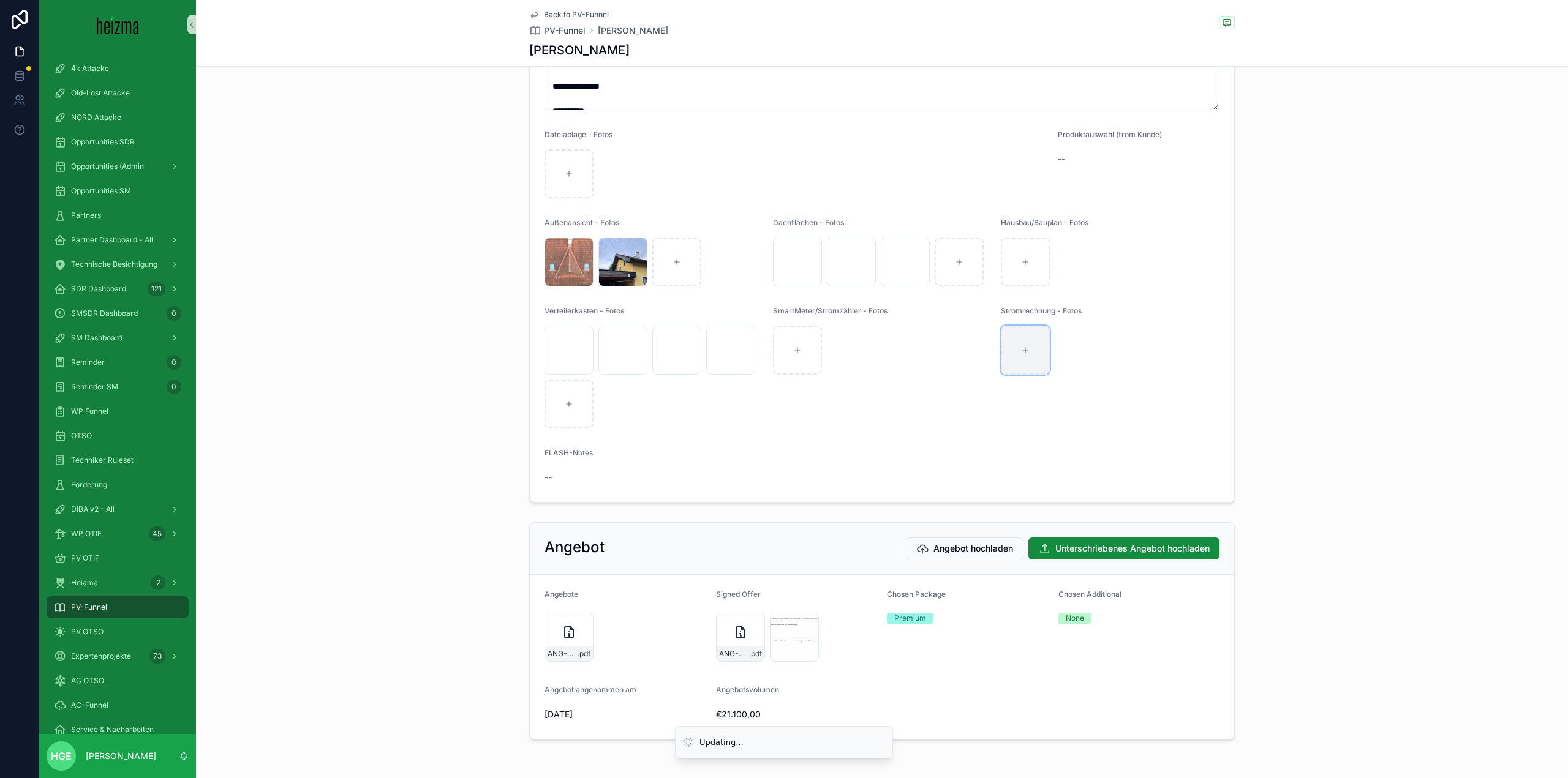
click at [1028, 358] on div "scrollable content" at bounding box center [1025, 350] width 49 height 49
type input "**********"
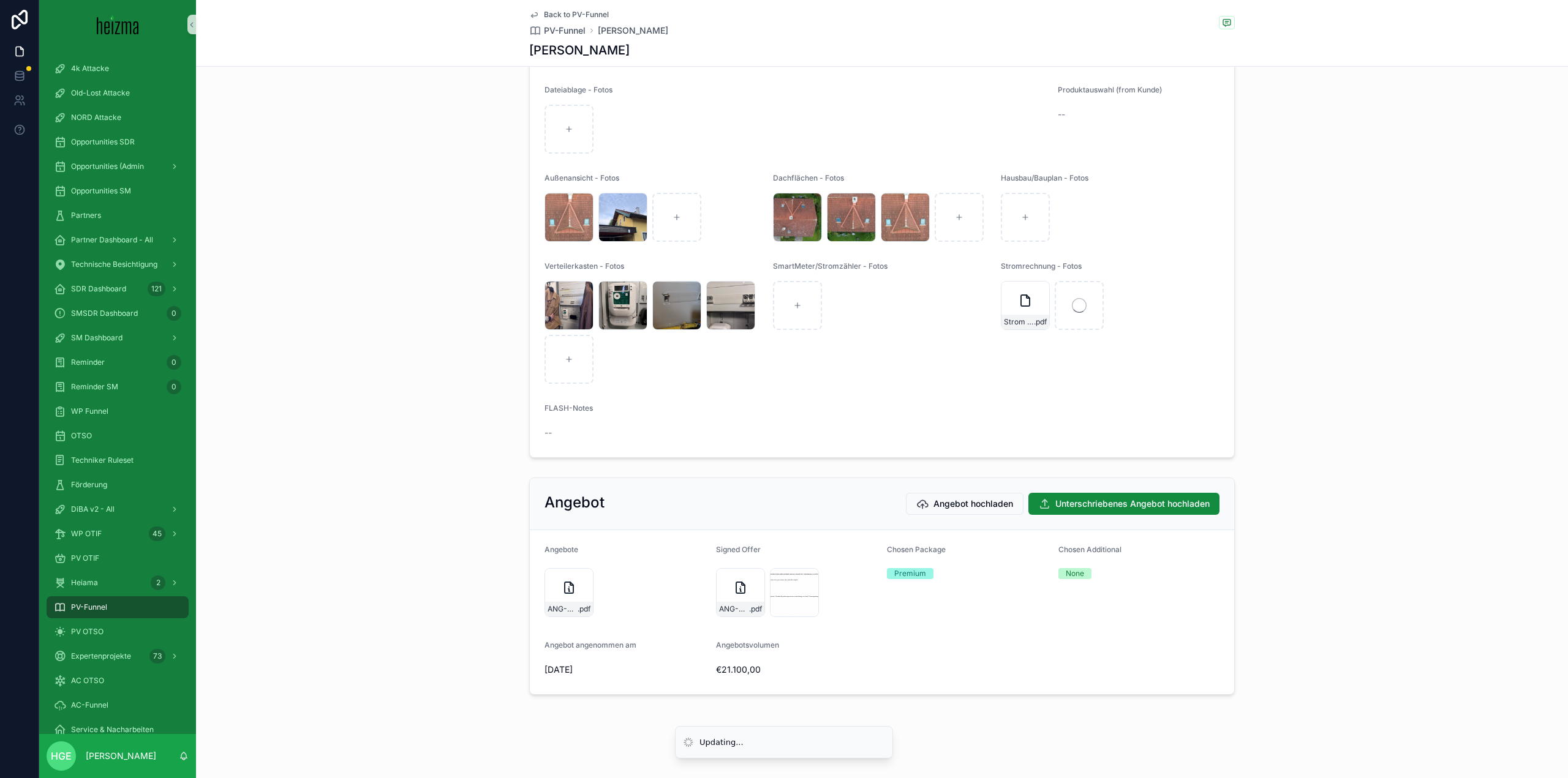
scroll to position [1848, 0]
click at [544, 124] on div "scrollable content" at bounding box center [569, 129] width 49 height 49
type input "**********"
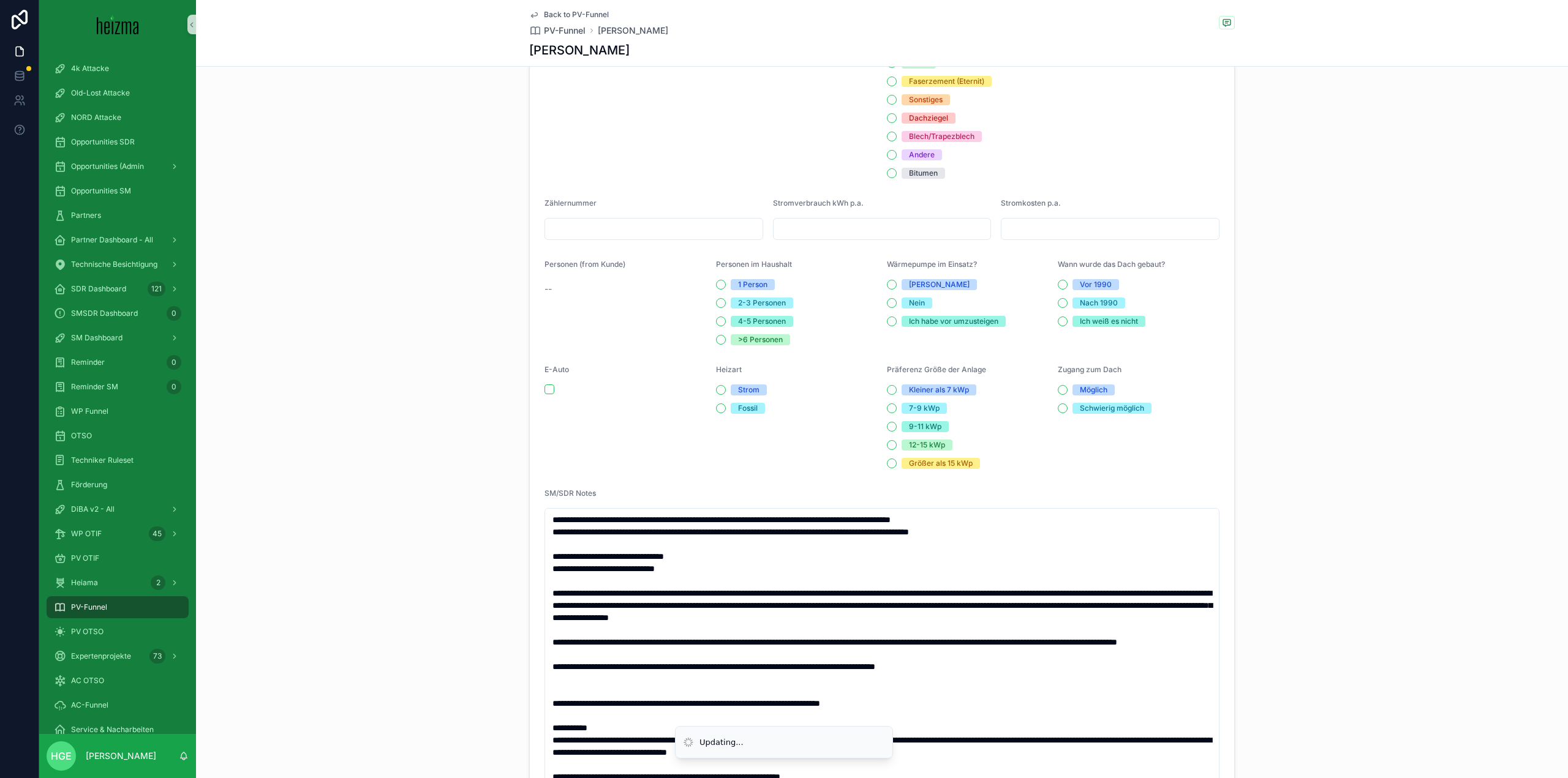
scroll to position [991, 0]
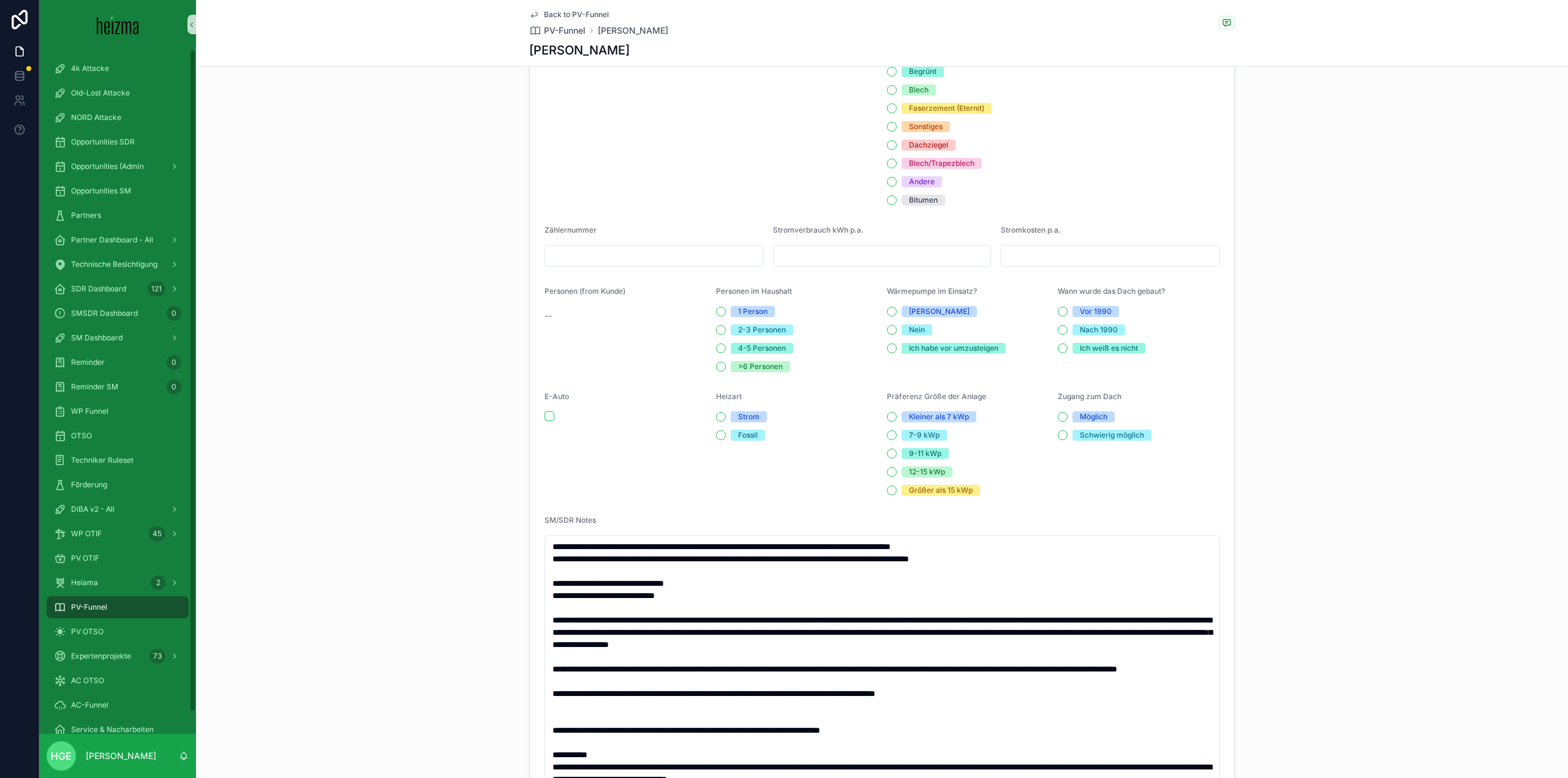
click at [126, 607] on div "PV-Funnel" at bounding box center [117, 608] width 127 height 20
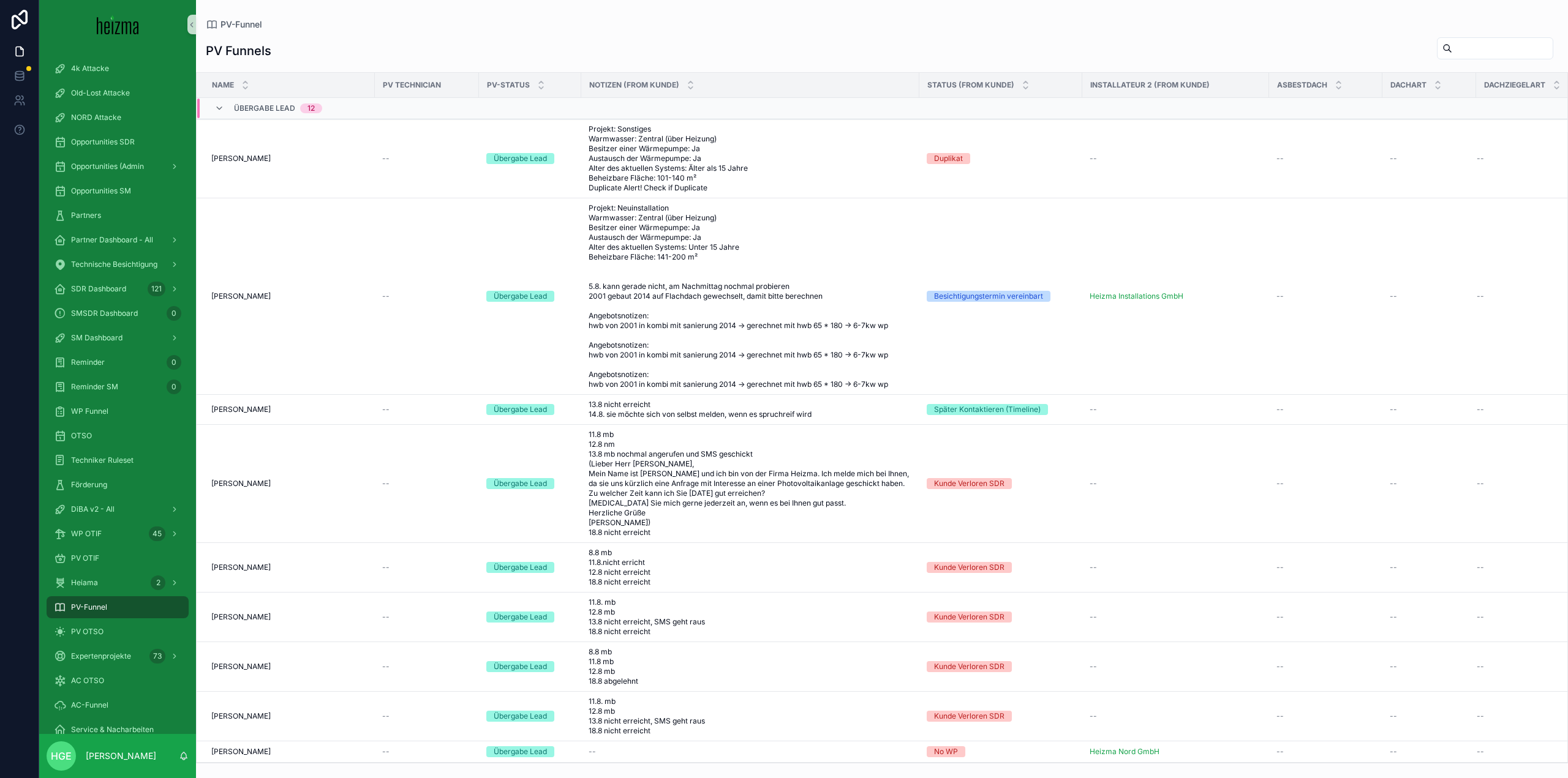
click at [1453, 51] on input "scrollable content" at bounding box center [1503, 48] width 101 height 17
type input "******"
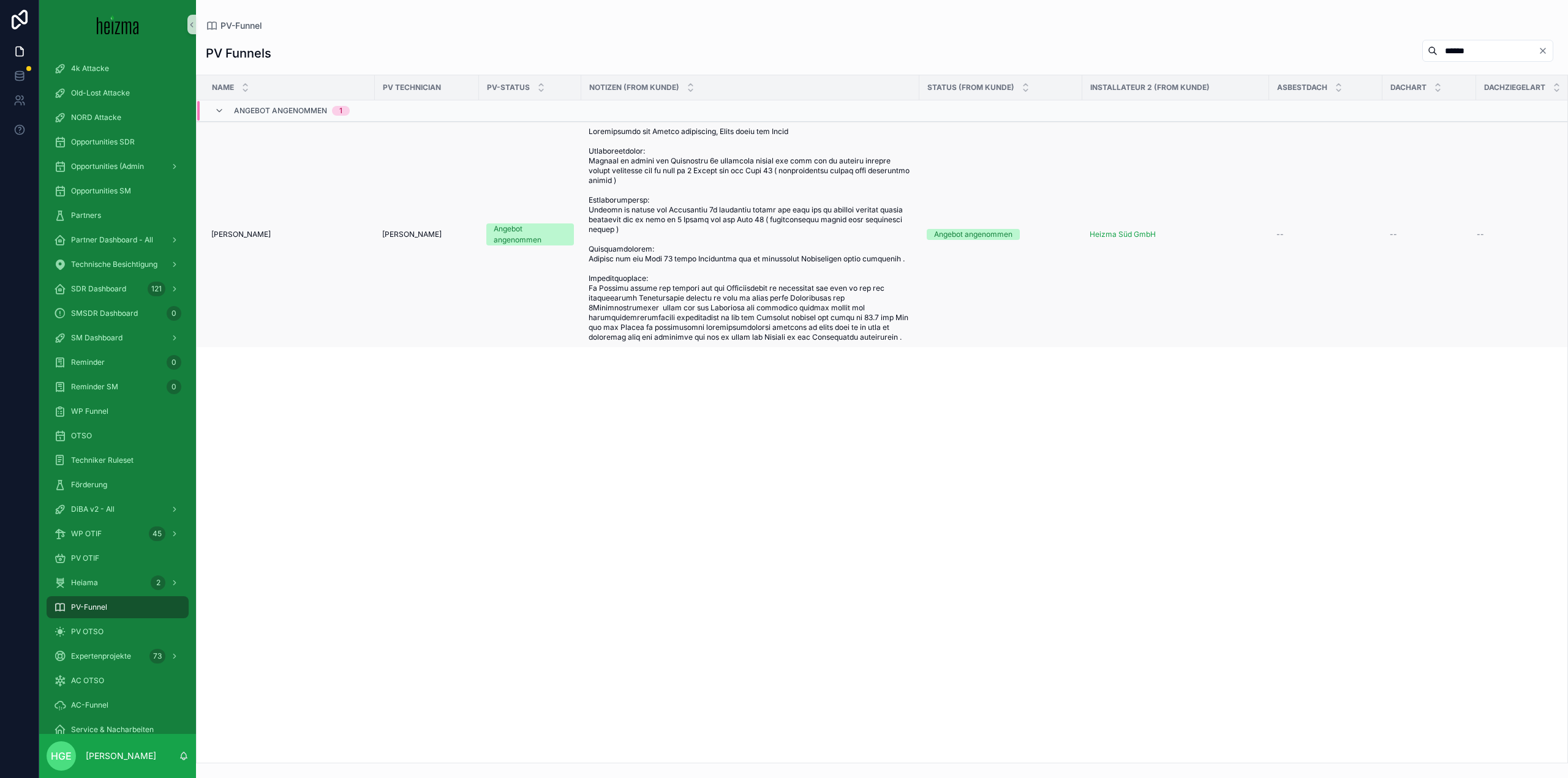
click at [252, 238] on span "Karlheinz Ortner" at bounding box center [241, 234] width 59 height 10
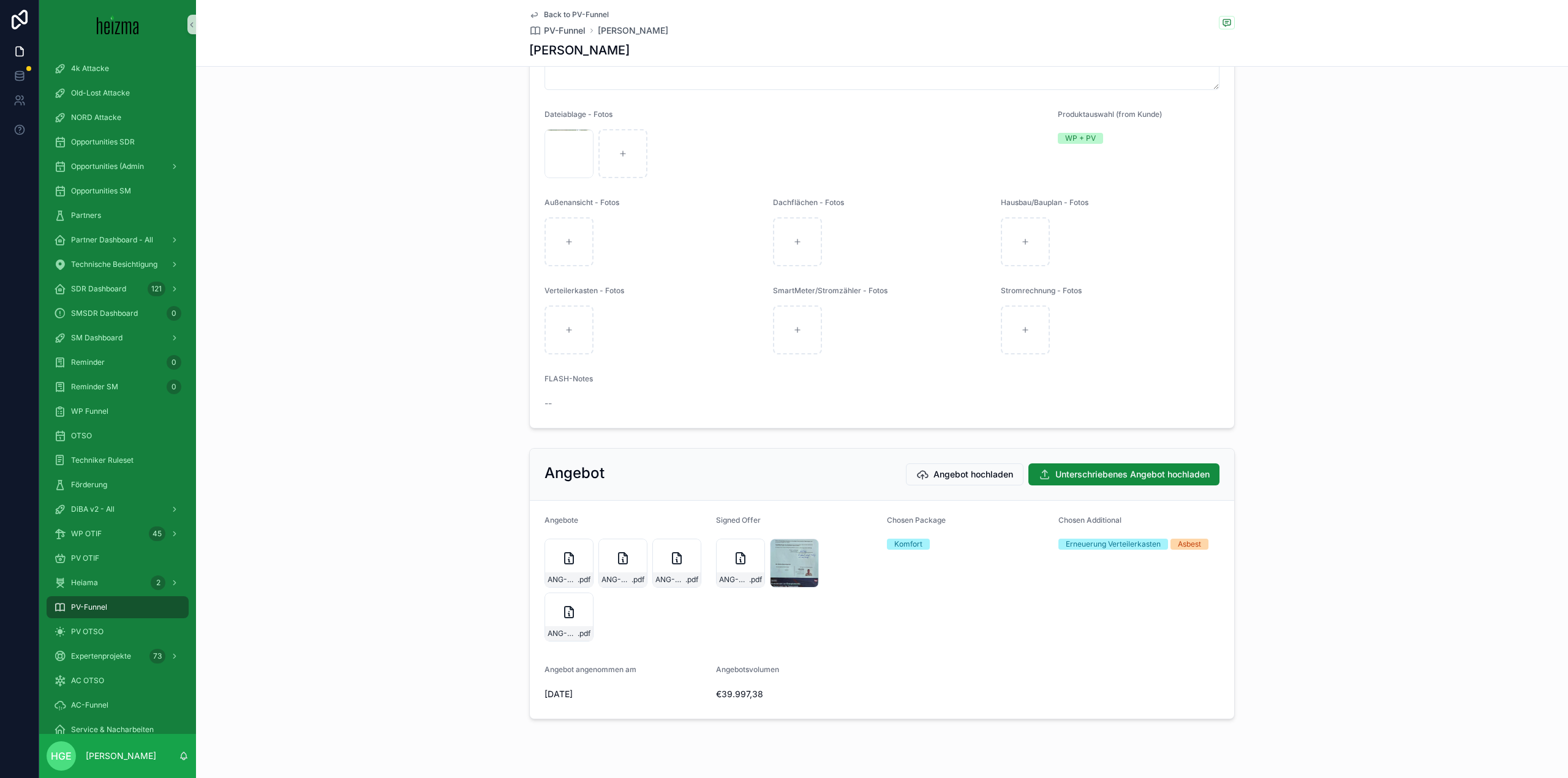
scroll to position [1972, 0]
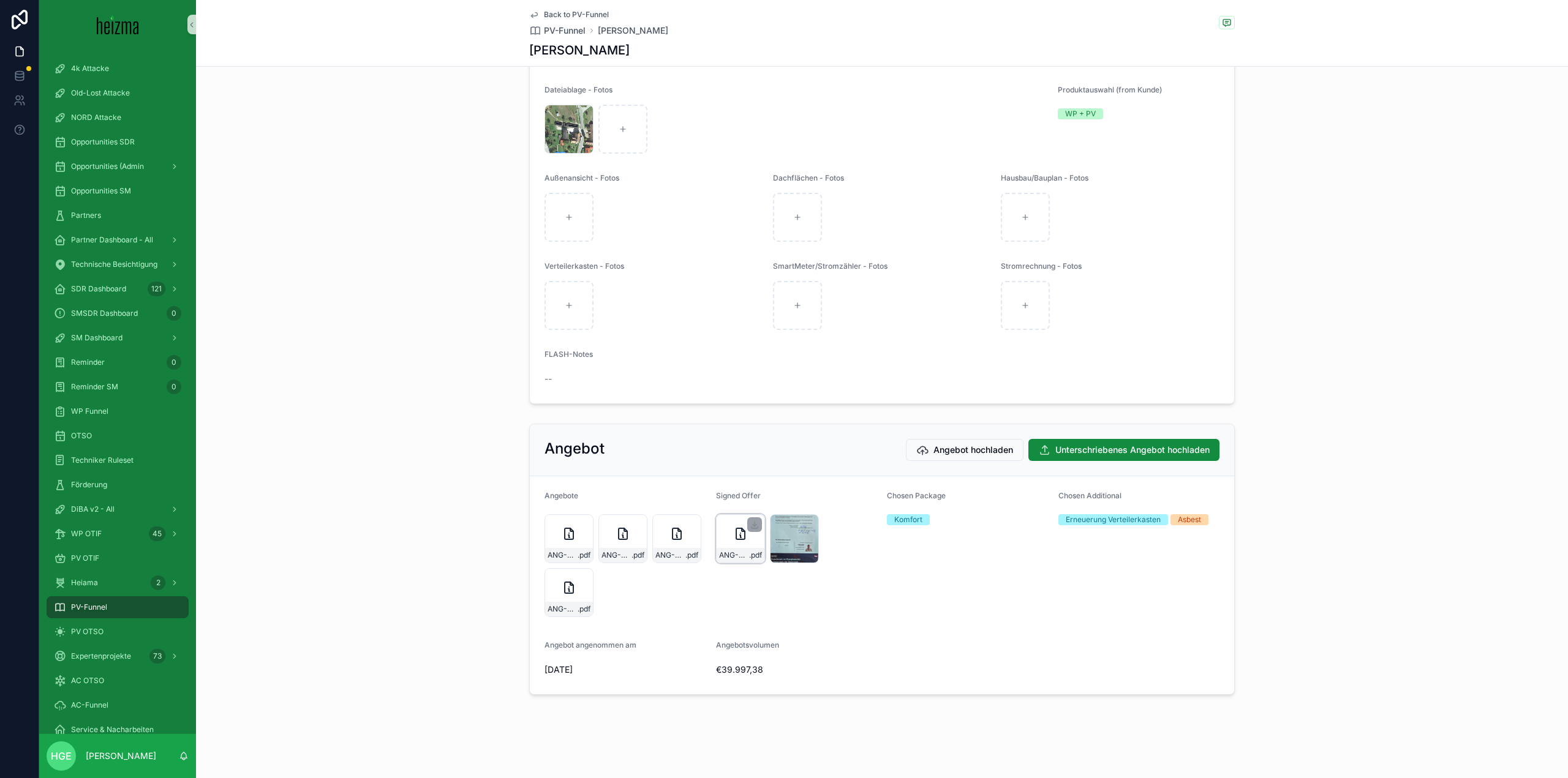
click at [726, 535] on div "ANG-PV-1229-Ortner--2025-04-04_Final .pdf" at bounding box center [740, 539] width 49 height 49
